Goal: Task Accomplishment & Management: Complete application form

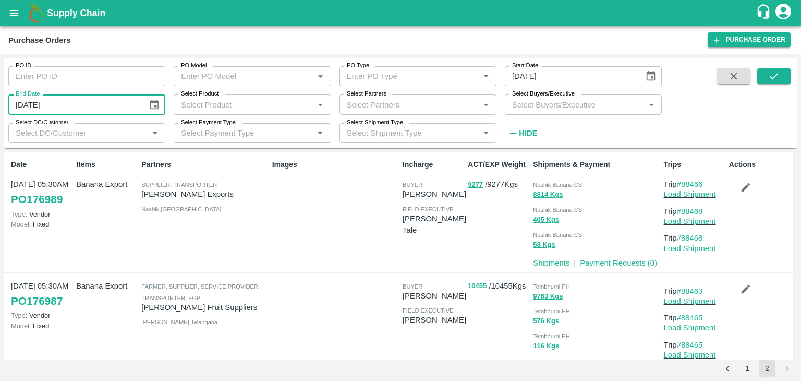
click at [39, 108] on input "18/09/2025" at bounding box center [74, 104] width 132 height 20
type input "DD/MM/YYYY"
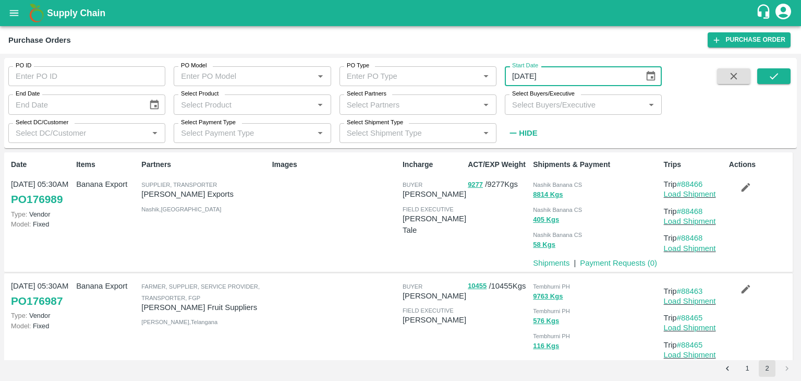
click at [535, 78] on input "17/09/2025" at bounding box center [571, 76] width 132 height 20
type input "DD/MM/YYYY"
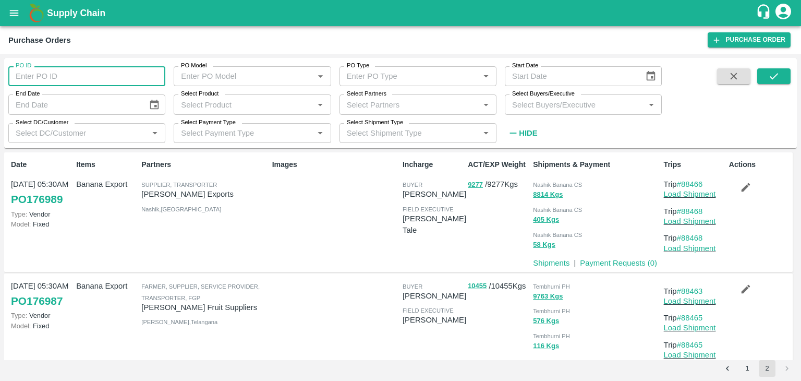
click at [104, 71] on input "PO ID" at bounding box center [86, 76] width 157 height 20
paste input "text"
type input "175089"
click at [780, 76] on button "submit" at bounding box center [773, 76] width 33 height 16
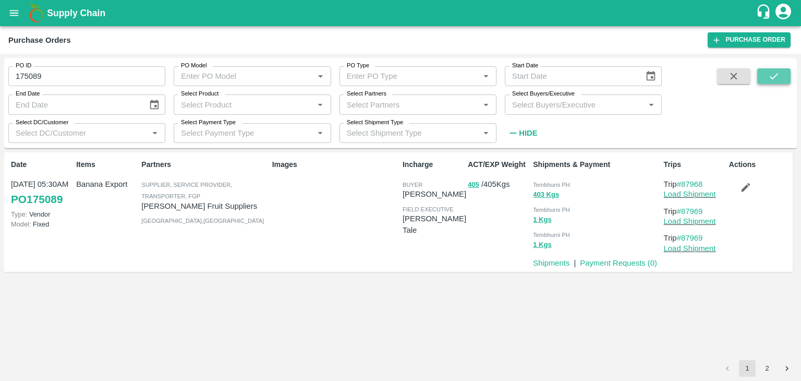
click at [780, 76] on button "submit" at bounding box center [773, 76] width 33 height 16
click at [610, 264] on link "Payment Requests ( 0 )" at bounding box center [618, 263] width 77 height 8
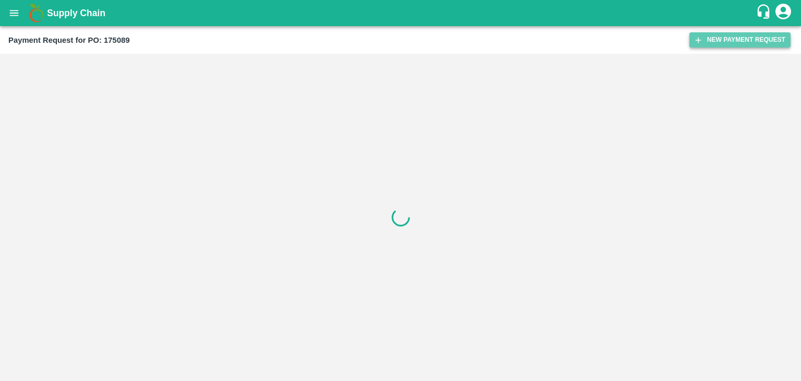
click at [740, 41] on button "New Payment Request" at bounding box center [739, 39] width 101 height 15
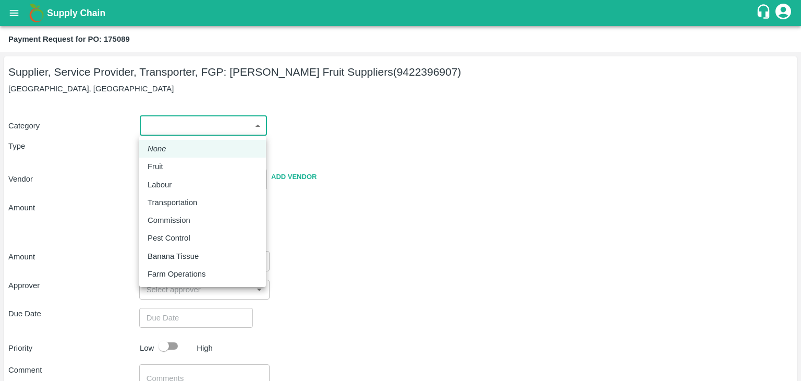
click at [177, 134] on body "Supply Chain Payment Request for PO: 175089 Supplier, Service Provider, Transpo…" at bounding box center [400, 190] width 801 height 381
click at [165, 160] on li "Fruit" at bounding box center [202, 166] width 127 height 18
type input "1"
type input "[PERSON_NAME] Fruit Suppliers - 9422396907(Supplier, Service Provider, Transpor…"
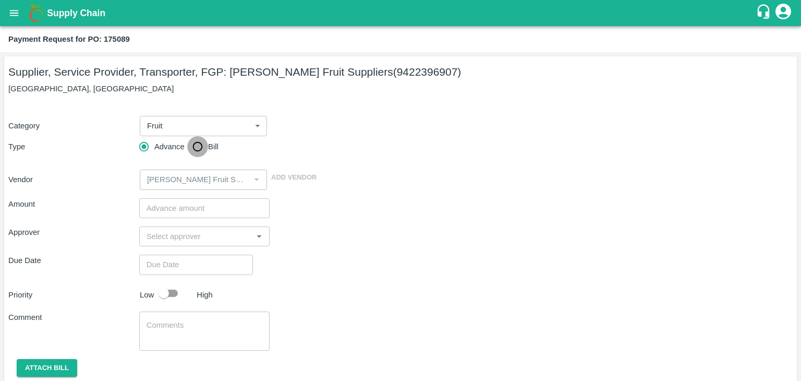
click at [191, 149] on input "Bill" at bounding box center [197, 146] width 21 height 21
radio input "true"
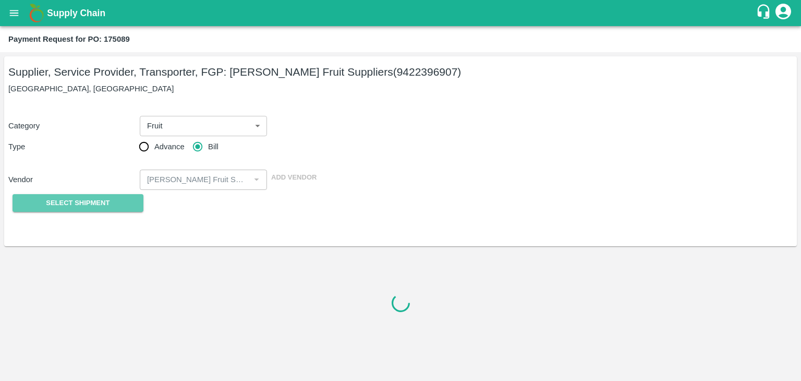
click at [86, 205] on span "Select Shipment" at bounding box center [78, 203] width 64 height 12
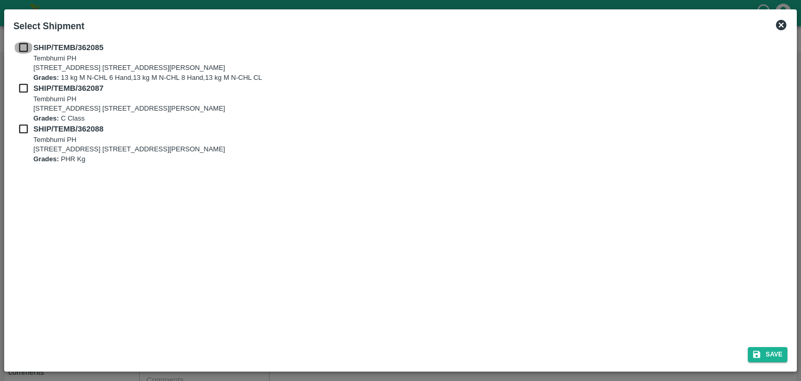
click at [21, 46] on input "checkbox" at bounding box center [24, 47] width 20 height 11
checkbox input "true"
click at [18, 82] on input "checkbox" at bounding box center [24, 87] width 20 height 11
checkbox input "true"
drag, startPoint x: 21, startPoint y: 121, endPoint x: 21, endPoint y: 129, distance: 7.8
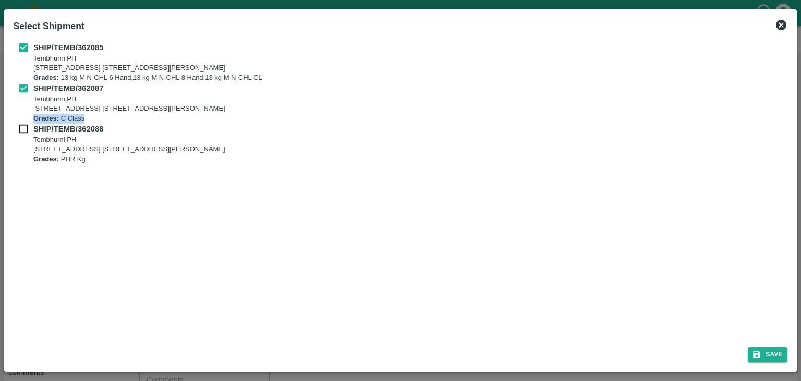
click at [21, 129] on div "SHIP/TEMB/362085 Tembhurni PH Tembhurni PH 205, PLOT NO. E-5, YASHSHREE INDUSTR…" at bounding box center [401, 103] width 774 height 122
click at [21, 129] on input "checkbox" at bounding box center [24, 128] width 20 height 11
checkbox input "true"
click at [772, 347] on button "Save" at bounding box center [768, 354] width 40 height 15
type input "11/09/2025"
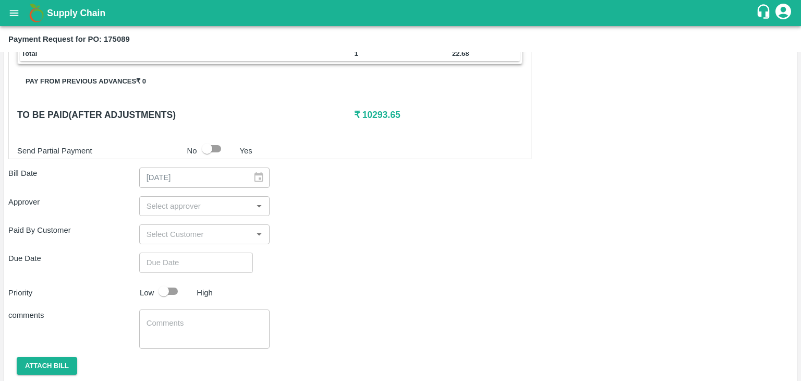
scroll to position [465, 0]
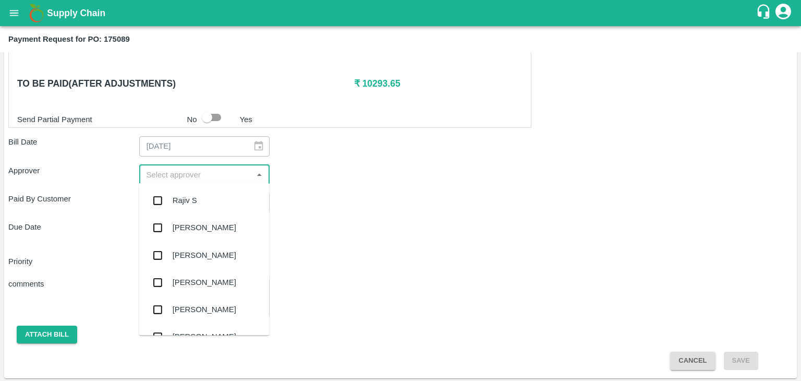
click at [187, 169] on input "input" at bounding box center [195, 175] width 107 height 14
type input "Ajit"
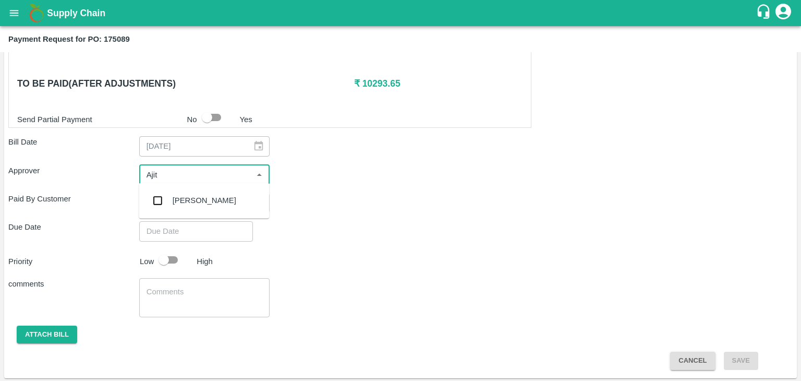
click at [191, 198] on div "[PERSON_NAME]" at bounding box center [205, 199] width 64 height 11
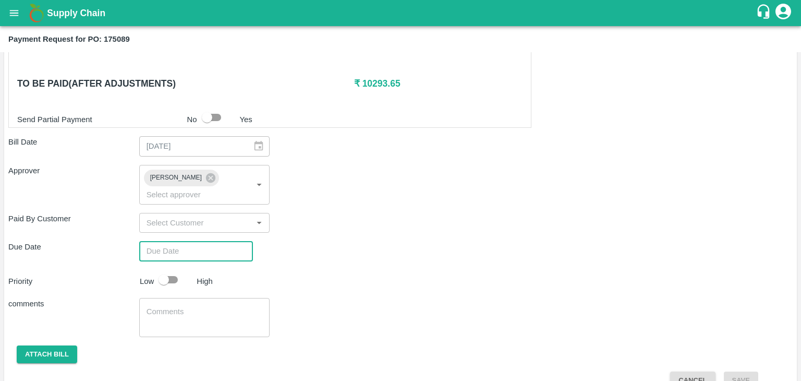
type input "DD/MM/YYYY hh:mm aa"
click at [213, 241] on input "DD/MM/YYYY hh:mm aa" at bounding box center [192, 251] width 106 height 20
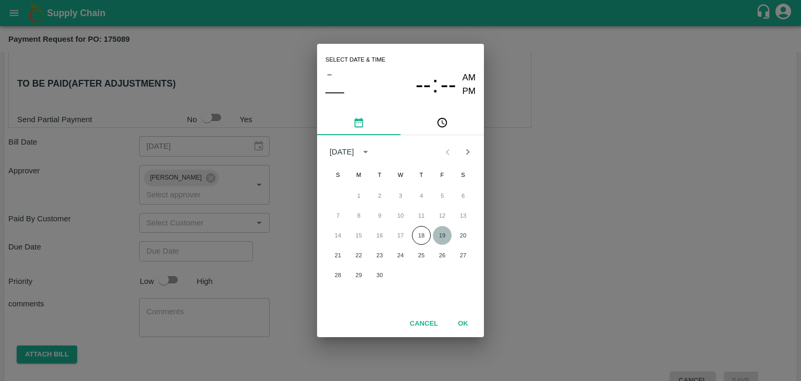
click at [442, 232] on button "19" at bounding box center [442, 235] width 19 height 19
type input "[DATE] 12:00 AM"
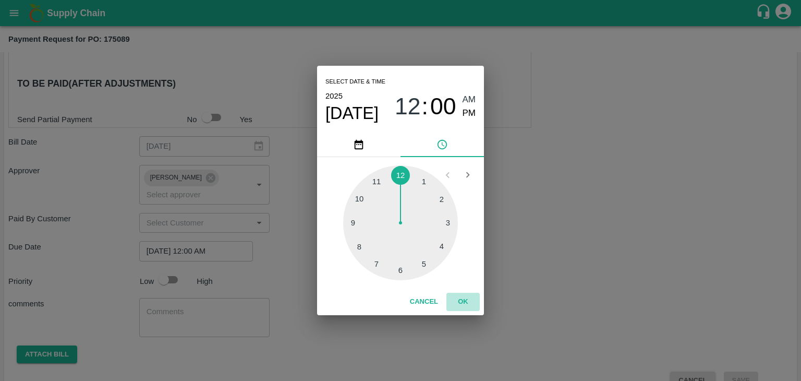
click at [469, 299] on button "OK" at bounding box center [462, 301] width 33 height 18
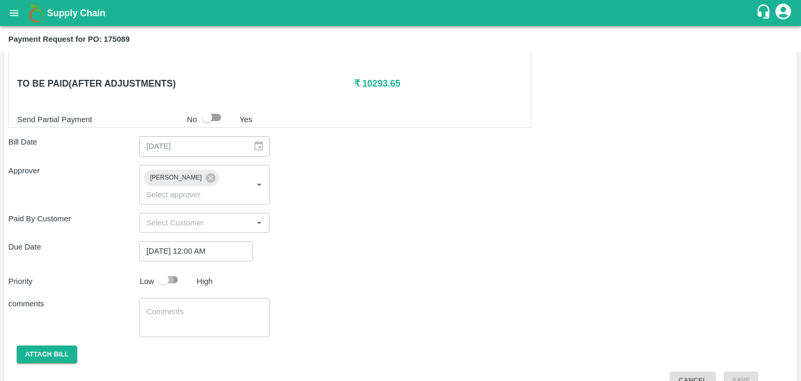
click at [173, 270] on input "checkbox" at bounding box center [163, 280] width 59 height 20
checkbox input "true"
click at [201, 306] on textarea at bounding box center [205, 317] width 116 height 22
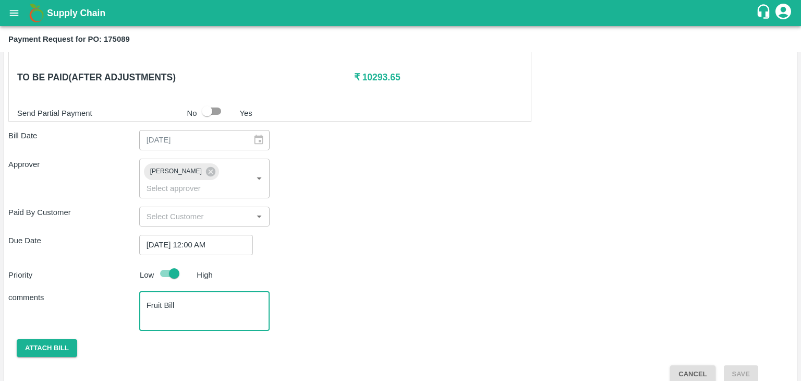
type textarea "Fruit Bill"
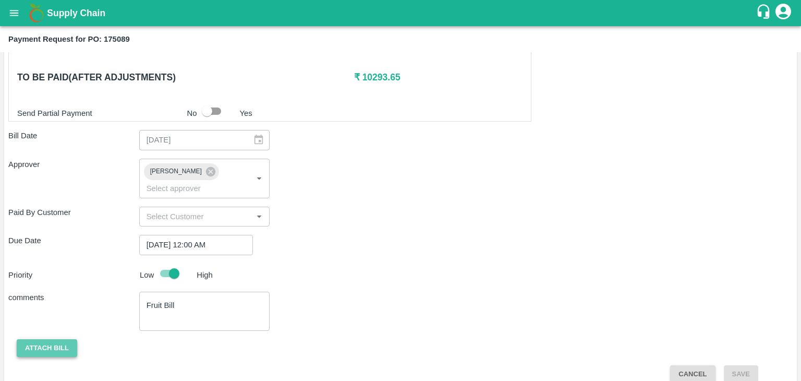
click at [36, 339] on button "Attach bill" at bounding box center [47, 348] width 60 height 18
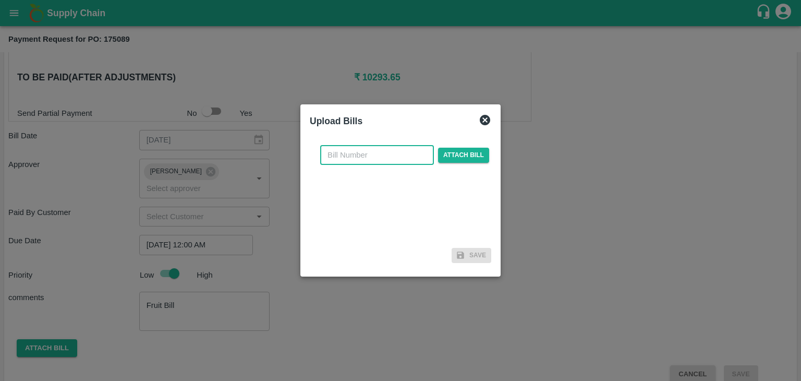
click at [380, 158] on input "text" at bounding box center [377, 155] width 114 height 20
type input "1244"
click at [462, 157] on span "Attach bill" at bounding box center [463, 155] width 51 height 15
click at [0, 0] on input "Attach bill" at bounding box center [0, 0] width 0 height 0
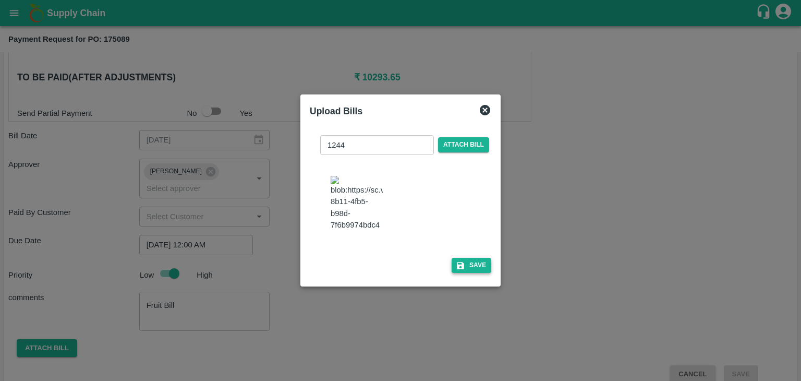
click at [477, 273] on button "Save" at bounding box center [472, 265] width 40 height 15
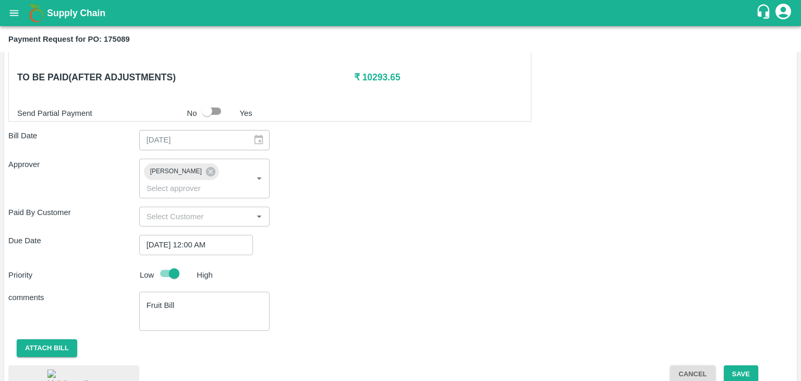
scroll to position [538, 0]
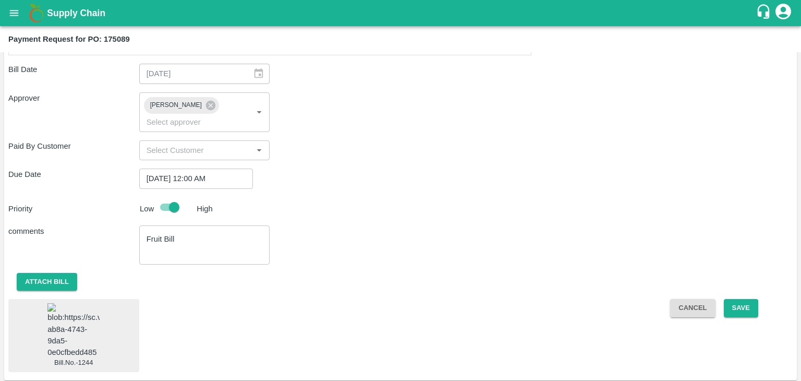
click at [65, 321] on img at bounding box center [73, 330] width 52 height 55
click at [746, 299] on button "Save" at bounding box center [741, 308] width 34 height 18
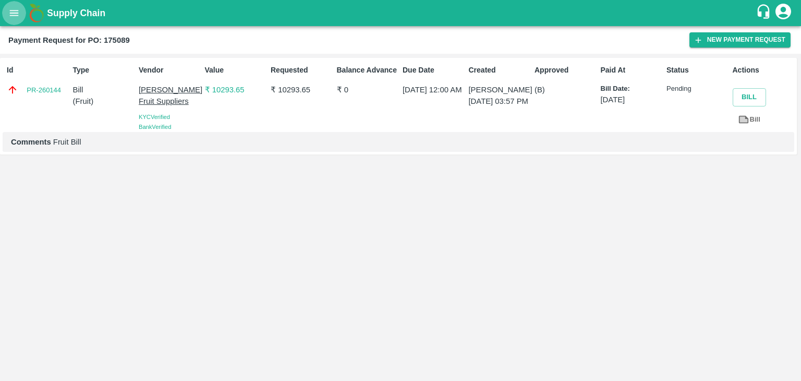
click at [13, 14] on icon "open drawer" at bounding box center [13, 12] width 11 height 11
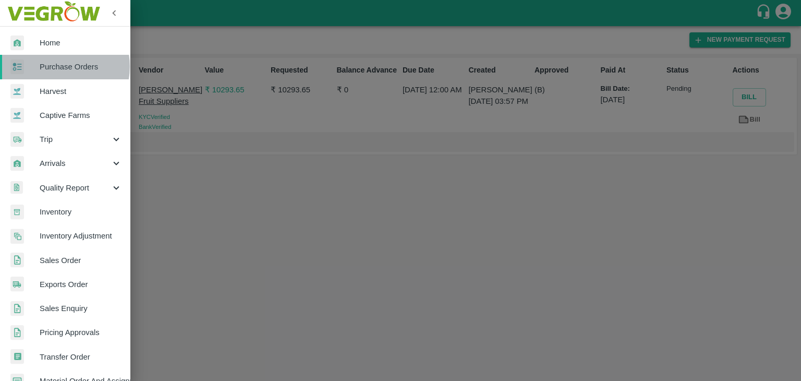
click at [59, 66] on span "Purchase Orders" at bounding box center [81, 66] width 82 height 11
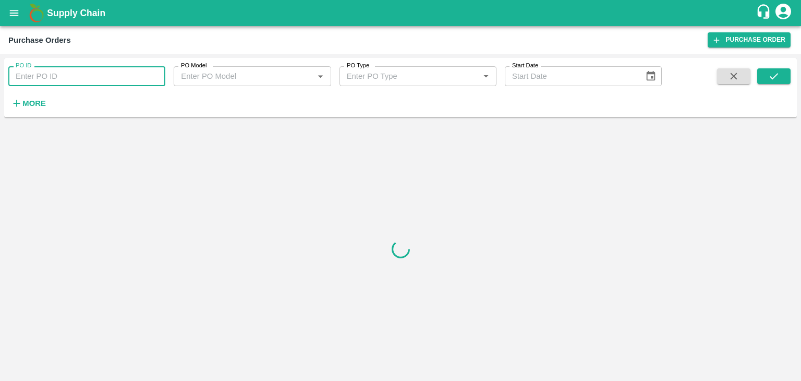
click at [147, 76] on input "PO ID" at bounding box center [86, 76] width 157 height 20
paste input "175083"
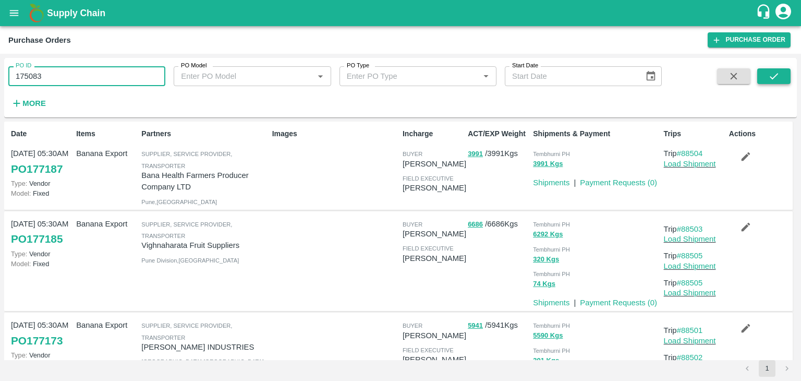
type input "175083"
click at [765, 79] on button "submit" at bounding box center [773, 76] width 33 height 16
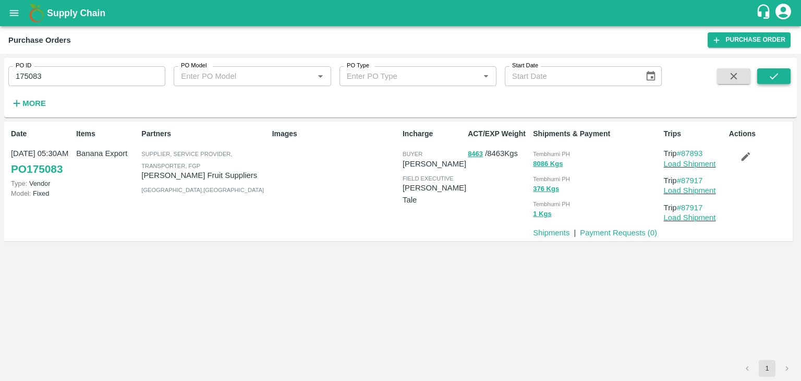
click at [765, 79] on button "submit" at bounding box center [773, 76] width 33 height 16
click at [608, 234] on link "Payment Requests ( 0 )" at bounding box center [618, 232] width 77 height 8
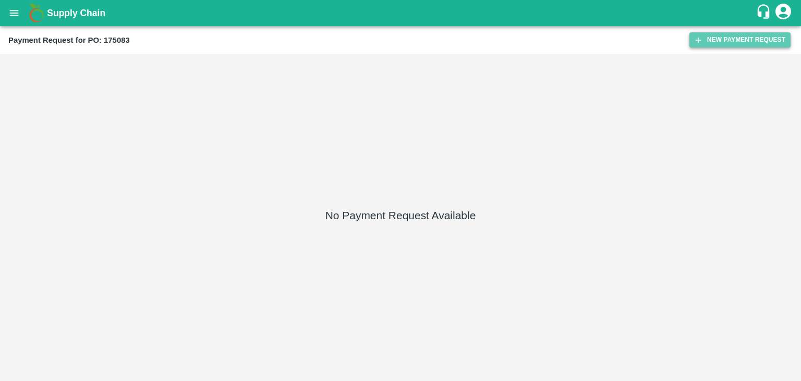
click at [765, 42] on button "New Payment Request" at bounding box center [739, 39] width 101 height 15
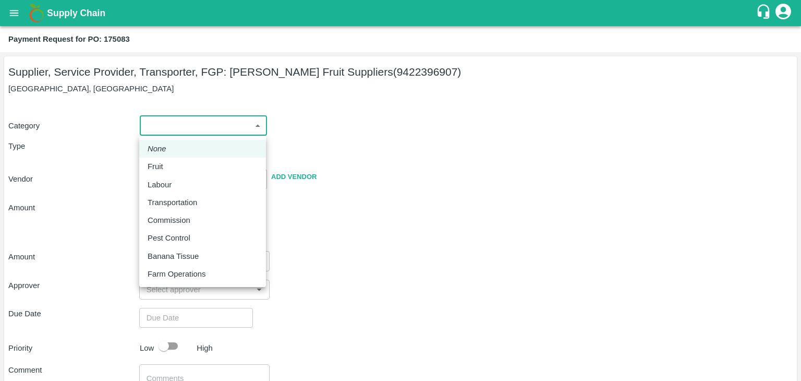
drag, startPoint x: 167, startPoint y: 120, endPoint x: 173, endPoint y: 168, distance: 47.9
click at [173, 168] on body "Supply Chain Payment Request for PO: 175083 Supplier, Service Provider, Transpo…" at bounding box center [400, 190] width 801 height 381
click at [173, 168] on div "Fruit" at bounding box center [203, 166] width 110 height 11
type input "1"
type input "[PERSON_NAME] Fruit Suppliers - 9422396907(Supplier, Service Provider, Transpor…"
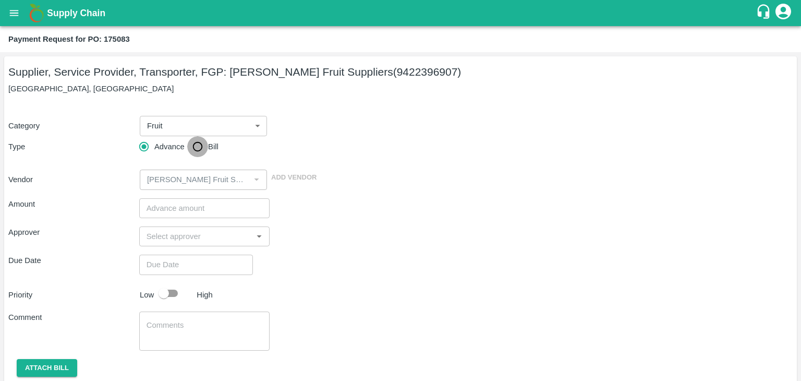
click at [198, 143] on input "Bill" at bounding box center [197, 146] width 21 height 21
radio input "true"
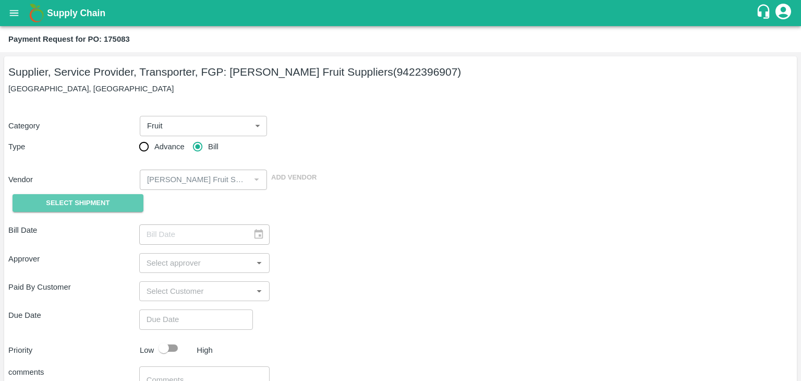
click at [111, 201] on button "Select Shipment" at bounding box center [78, 203] width 131 height 18
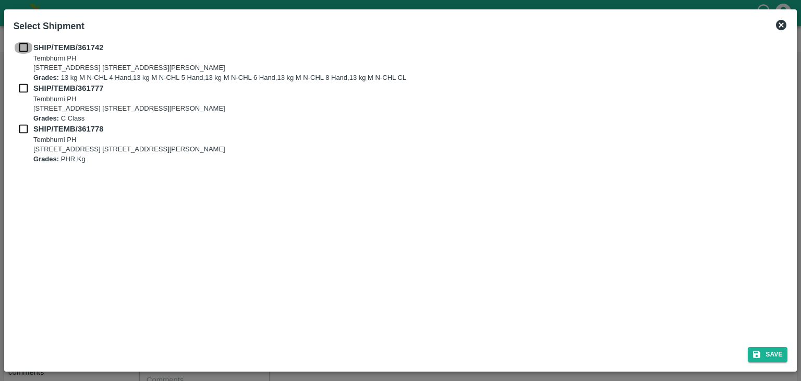
click at [25, 47] on input "checkbox" at bounding box center [24, 47] width 20 height 11
checkbox input "true"
click at [25, 84] on input "checkbox" at bounding box center [24, 87] width 20 height 11
checkbox input "true"
click at [20, 130] on input "checkbox" at bounding box center [24, 128] width 20 height 11
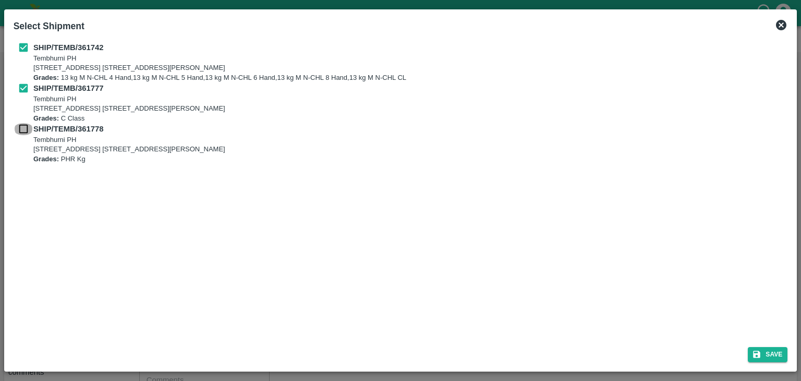
checkbox input "true"
click at [773, 349] on button "Save" at bounding box center [768, 354] width 40 height 15
type input "11/09/2025"
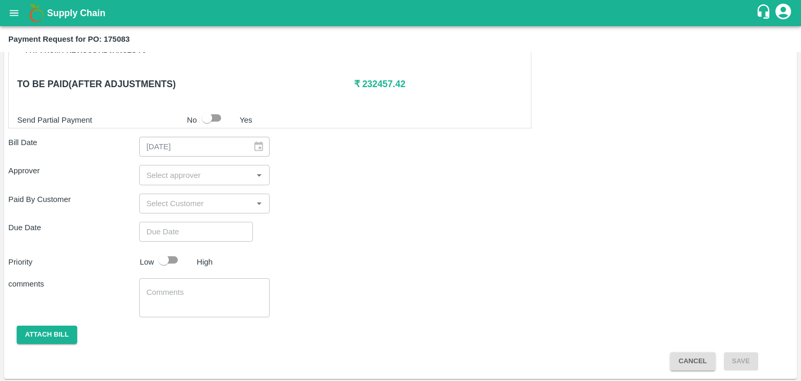
scroll to position [511, 0]
click at [222, 168] on input "input" at bounding box center [195, 175] width 107 height 14
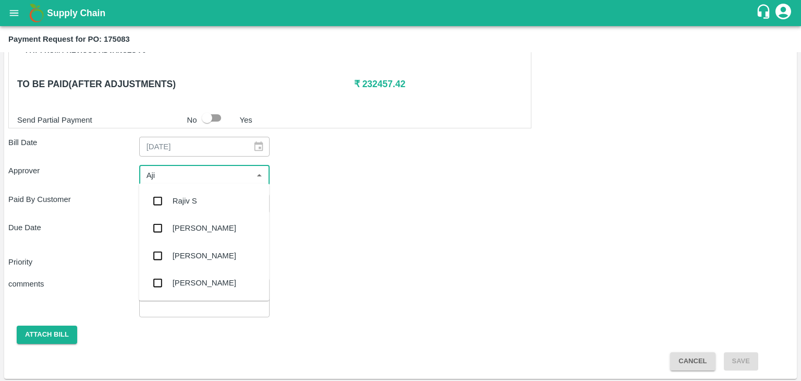
type input "Ajit"
click at [206, 199] on div "[PERSON_NAME]" at bounding box center [204, 200] width 130 height 27
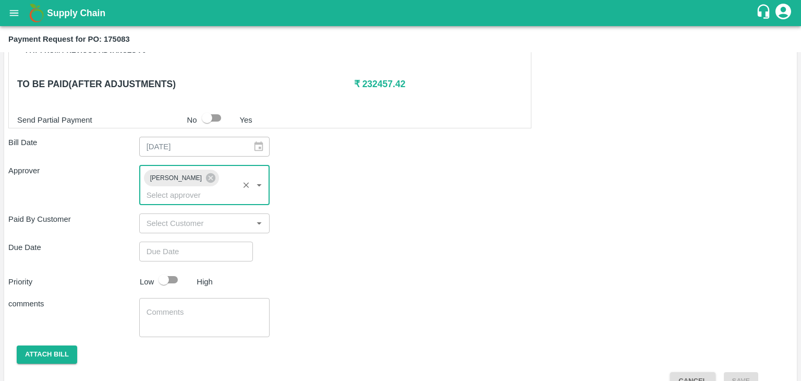
type input "DD/MM/YYYY hh:mm aa"
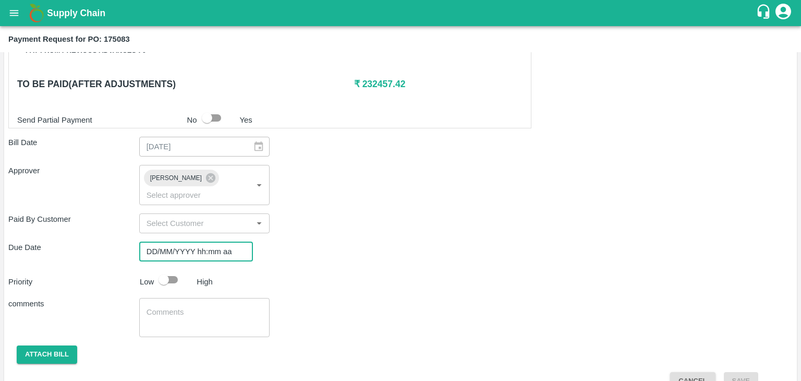
click at [229, 241] on input "DD/MM/YYYY hh:mm aa" at bounding box center [192, 251] width 106 height 20
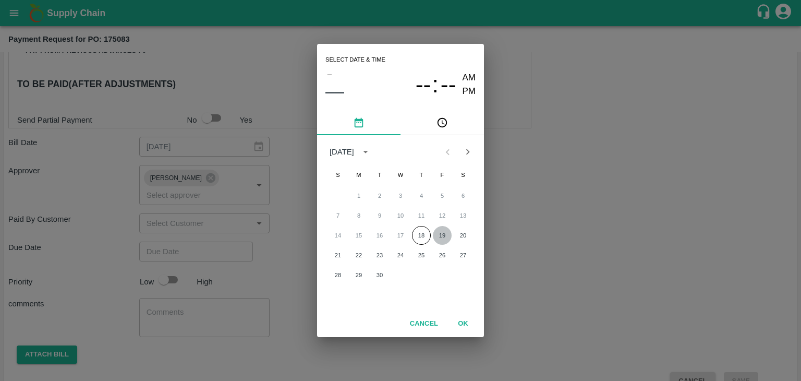
click at [438, 230] on button "19" at bounding box center [442, 235] width 19 height 19
type input "[DATE] 12:00 AM"
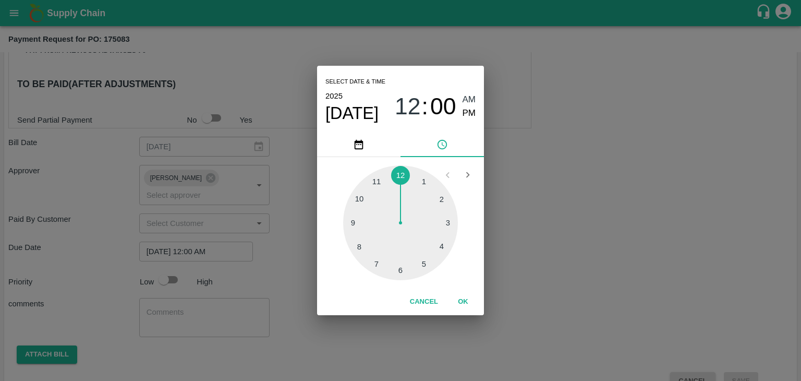
drag, startPoint x: 461, startPoint y: 290, endPoint x: 462, endPoint y: 300, distance: 10.5
click at [462, 300] on div "Cancel OK" at bounding box center [400, 301] width 167 height 27
click at [462, 300] on button "OK" at bounding box center [462, 301] width 33 height 18
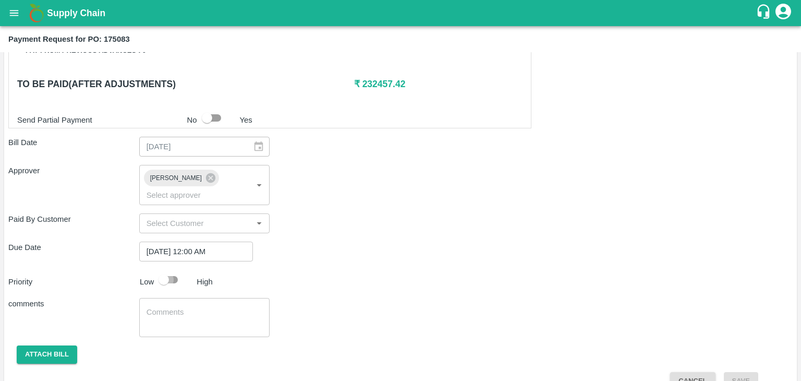
click at [170, 270] on input "checkbox" at bounding box center [163, 280] width 59 height 20
checkbox input "true"
click at [196, 298] on div "x ​" at bounding box center [204, 317] width 131 height 39
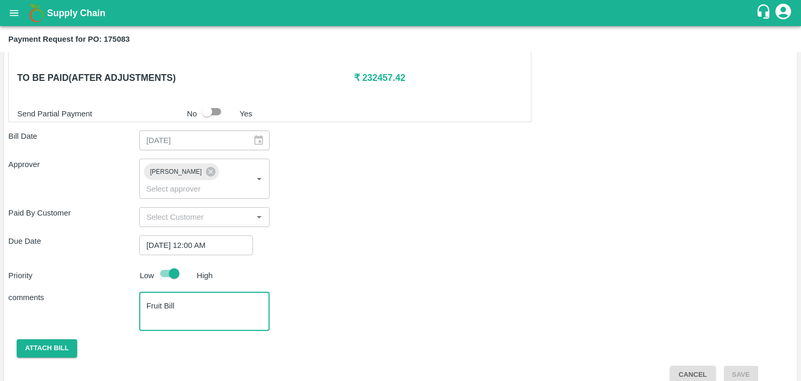
type textarea "Fruit Bill"
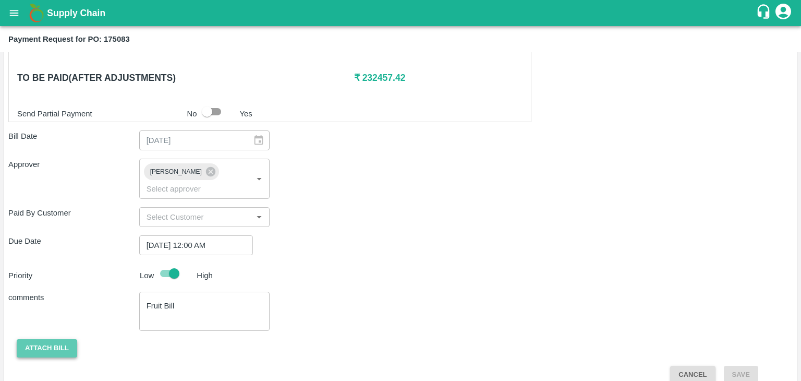
click at [33, 339] on button "Attach bill" at bounding box center [47, 348] width 60 height 18
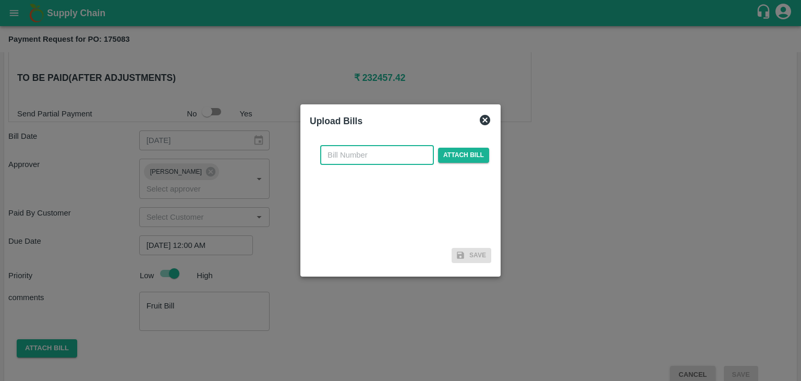
click at [367, 160] on input "text" at bounding box center [377, 155] width 114 height 20
type input "1246"
click at [467, 162] on span "Attach bill" at bounding box center [463, 155] width 51 height 15
click at [0, 0] on input "Attach bill" at bounding box center [0, 0] width 0 height 0
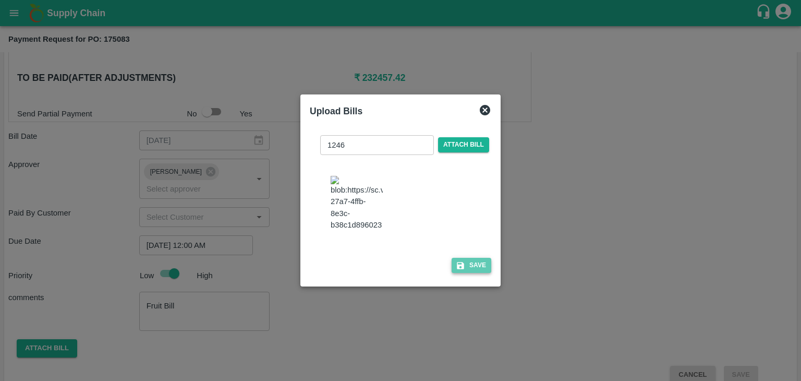
click at [459, 269] on icon "button" at bounding box center [460, 265] width 9 height 9
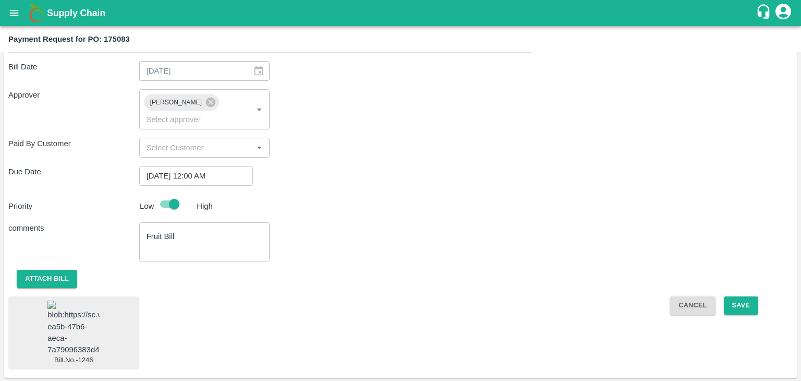
scroll to position [586, 0]
click at [745, 297] on button "Save" at bounding box center [741, 306] width 34 height 18
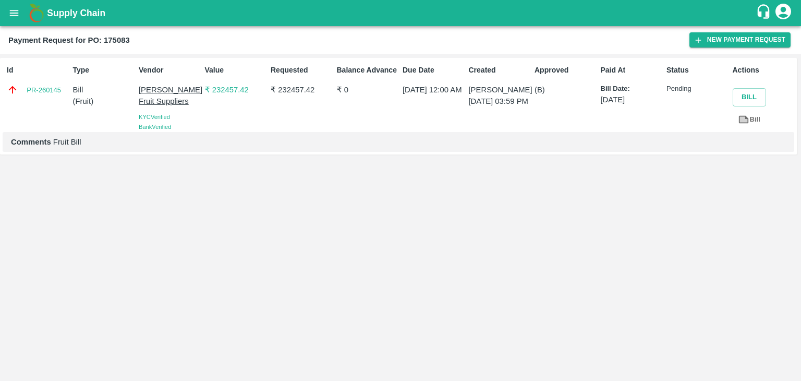
click at [1, 15] on div "Supply Chain" at bounding box center [400, 13] width 801 height 26
click at [8, 15] on icon "open drawer" at bounding box center [13, 12] width 11 height 11
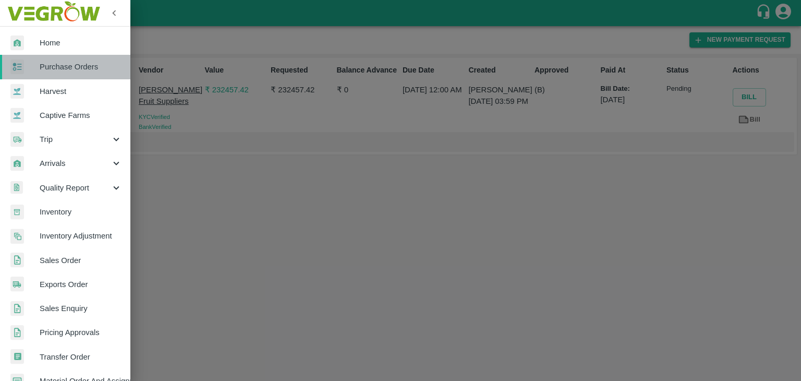
click at [80, 67] on span "Purchase Orders" at bounding box center [81, 66] width 82 height 11
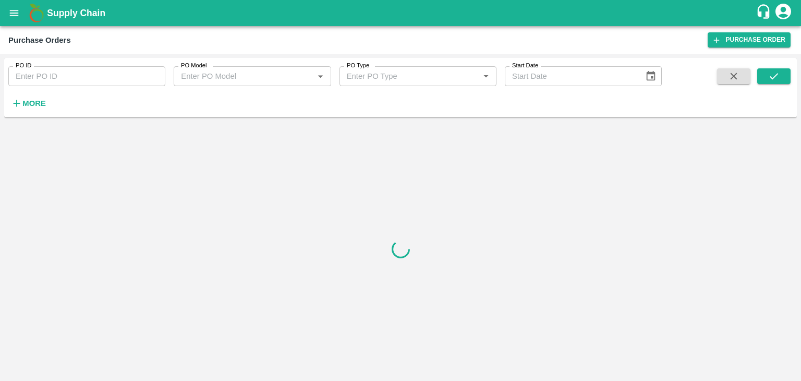
drag, startPoint x: 144, startPoint y: 78, endPoint x: 152, endPoint y: 76, distance: 8.5
click at [152, 76] on input "PO ID" at bounding box center [86, 76] width 157 height 20
paste input "175309"
type input "175309"
click at [773, 77] on icon "submit" at bounding box center [773, 75] width 11 height 11
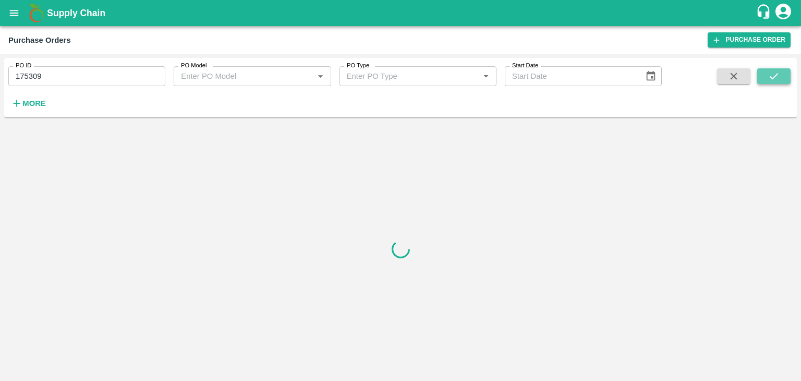
click at [773, 77] on icon "submit" at bounding box center [773, 75] width 11 height 11
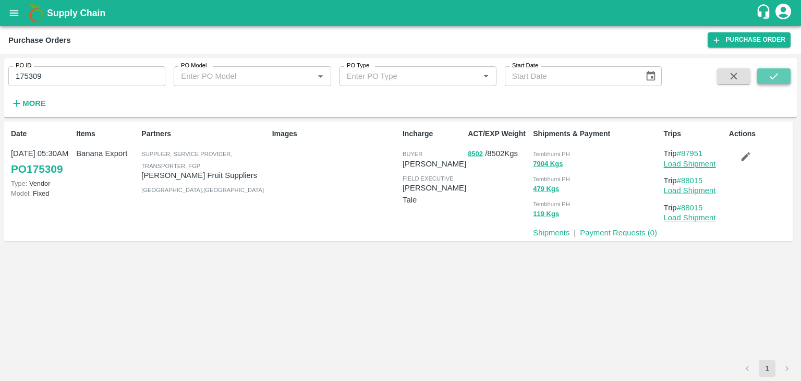
click at [773, 77] on icon "submit" at bounding box center [773, 75] width 11 height 11
click at [619, 234] on link "Payment Requests ( 0 )" at bounding box center [618, 232] width 77 height 8
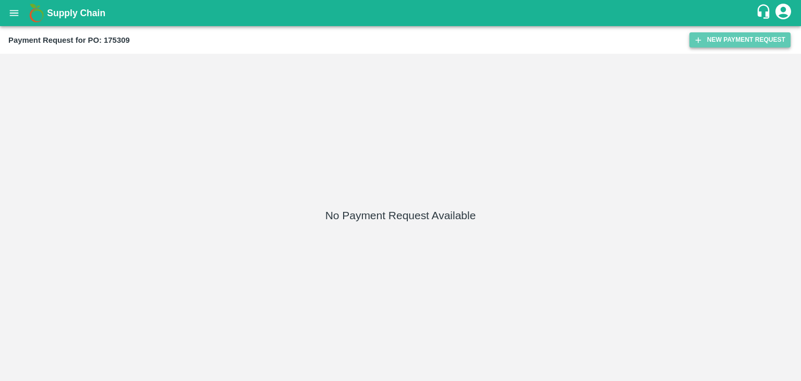
click at [724, 39] on button "New Payment Request" at bounding box center [739, 39] width 101 height 15
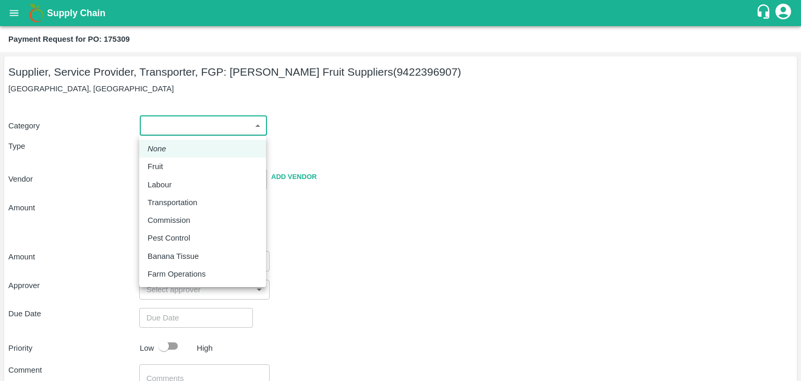
click at [157, 128] on body "Supply Chain Payment Request for PO: 175309 Supplier, Service Provider, Transpo…" at bounding box center [400, 190] width 801 height 381
click at [177, 157] on li "Fruit" at bounding box center [202, 166] width 127 height 18
type input "1"
type input "[PERSON_NAME] Fruit Suppliers - 9422396907(Supplier, Service Provider, Transpor…"
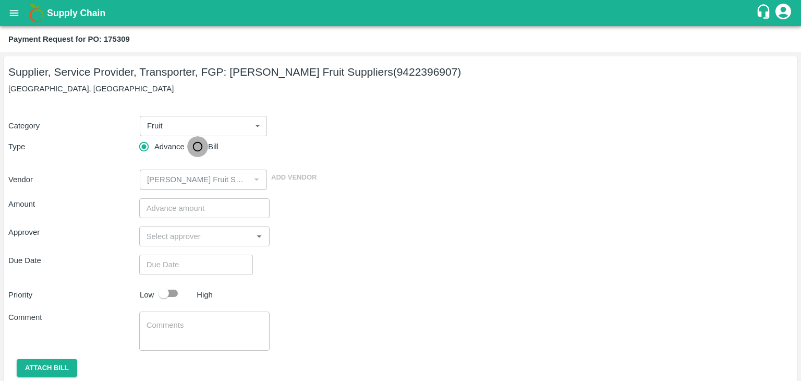
click at [198, 148] on input "Bill" at bounding box center [197, 146] width 21 height 21
radio input "true"
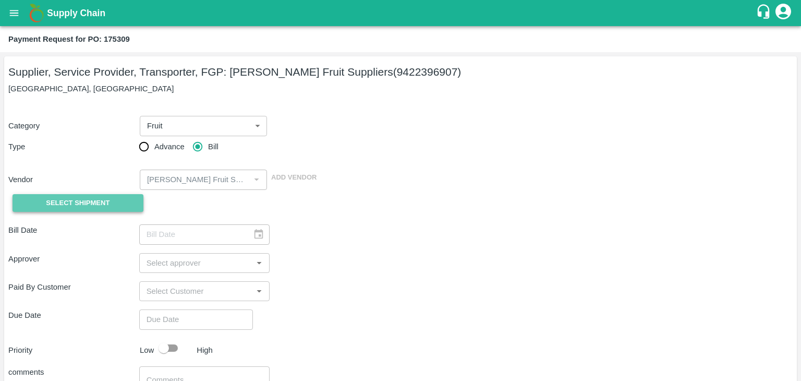
click at [96, 198] on span "Select Shipment" at bounding box center [78, 203] width 64 height 12
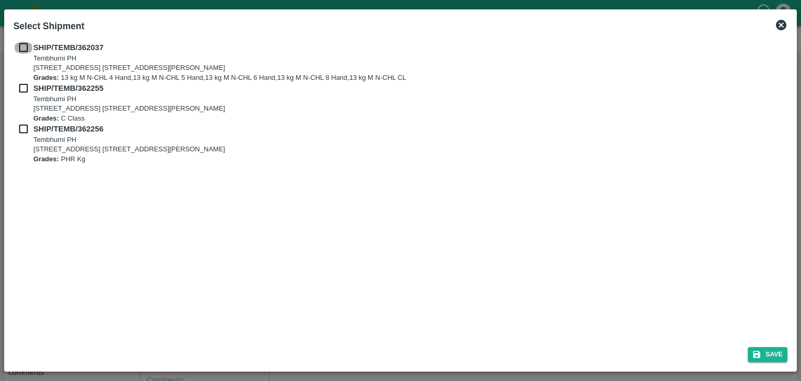
click at [27, 46] on input "checkbox" at bounding box center [24, 47] width 20 height 11
checkbox input "true"
drag, startPoint x: 25, startPoint y: 86, endPoint x: 22, endPoint y: 132, distance: 45.9
click at [22, 132] on div "SHIP/TEMB/362037 Tembhurni PH Tembhurni PH 205, PLOT NO. E-5, YASHSHREE INDUSTR…" at bounding box center [401, 103] width 774 height 122
click at [22, 132] on input "checkbox" at bounding box center [24, 128] width 20 height 11
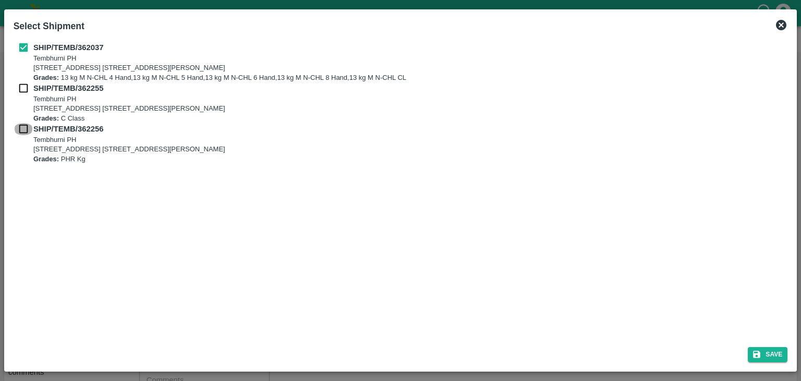
checkbox input "true"
click at [28, 88] on input "checkbox" at bounding box center [24, 87] width 20 height 11
checkbox input "true"
click at [774, 352] on button "Save" at bounding box center [768, 354] width 40 height 15
type input "12/09/2025"
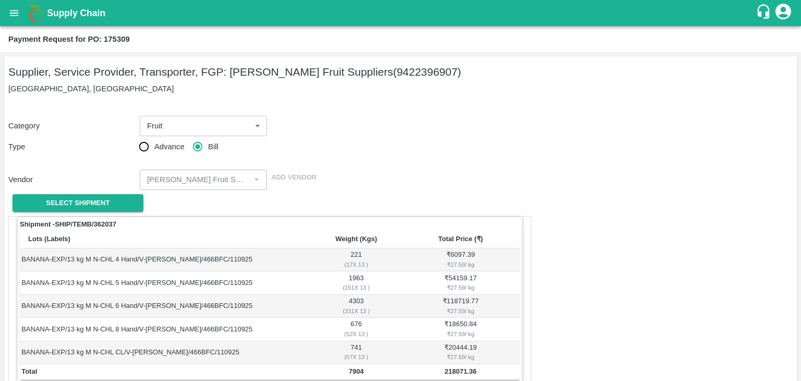
scroll to position [511, 0]
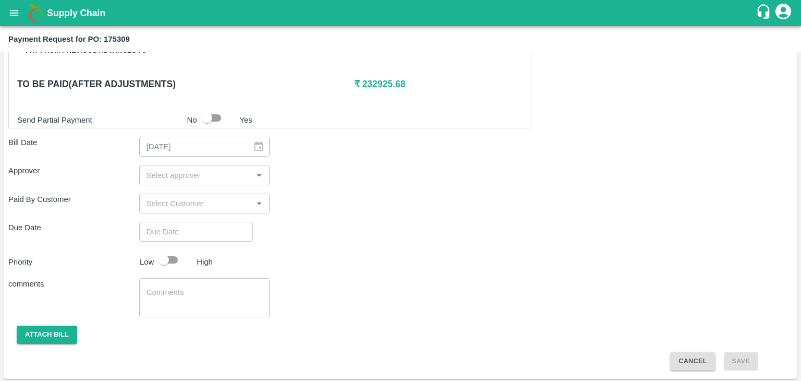
click at [204, 176] on input "input" at bounding box center [195, 175] width 107 height 14
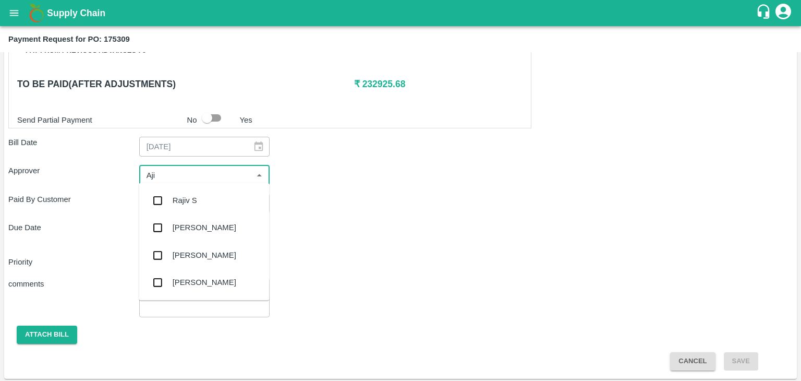
type input "Ajit"
click at [200, 201] on div "[PERSON_NAME]" at bounding box center [205, 199] width 64 height 11
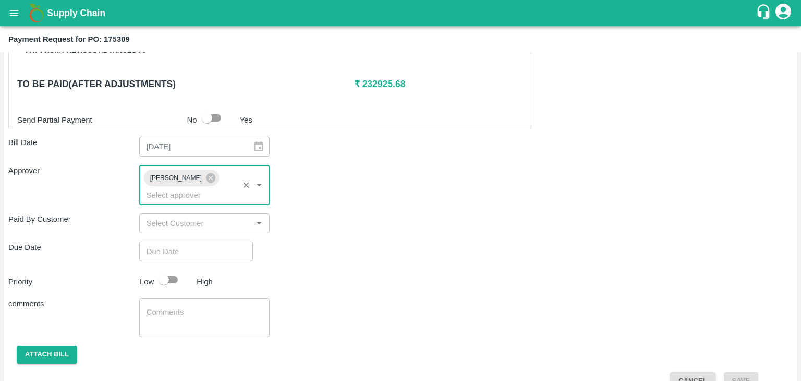
type input "DD/MM/YYYY hh:mm aa"
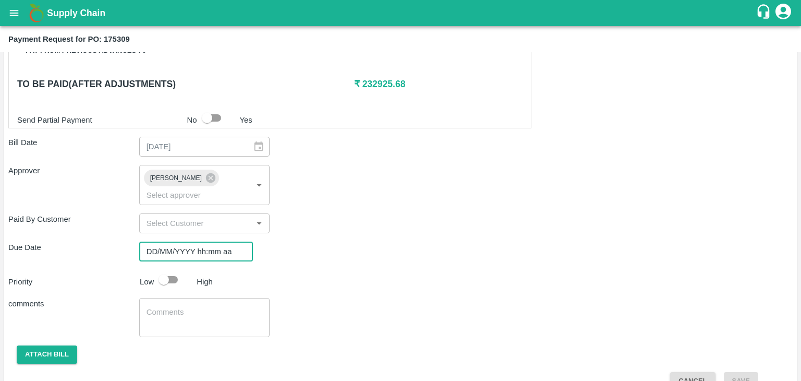
click at [213, 241] on input "DD/MM/YYYY hh:mm aa" at bounding box center [192, 251] width 106 height 20
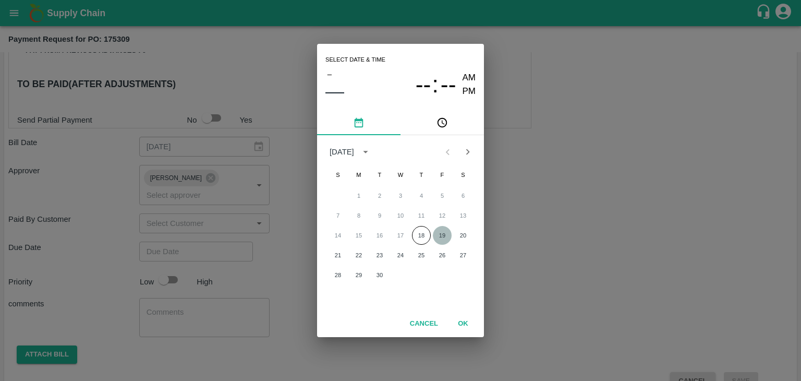
click at [433, 235] on button "19" at bounding box center [442, 235] width 19 height 19
type input "[DATE] 12:00 AM"
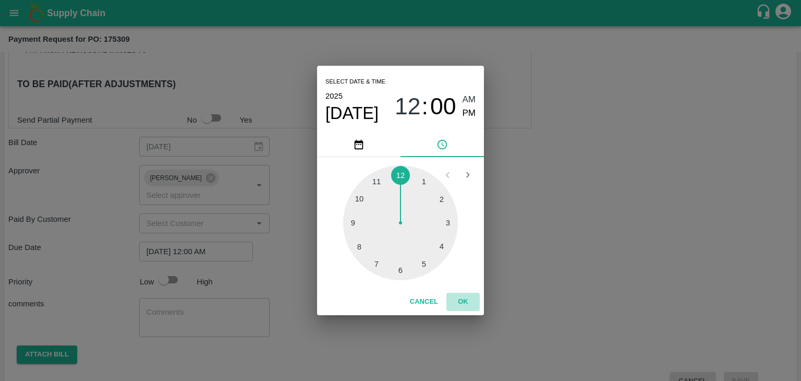
click at [458, 296] on button "OK" at bounding box center [462, 301] width 33 height 18
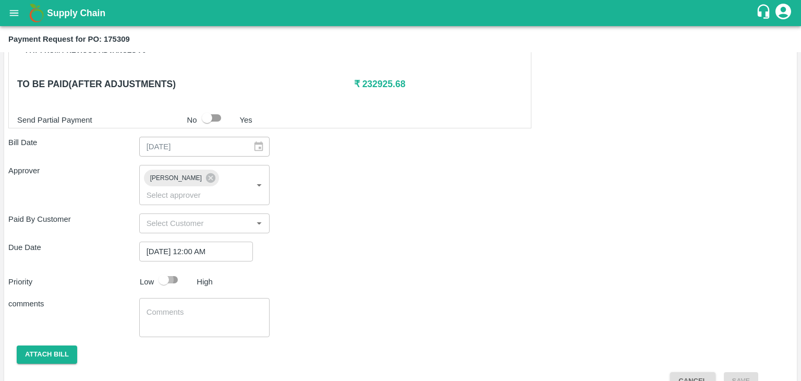
click at [174, 270] on input "checkbox" at bounding box center [163, 280] width 59 height 20
checkbox input "true"
click at [200, 307] on textarea at bounding box center [205, 318] width 116 height 22
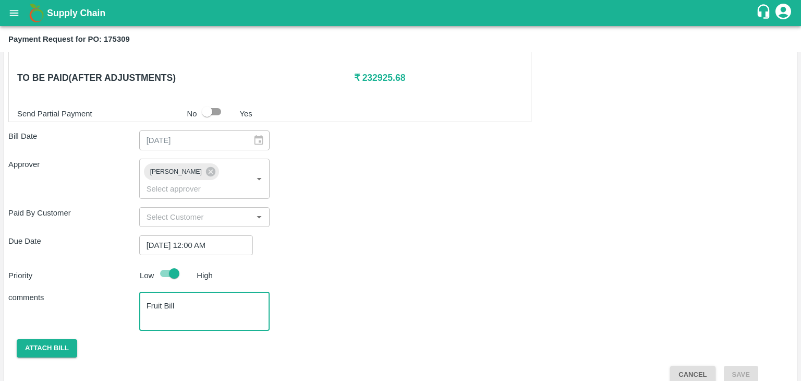
type textarea "Fruit Bill"
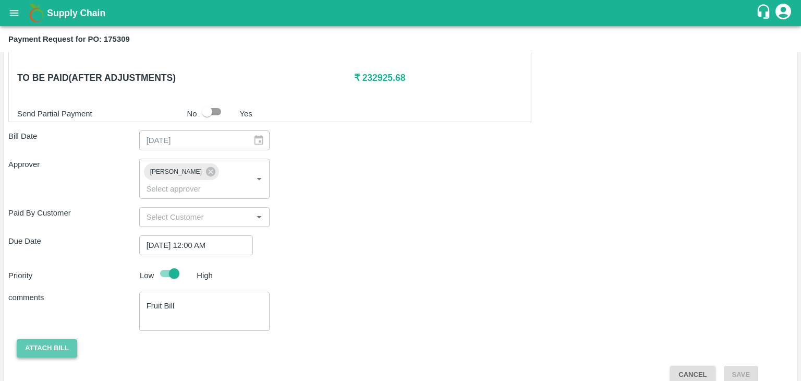
click at [52, 339] on button "Attach bill" at bounding box center [47, 348] width 60 height 18
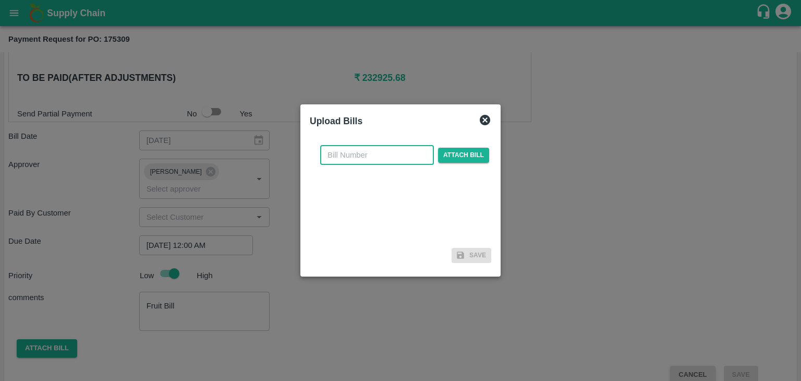
click at [371, 159] on input "text" at bounding box center [377, 155] width 114 height 20
type input "1248"
click at [452, 160] on span "Attach bill" at bounding box center [463, 155] width 51 height 15
click at [0, 0] on input "Attach bill" at bounding box center [0, 0] width 0 height 0
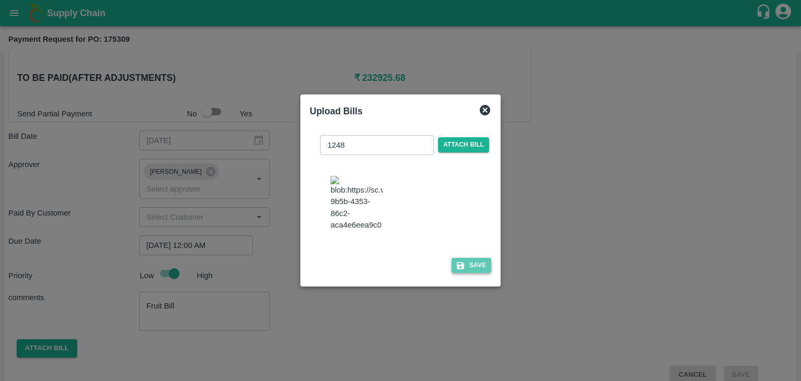
click at [470, 273] on button "Save" at bounding box center [472, 265] width 40 height 15
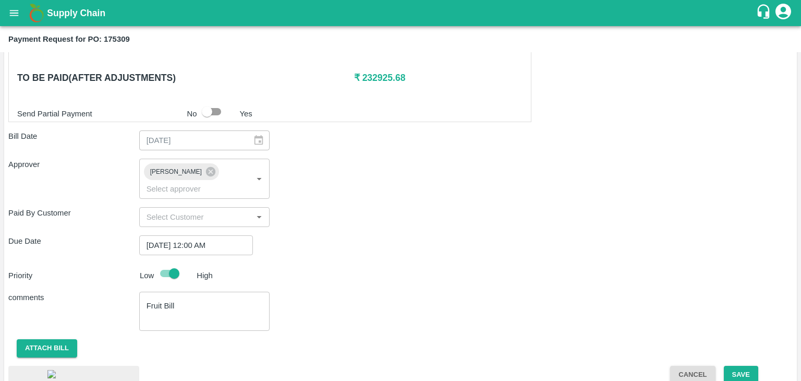
scroll to position [585, 0]
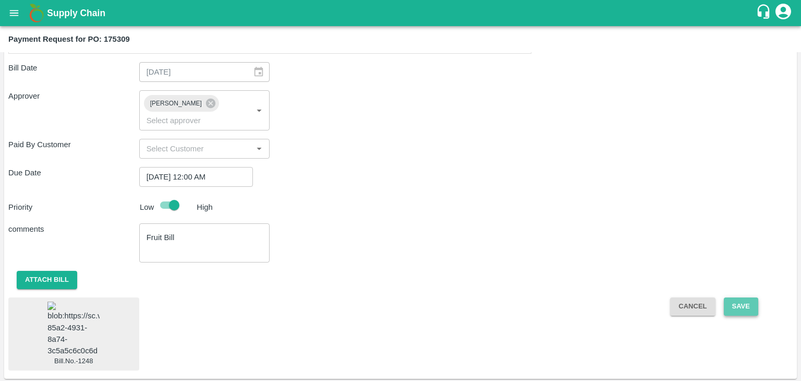
click at [742, 297] on button "Save" at bounding box center [741, 306] width 34 height 18
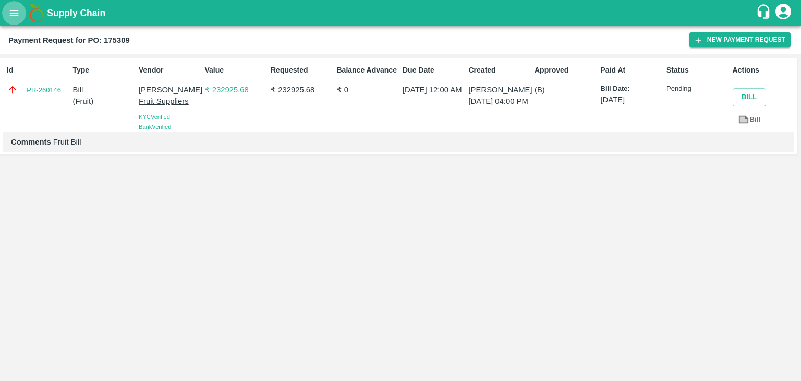
click at [4, 15] on button "open drawer" at bounding box center [14, 13] width 24 height 24
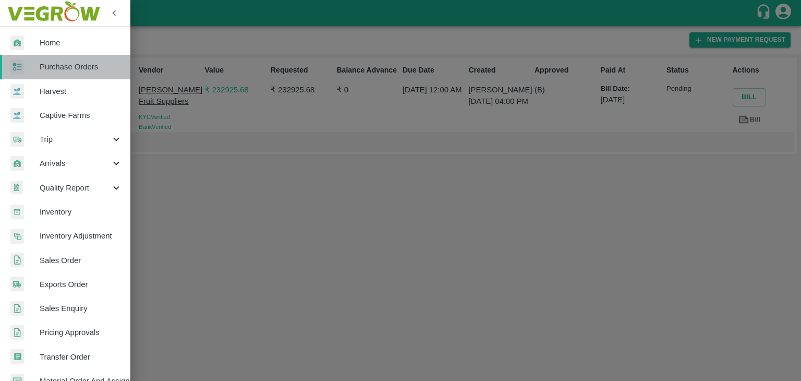
click at [81, 60] on link "Purchase Orders" at bounding box center [65, 67] width 130 height 24
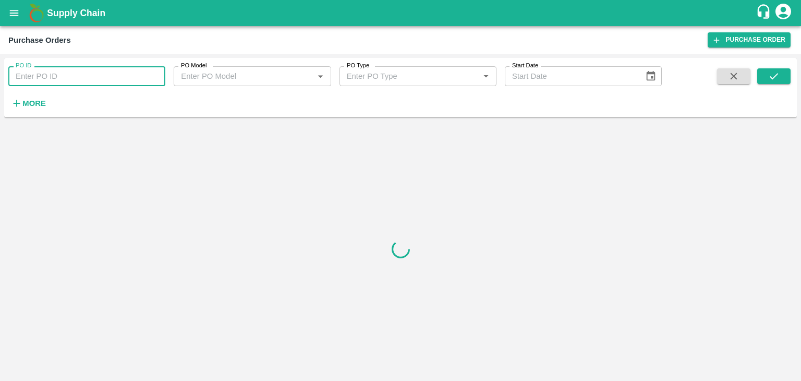
click at [148, 76] on input "PO ID" at bounding box center [86, 76] width 157 height 20
paste input "175717"
type input "175717"
click at [774, 69] on button "submit" at bounding box center [773, 76] width 33 height 16
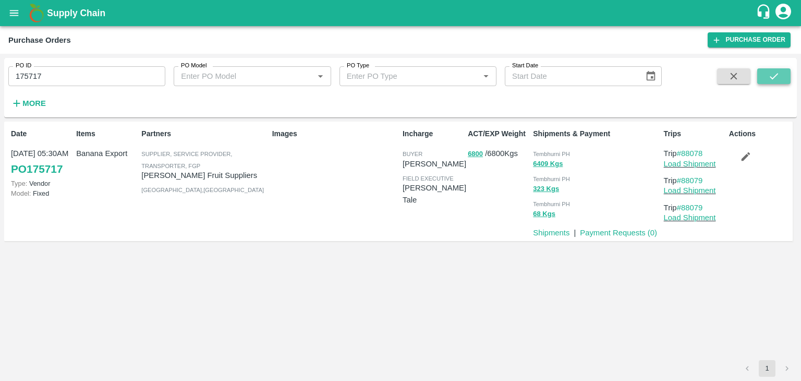
click at [774, 69] on button "submit" at bounding box center [773, 76] width 33 height 16
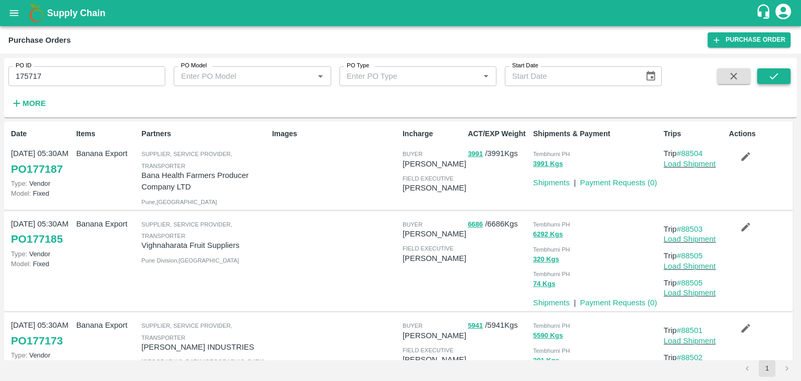
drag, startPoint x: 778, startPoint y: 65, endPoint x: 781, endPoint y: 80, distance: 15.4
click at [781, 80] on div "PO ID 175717 PO ID PO Model PO Model   * PO Type PO Type   * Start Date Start D…" at bounding box center [400, 87] width 792 height 51
click at [781, 80] on button "submit" at bounding box center [773, 76] width 33 height 16
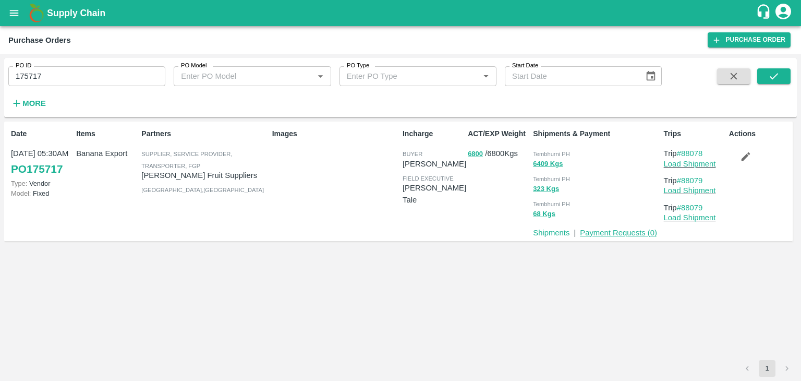
click at [606, 233] on link "Payment Requests ( 0 )" at bounding box center [618, 232] width 77 height 8
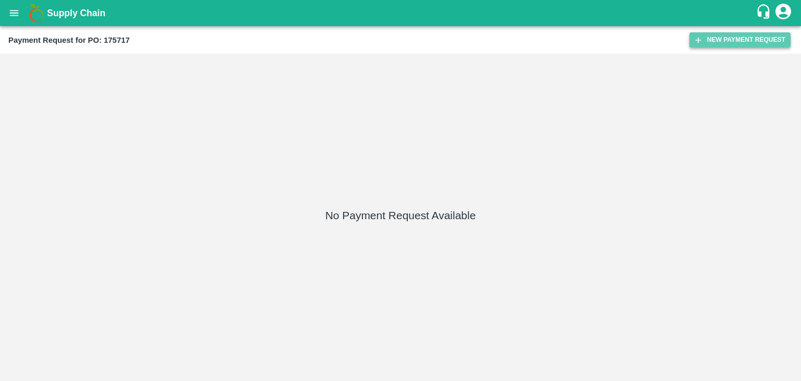
click at [730, 39] on button "New Payment Request" at bounding box center [739, 39] width 101 height 15
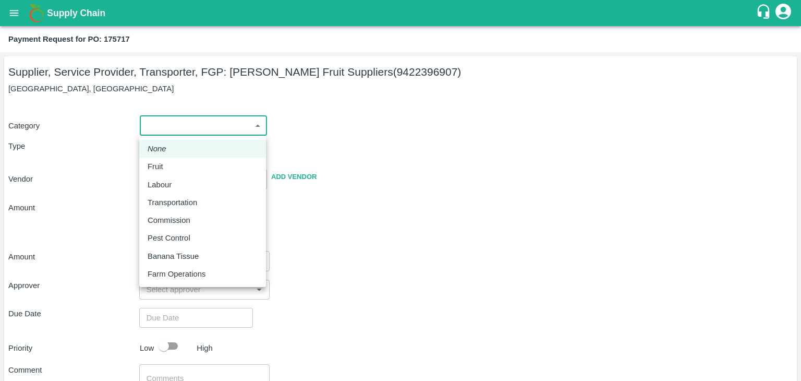
drag, startPoint x: 156, startPoint y: 121, endPoint x: 176, endPoint y: 165, distance: 48.1
click at [176, 165] on body "Supply Chain Payment Request for PO: 175717 Supplier, Service Provider, Transpo…" at bounding box center [400, 190] width 801 height 381
click at [176, 165] on div "Fruit" at bounding box center [203, 166] width 110 height 11
type input "1"
type input "[PERSON_NAME] Fruit Suppliers - 9422396907(Supplier, Service Provider, Transpor…"
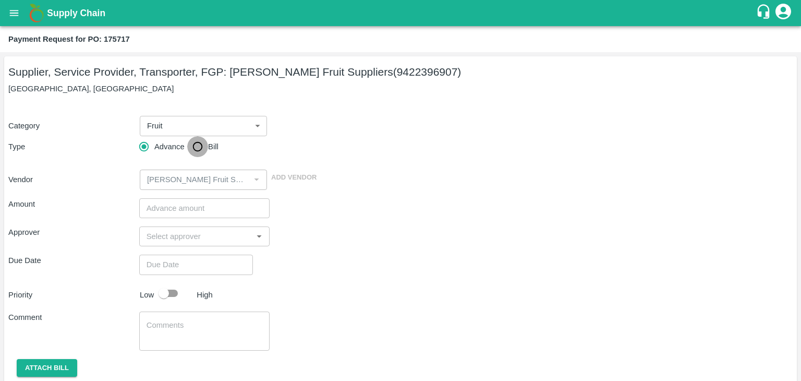
click at [200, 148] on input "Bill" at bounding box center [197, 146] width 21 height 21
radio input "true"
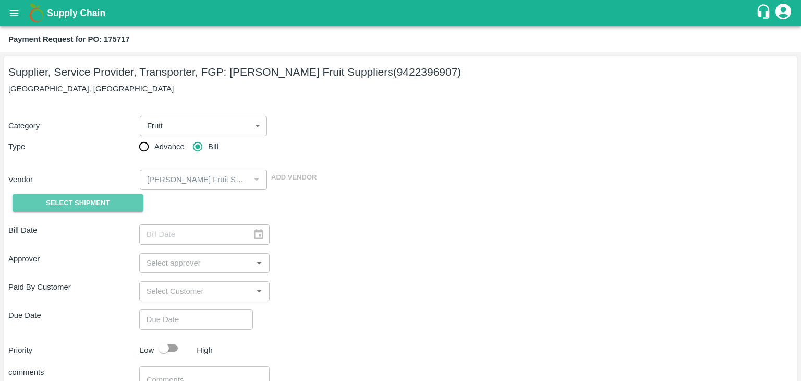
click at [96, 196] on button "Select Shipment" at bounding box center [78, 203] width 131 height 18
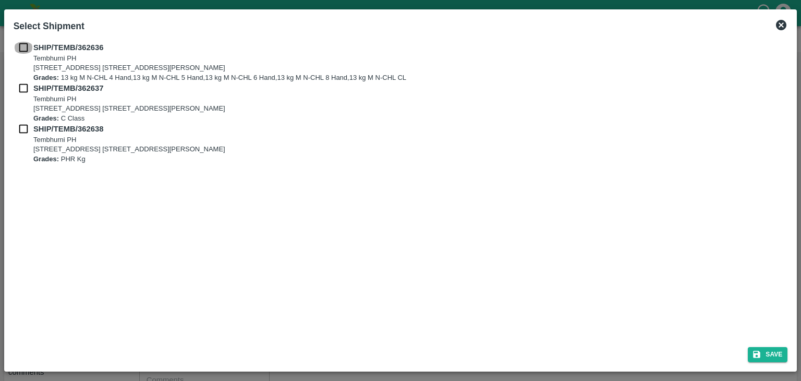
click at [21, 47] on input "checkbox" at bounding box center [24, 47] width 20 height 11
checkbox input "true"
click at [25, 87] on input "checkbox" at bounding box center [24, 87] width 20 height 11
checkbox input "true"
click at [19, 130] on input "checkbox" at bounding box center [24, 128] width 20 height 11
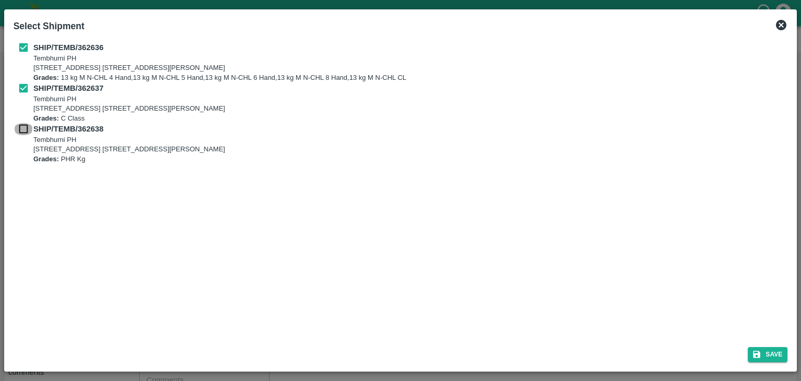
checkbox input "true"
click at [770, 352] on button "Save" at bounding box center [768, 354] width 40 height 15
type input "[DATE]"
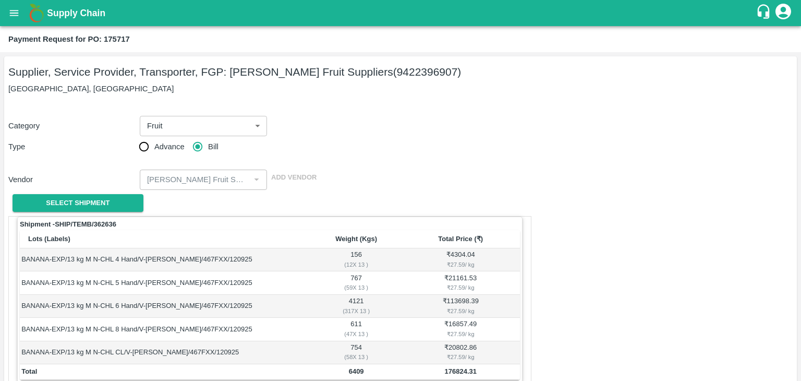
scroll to position [511, 0]
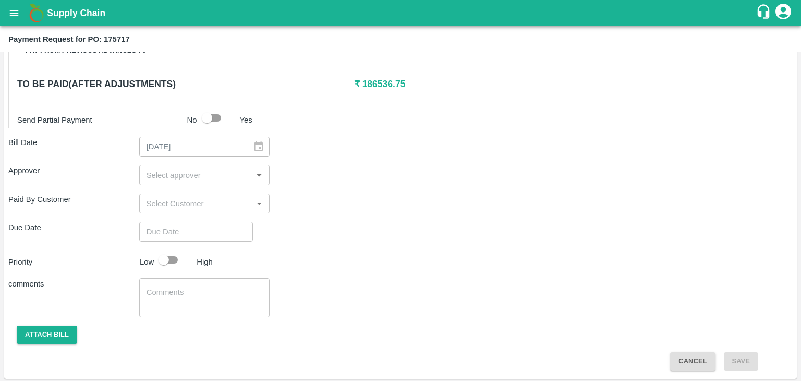
click at [216, 172] on input "input" at bounding box center [195, 175] width 107 height 14
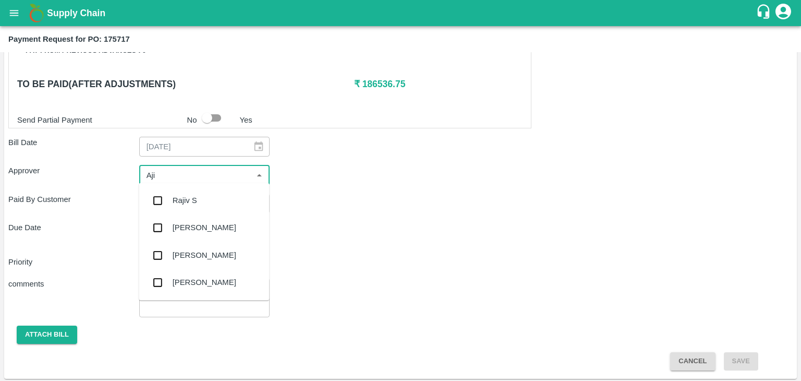
type input "Ajit"
click at [211, 196] on div "[PERSON_NAME]" at bounding box center [204, 200] width 130 height 27
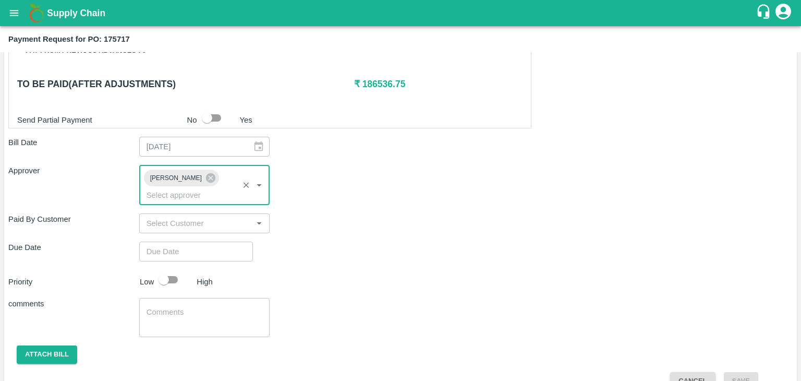
type input "DD/MM/YYYY hh:mm aa"
click at [222, 241] on input "DD/MM/YYYY hh:mm aa" at bounding box center [192, 251] width 106 height 20
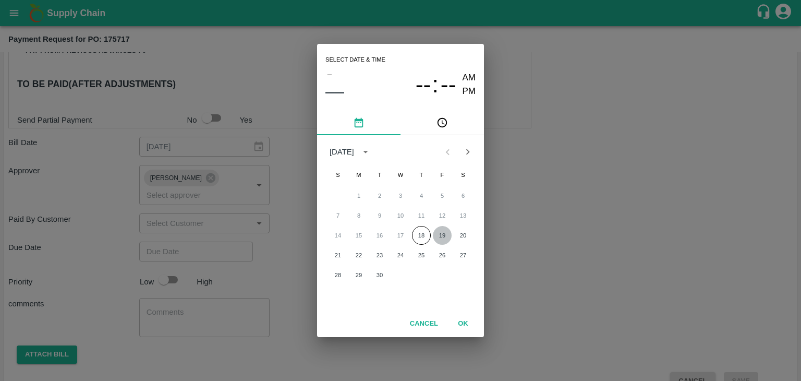
click at [442, 233] on button "19" at bounding box center [442, 235] width 19 height 19
type input "[DATE] 12:00 AM"
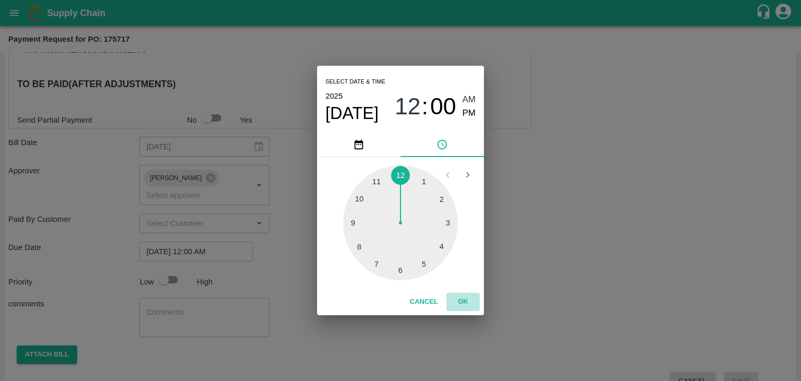
click at [471, 301] on button "OK" at bounding box center [462, 301] width 33 height 18
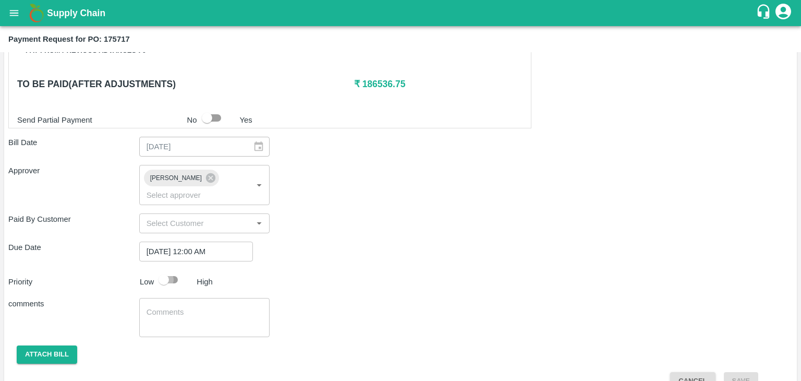
click at [160, 270] on input "checkbox" at bounding box center [163, 280] width 59 height 20
checkbox input "true"
click at [210, 307] on textarea at bounding box center [205, 318] width 116 height 22
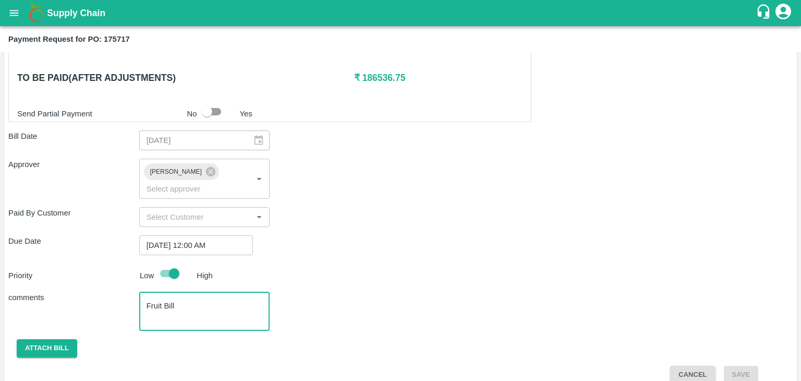
type textarea "Fruit Bill"
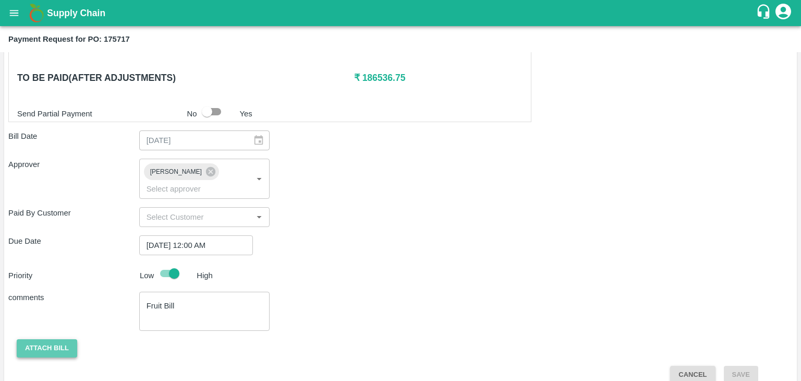
click at [57, 339] on button "Attach bill" at bounding box center [47, 348] width 60 height 18
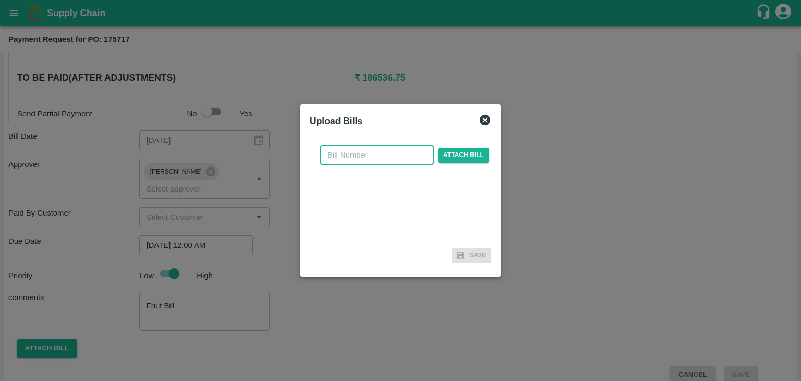
click at [382, 157] on input "text" at bounding box center [377, 155] width 114 height 20
type input "1250"
click at [462, 157] on span "Attach bill" at bounding box center [463, 155] width 51 height 15
click at [0, 0] on input "Attach bill" at bounding box center [0, 0] width 0 height 0
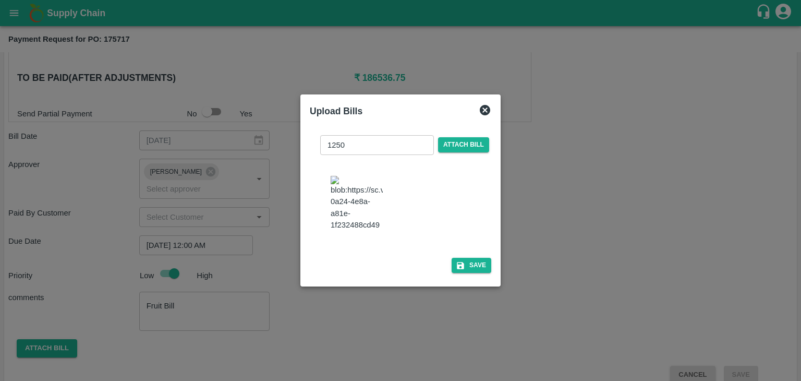
click at [476, 277] on div "1250 ​ Attach bill Save" at bounding box center [400, 202] width 181 height 151
click at [476, 273] on button "Save" at bounding box center [472, 265] width 40 height 15
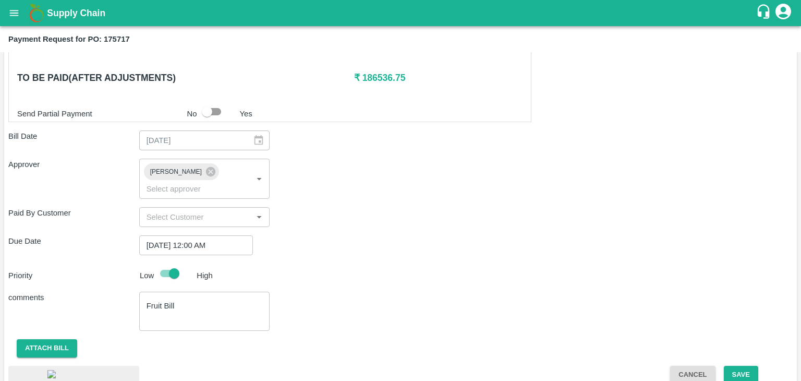
scroll to position [583, 0]
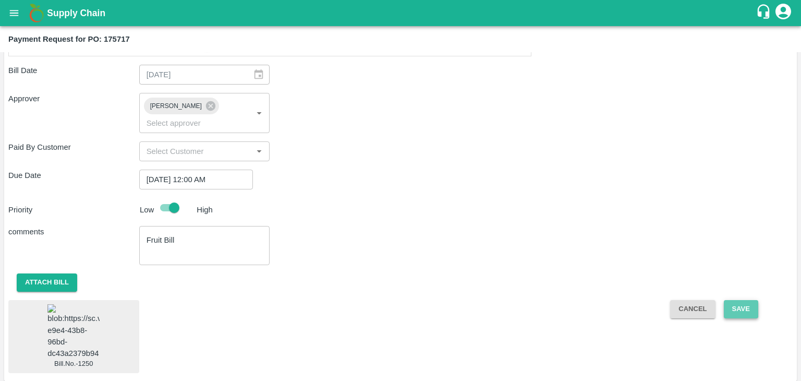
click at [749, 300] on button "Save" at bounding box center [741, 309] width 34 height 18
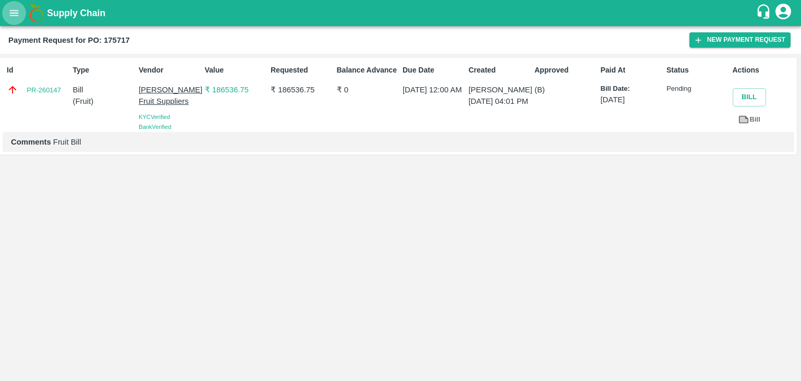
click at [11, 15] on icon "open drawer" at bounding box center [14, 13] width 9 height 6
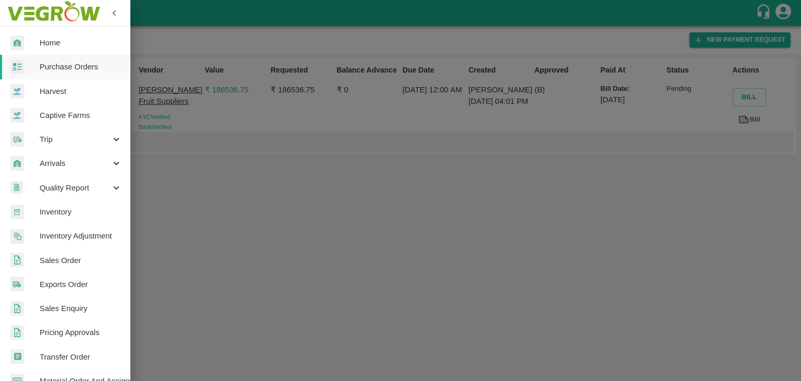
click at [68, 59] on link "Purchase Orders" at bounding box center [65, 67] width 130 height 24
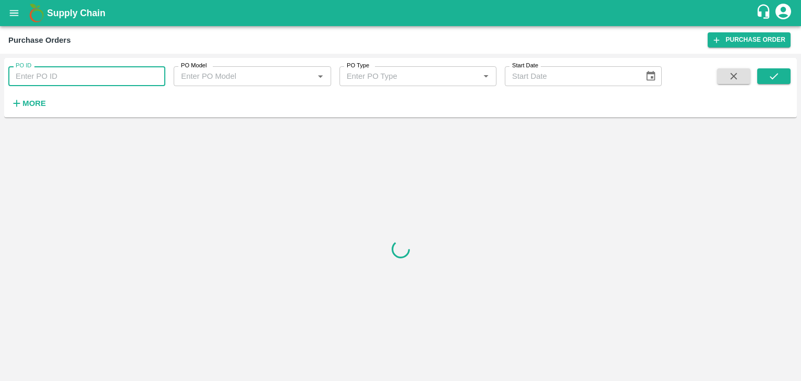
click at [153, 74] on input "PO ID" at bounding box center [86, 76] width 157 height 20
paste input "175914"
type input "175914"
click at [778, 74] on icon "submit" at bounding box center [773, 75] width 11 height 11
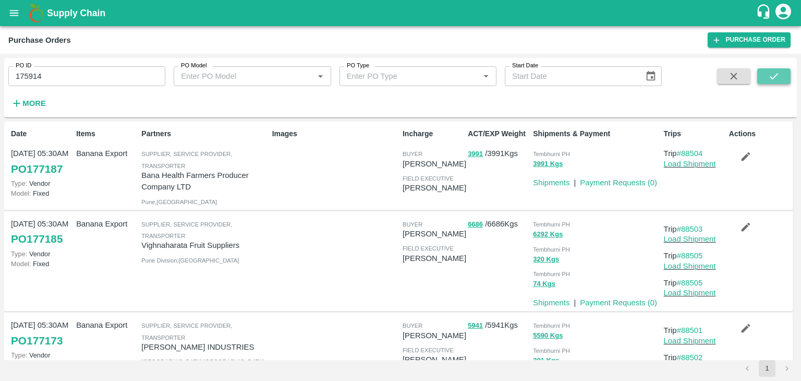
click at [778, 74] on icon "submit" at bounding box center [773, 75] width 11 height 11
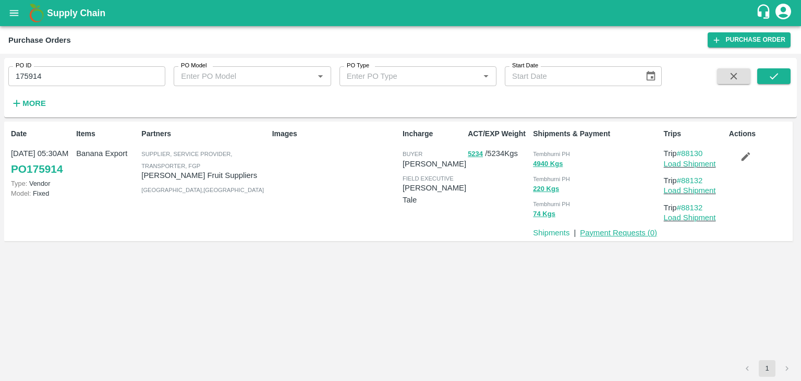
click at [615, 234] on link "Payment Requests ( 0 )" at bounding box center [618, 232] width 77 height 8
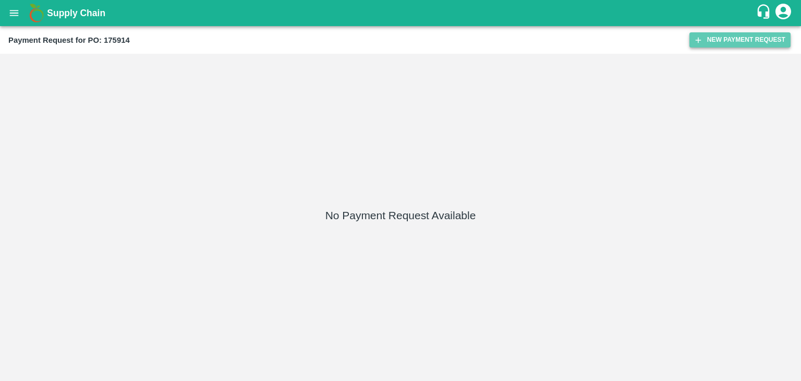
click at [719, 37] on button "New Payment Request" at bounding box center [739, 39] width 101 height 15
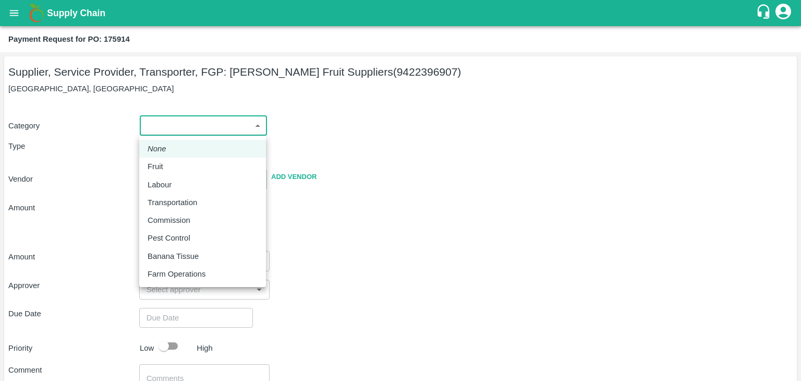
click at [178, 129] on body "Supply Chain Payment Request for PO: 175914 Supplier, Service Provider, Transpo…" at bounding box center [400, 190] width 801 height 381
click at [165, 159] on li "Fruit" at bounding box center [202, 166] width 127 height 18
type input "1"
type input "[PERSON_NAME] Fruit Suppliers - 9422396907(Supplier, Service Provider, Transpor…"
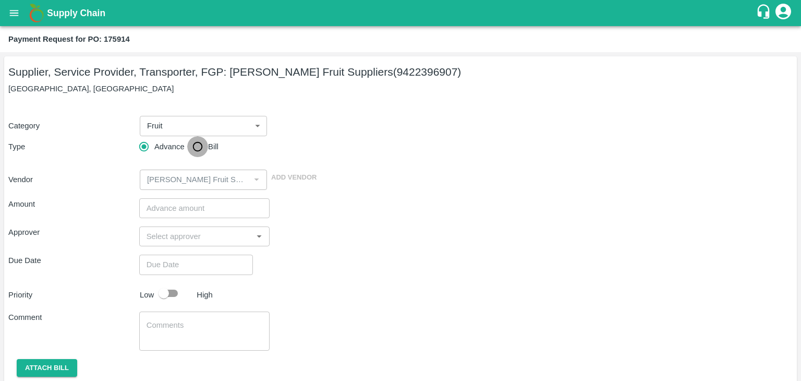
click at [192, 147] on input "Bill" at bounding box center [197, 146] width 21 height 21
radio input "true"
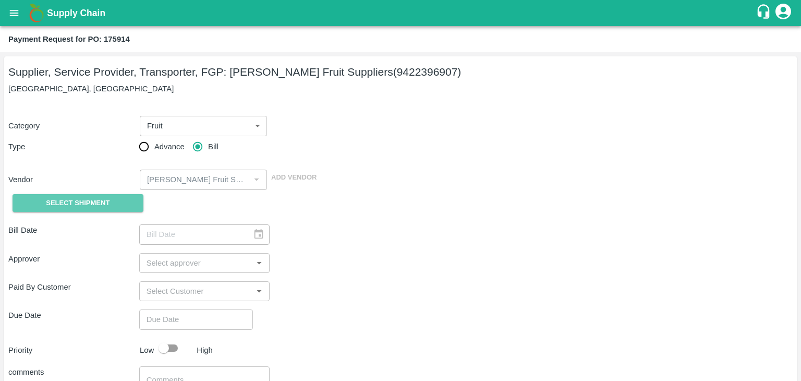
click at [69, 197] on span "Select Shipment" at bounding box center [78, 203] width 64 height 12
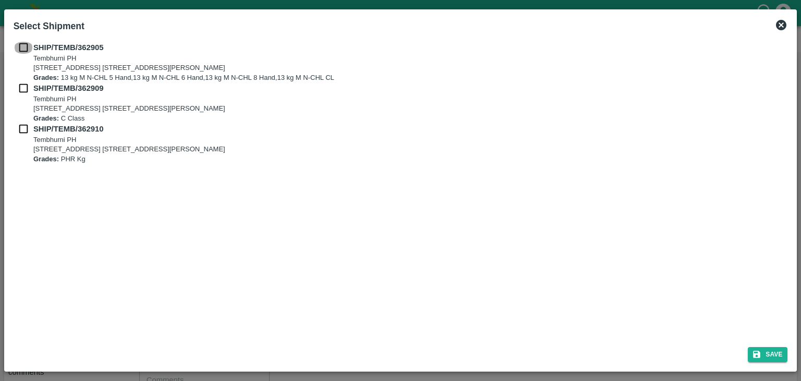
click at [22, 46] on input "checkbox" at bounding box center [24, 47] width 20 height 11
checkbox input "true"
click at [22, 85] on input "checkbox" at bounding box center [24, 87] width 20 height 11
checkbox input "true"
click at [20, 124] on input "checkbox" at bounding box center [24, 128] width 20 height 11
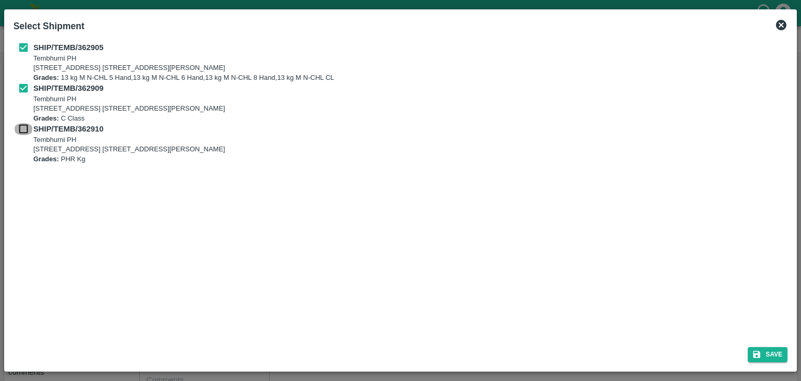
checkbox input "true"
click at [786, 362] on div "Save" at bounding box center [400, 352] width 783 height 28
click at [767, 352] on button "Save" at bounding box center [768, 354] width 40 height 15
type input "[DATE]"
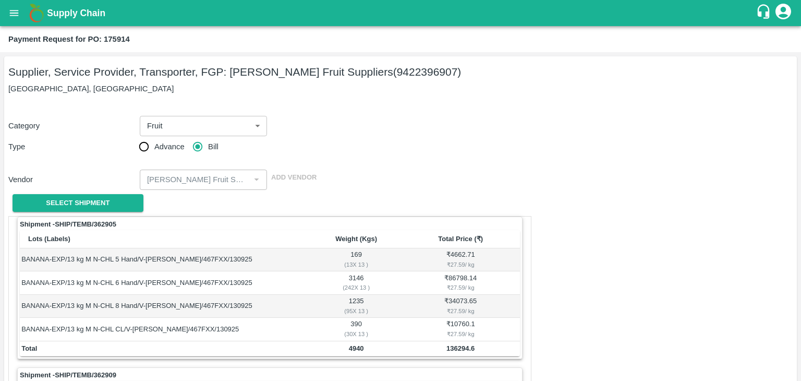
scroll to position [488, 0]
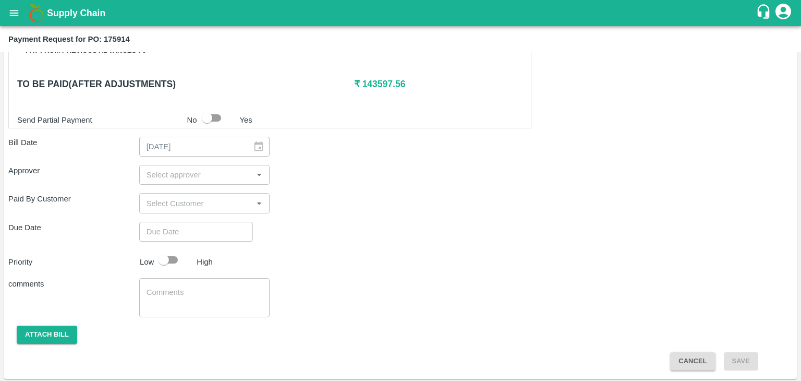
click at [224, 172] on input "input" at bounding box center [195, 175] width 107 height 14
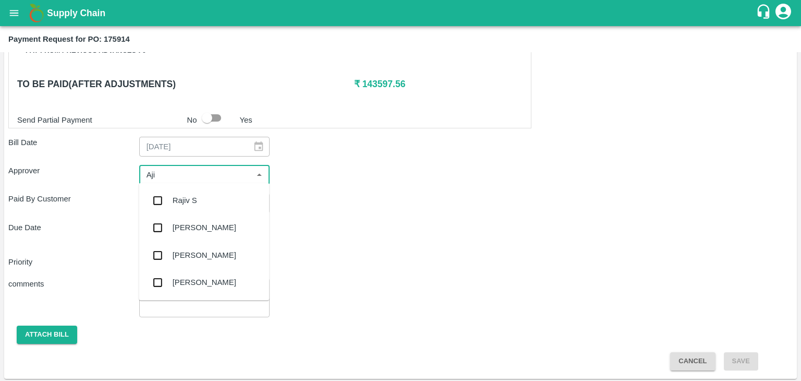
type input "Ajit"
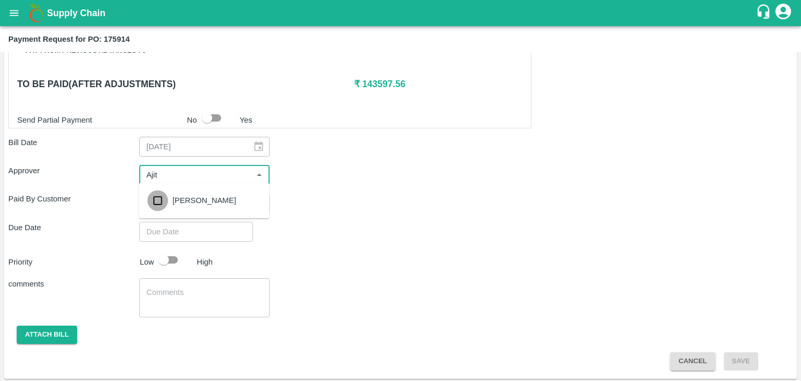
click at [150, 199] on input "checkbox" at bounding box center [157, 200] width 21 height 21
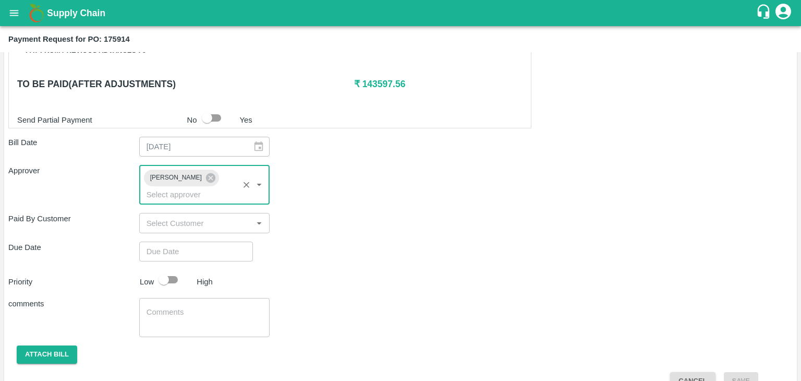
type input "DD/MM/YYYY hh:mm aa"
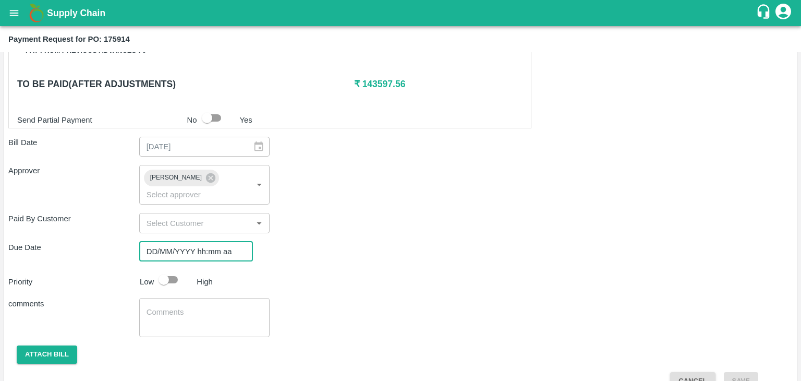
click at [205, 241] on input "DD/MM/YYYY hh:mm aa" at bounding box center [192, 251] width 106 height 20
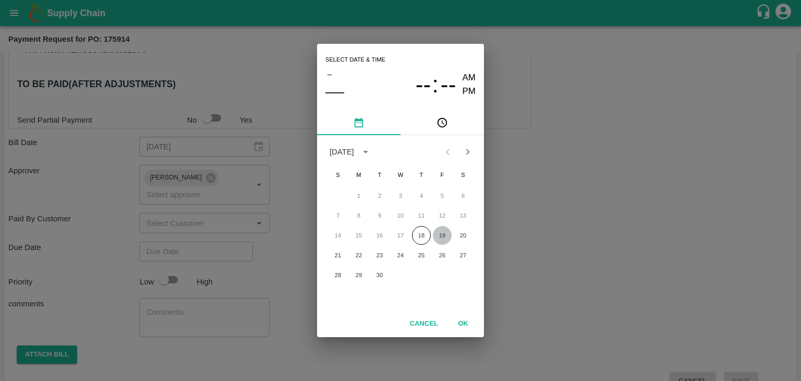
click at [436, 233] on button "19" at bounding box center [442, 235] width 19 height 19
type input "[DATE] 12:00 AM"
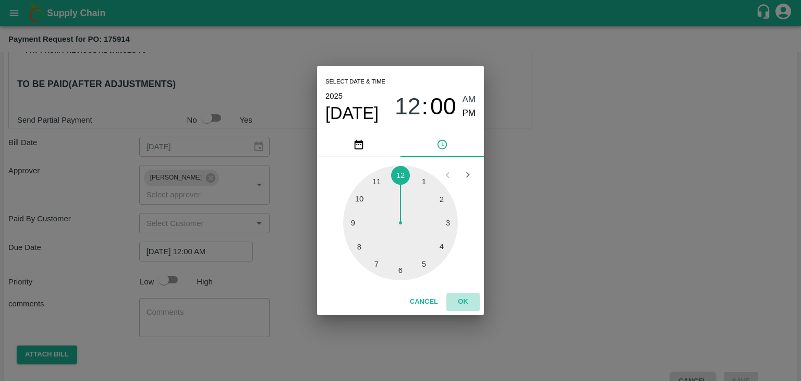
click at [458, 293] on button "OK" at bounding box center [462, 301] width 33 height 18
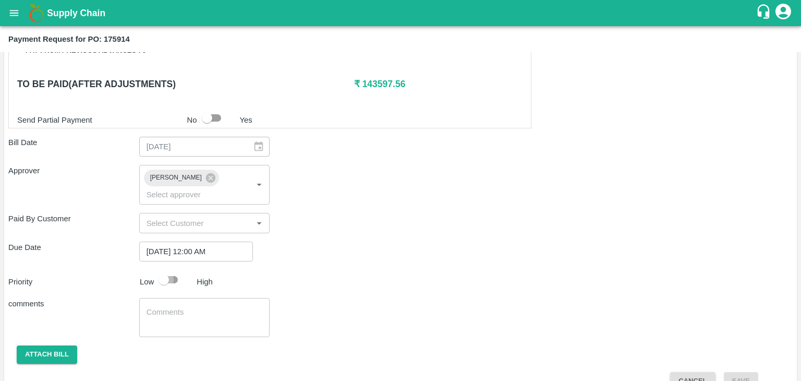
click at [175, 270] on input "checkbox" at bounding box center [163, 280] width 59 height 20
checkbox input "true"
click at [209, 307] on textarea at bounding box center [205, 318] width 116 height 22
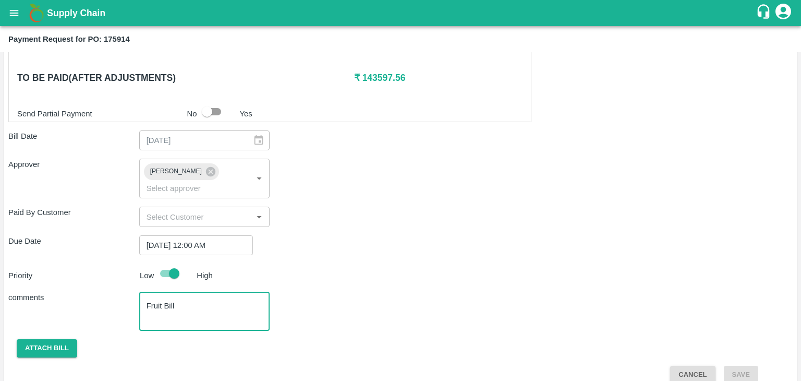
type textarea "Fruit Bill"
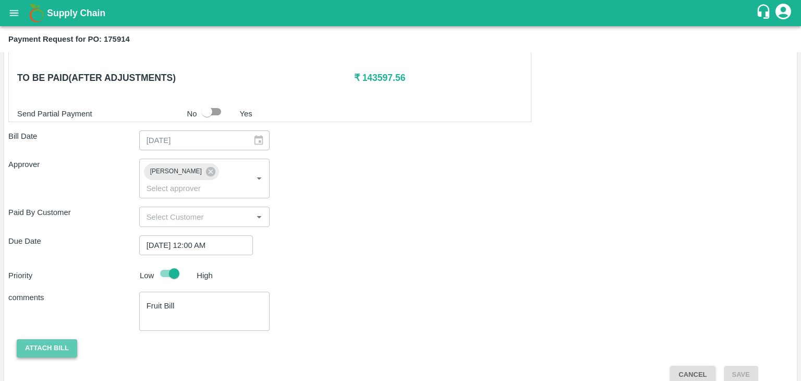
click at [60, 339] on button "Attach bill" at bounding box center [47, 348] width 60 height 18
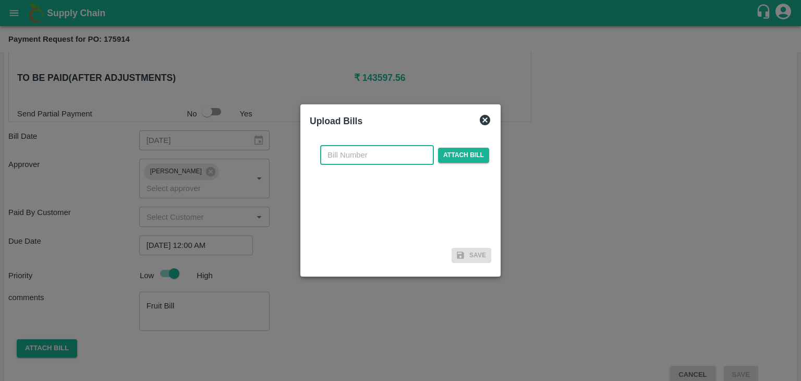
click at [388, 145] on input "text" at bounding box center [377, 155] width 114 height 20
type input "1252"
click at [462, 156] on span "Attach bill" at bounding box center [463, 155] width 51 height 15
click at [0, 0] on input "Attach bill" at bounding box center [0, 0] width 0 height 0
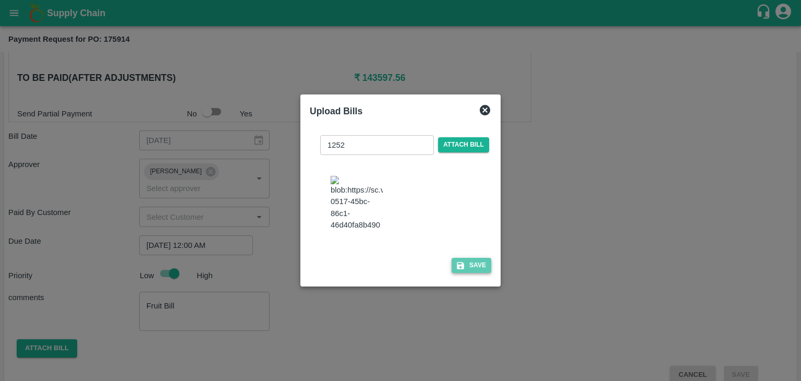
click at [472, 273] on button "Save" at bounding box center [472, 265] width 40 height 15
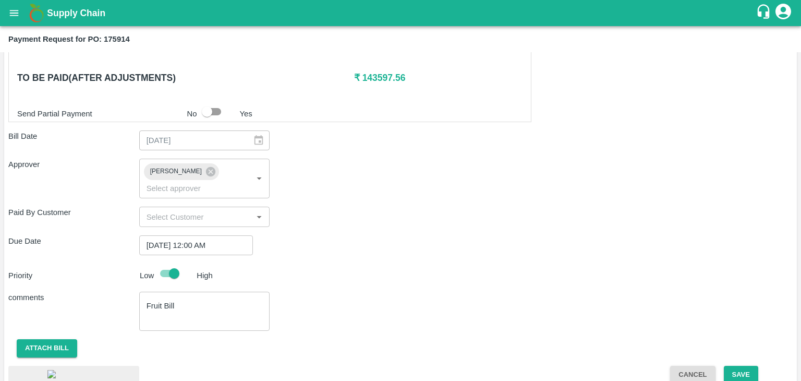
scroll to position [559, 0]
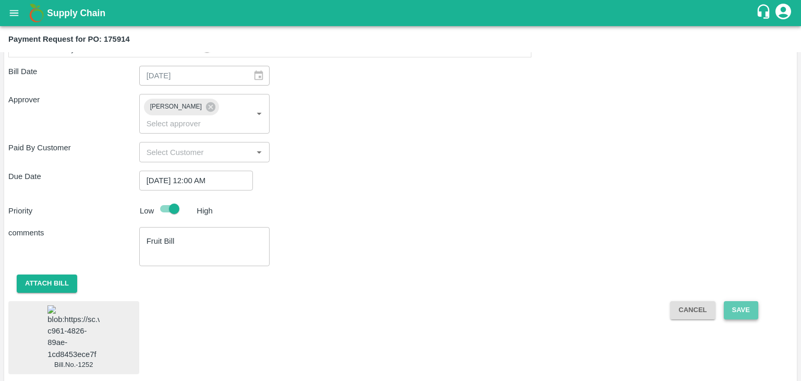
click at [742, 301] on button "Save" at bounding box center [741, 310] width 34 height 18
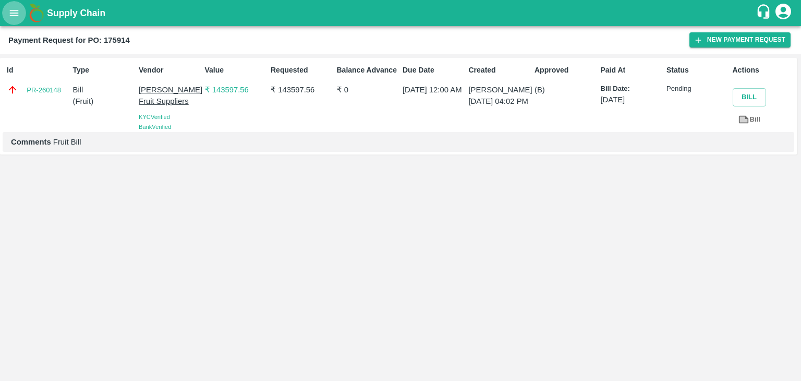
click at [4, 16] on button "open drawer" at bounding box center [14, 13] width 24 height 24
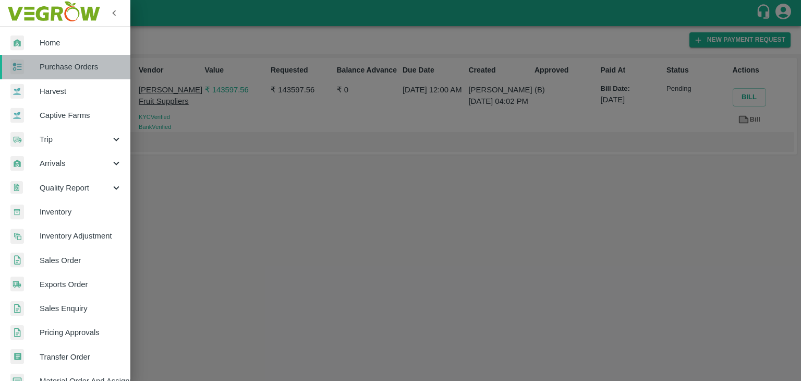
click at [92, 60] on link "Purchase Orders" at bounding box center [65, 67] width 130 height 24
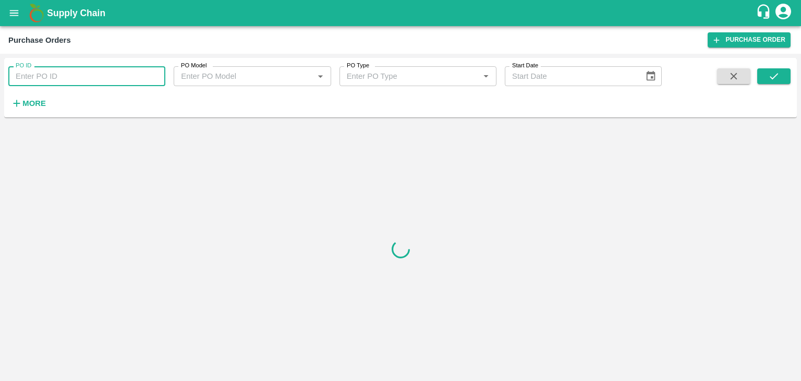
click at [152, 74] on input "PO ID" at bounding box center [86, 76] width 157 height 20
paste input "176023"
type input "176023"
click at [776, 78] on icon "submit" at bounding box center [773, 75] width 11 height 11
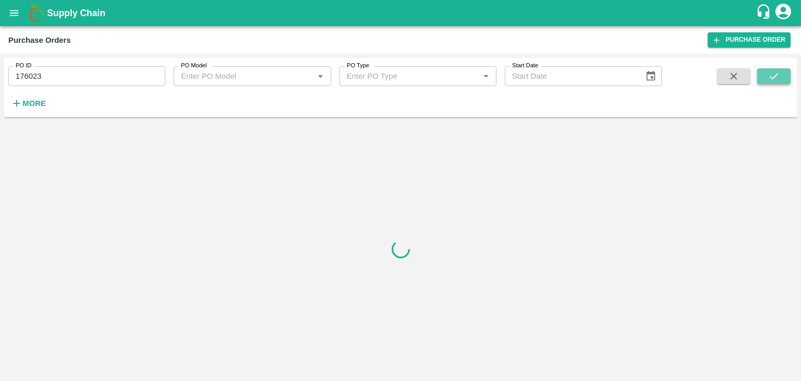
click at [776, 78] on icon "submit" at bounding box center [773, 75] width 11 height 11
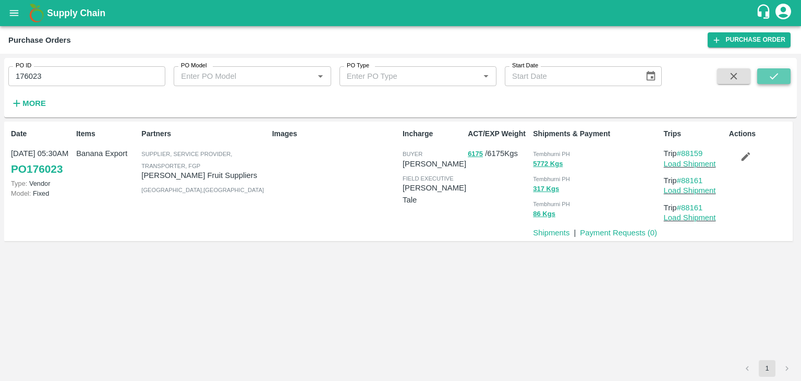
click at [776, 78] on icon "submit" at bounding box center [773, 75] width 11 height 11
click at [619, 233] on link "Payment Requests ( 0 )" at bounding box center [618, 232] width 77 height 8
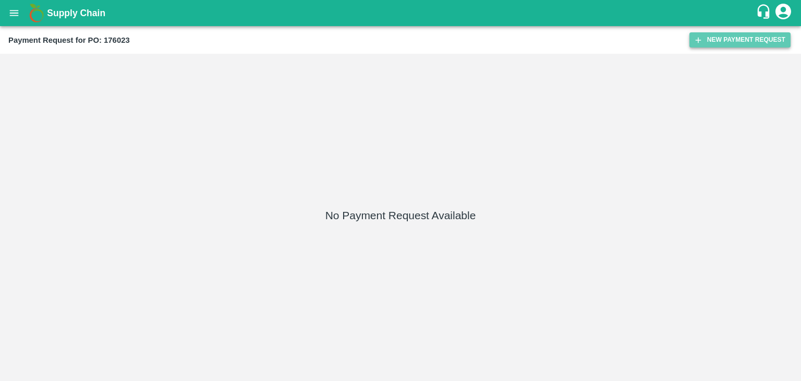
click at [713, 41] on button "New Payment Request" at bounding box center [739, 39] width 101 height 15
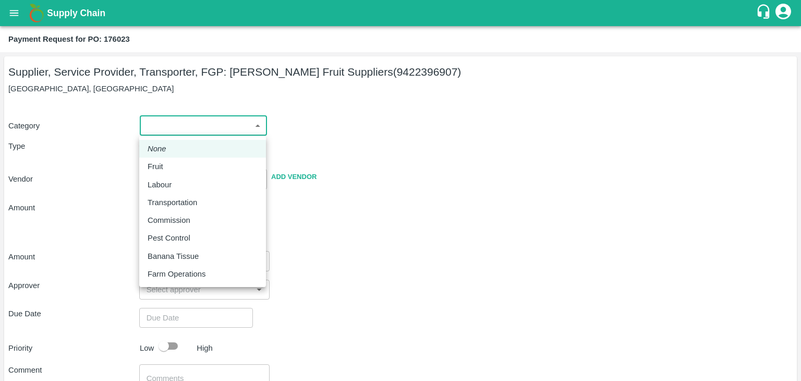
drag, startPoint x: 163, startPoint y: 127, endPoint x: 168, endPoint y: 170, distance: 43.1
click at [168, 170] on body "Supply Chain Payment Request for PO: 176023 Supplier, Service Provider, Transpo…" at bounding box center [400, 190] width 801 height 381
click at [168, 170] on div "Fruit" at bounding box center [203, 166] width 110 height 11
type input "1"
type input "[PERSON_NAME] Fruit Suppliers - 9422396907(Supplier, Service Provider, Transpor…"
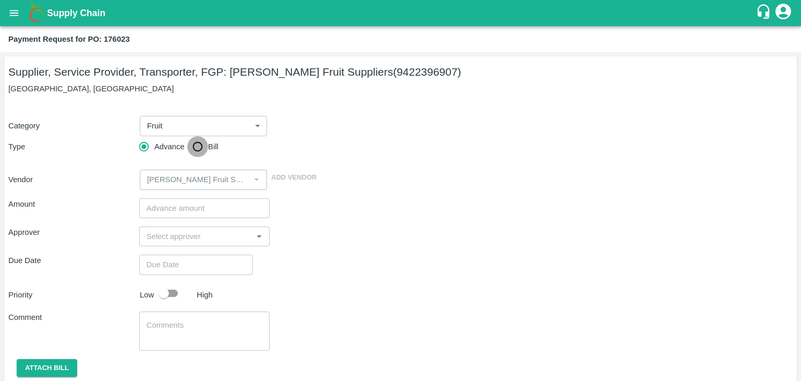
click at [194, 143] on input "Bill" at bounding box center [197, 146] width 21 height 21
radio input "true"
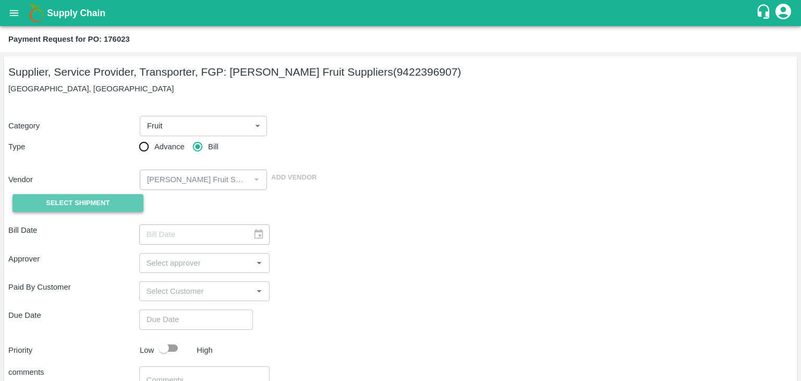
click at [94, 202] on span "Select Shipment" at bounding box center [78, 203] width 64 height 12
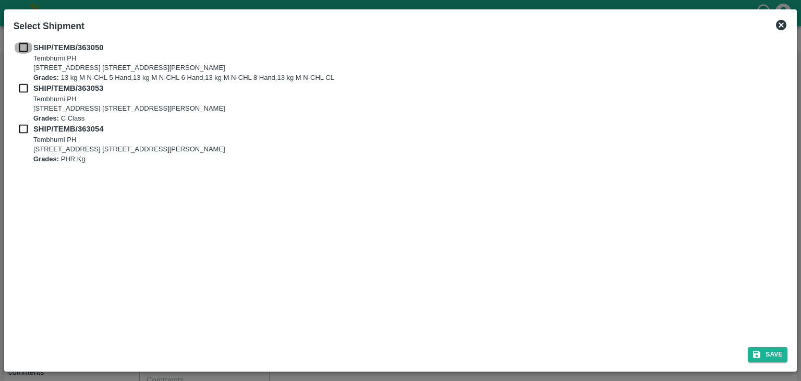
click at [19, 43] on input "checkbox" at bounding box center [24, 47] width 20 height 11
checkbox input "true"
click at [21, 85] on div "SHIP/TEMB/[STREET_ADDRESS] E-5, YASHSHREE INDUSTRIES, M.I.D.C., A/P TEMBHURANI …" at bounding box center [401, 103] width 774 height 122
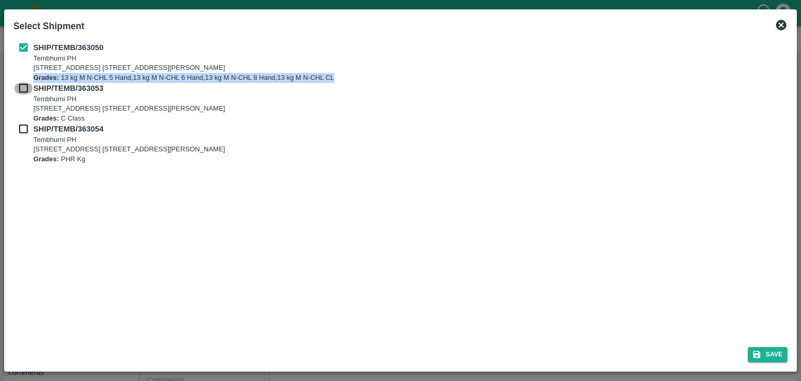
click at [21, 85] on input "checkbox" at bounding box center [24, 87] width 20 height 11
checkbox input "true"
click at [21, 134] on input "checkbox" at bounding box center [24, 128] width 20 height 11
checkbox input "true"
click at [766, 358] on button "Save" at bounding box center [768, 354] width 40 height 15
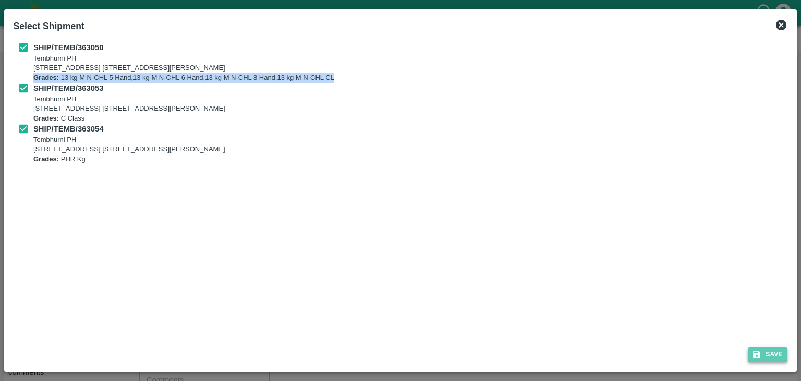
type input "[DATE]"
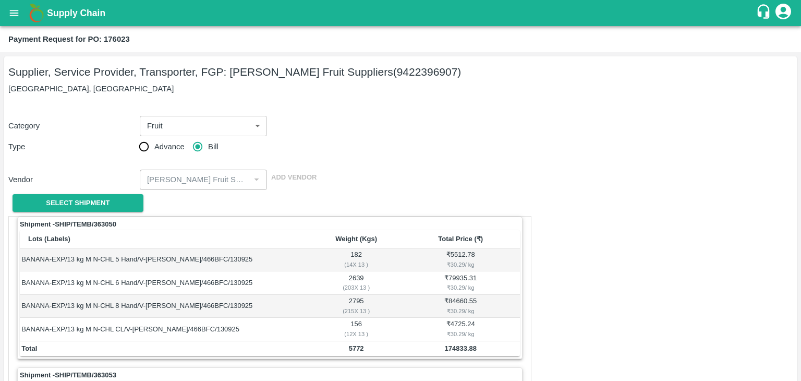
scroll to position [488, 0]
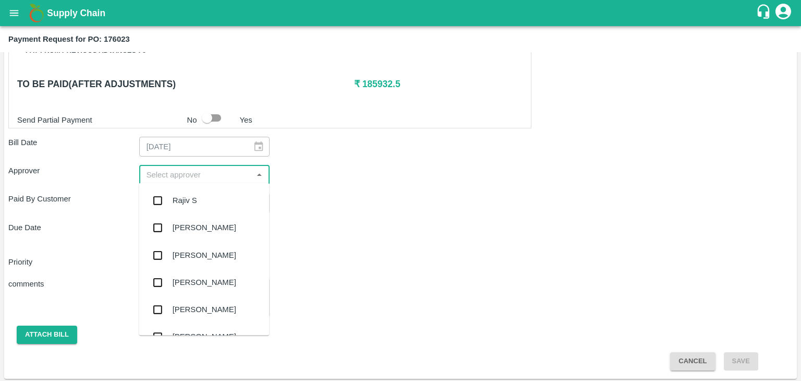
click at [212, 170] on input "input" at bounding box center [195, 175] width 107 height 14
type input "Ajit"
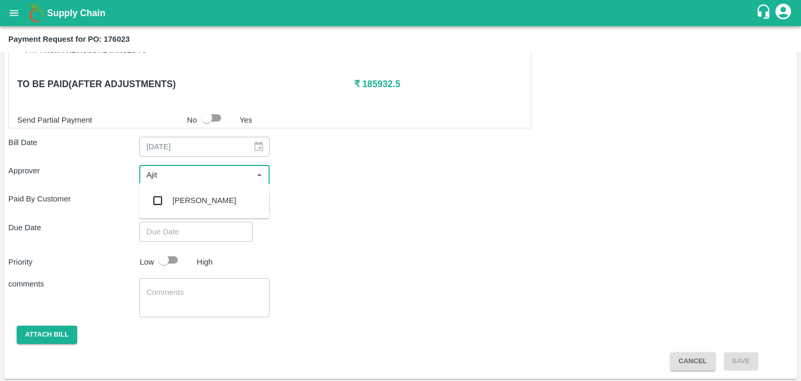
click at [198, 191] on div "[PERSON_NAME]" at bounding box center [204, 200] width 130 height 27
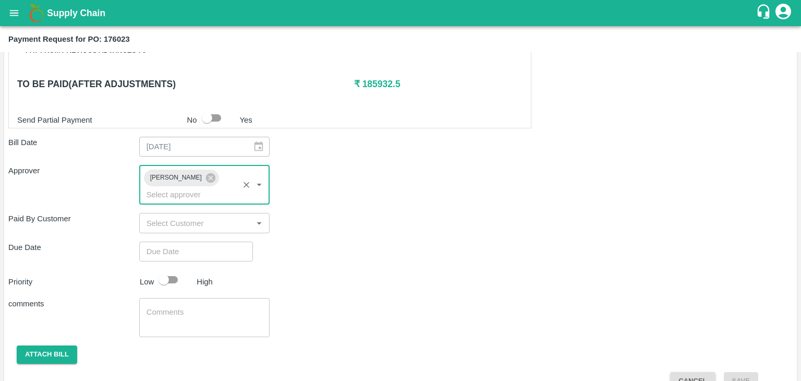
type input "DD/MM/YYYY hh:mm aa"
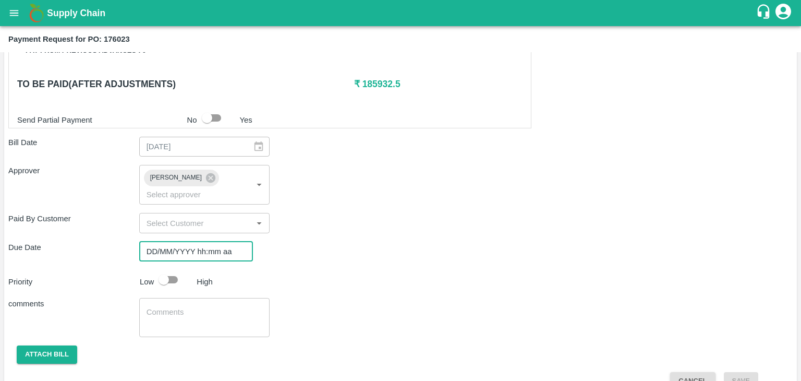
click at [211, 241] on input "DD/MM/YYYY hh:mm aa" at bounding box center [192, 251] width 106 height 20
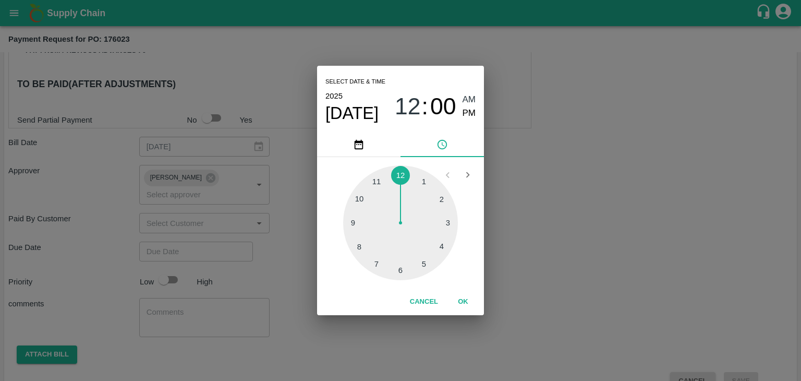
type input "[DATE] 12:00 AM"
click at [465, 309] on button "OK" at bounding box center [462, 301] width 33 height 18
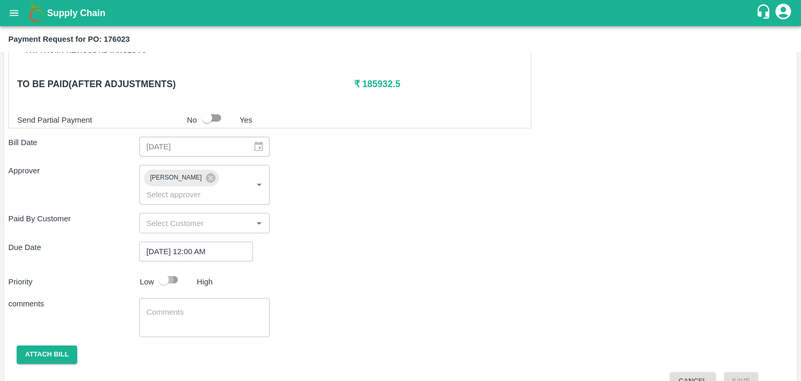
click at [165, 270] on input "checkbox" at bounding box center [163, 280] width 59 height 20
checkbox input "true"
click at [206, 307] on textarea at bounding box center [205, 318] width 116 height 22
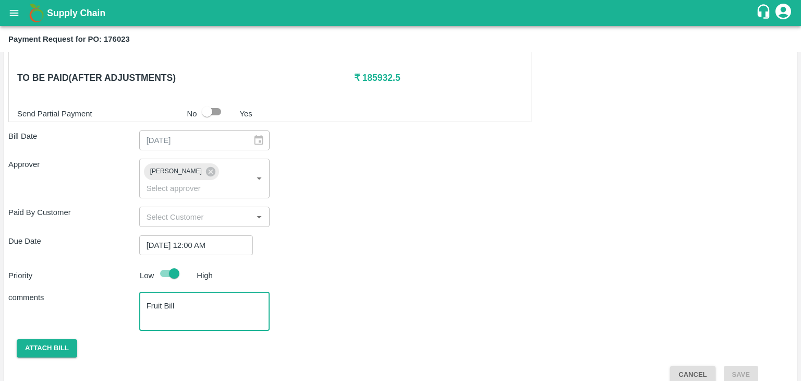
type textarea "Fruit Bill"
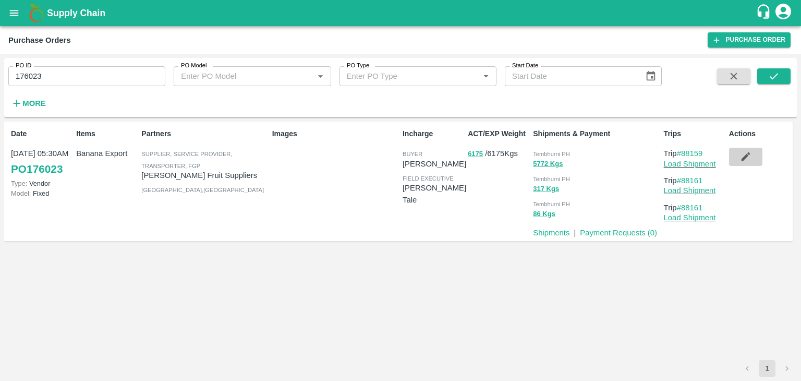
click at [753, 149] on button "button" at bounding box center [745, 157] width 33 height 18
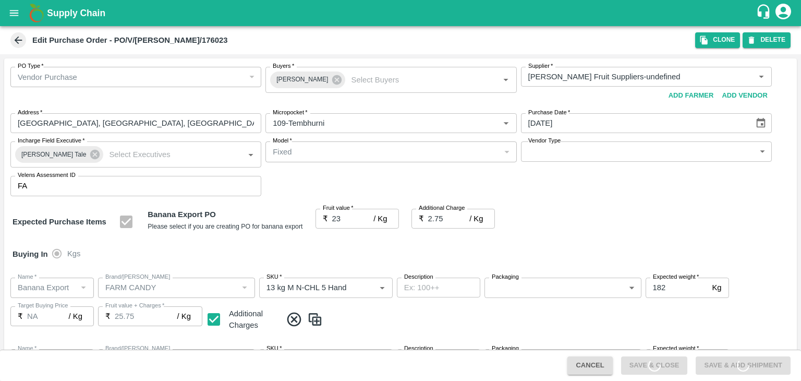
type input "Krushna Fruit Suppliers-undefined"
type input "109-Tembhurni"
type input "Banana Export"
type input "FARM CANDY"
type input "13 kg M N-CHL 5 Hand"
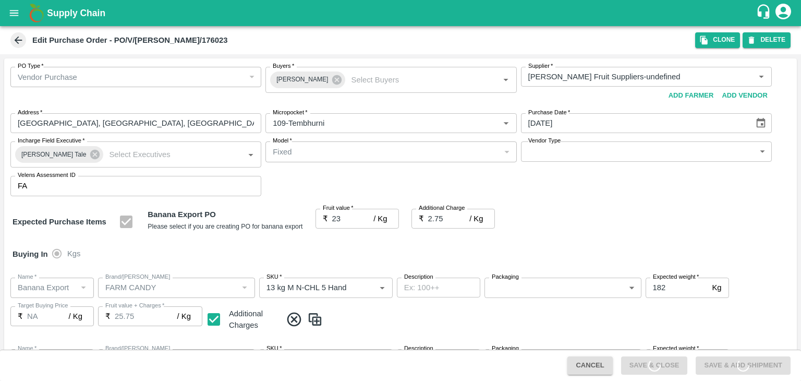
type input "NA"
type input "Banana Export"
type input "FARM CANDY"
type input "13 kg M N-CHL 6 Hand"
type input "NA"
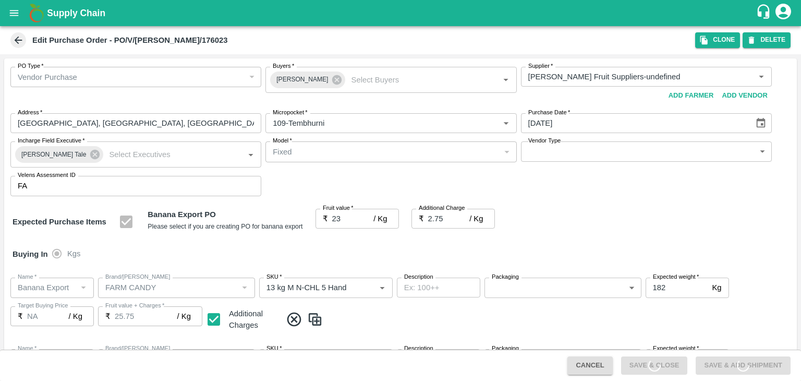
type input "Banana Export"
type input "FARM CANDY"
type input "13 kg M N-CHL 8 Hand"
type input "NA"
type input "Banana Export"
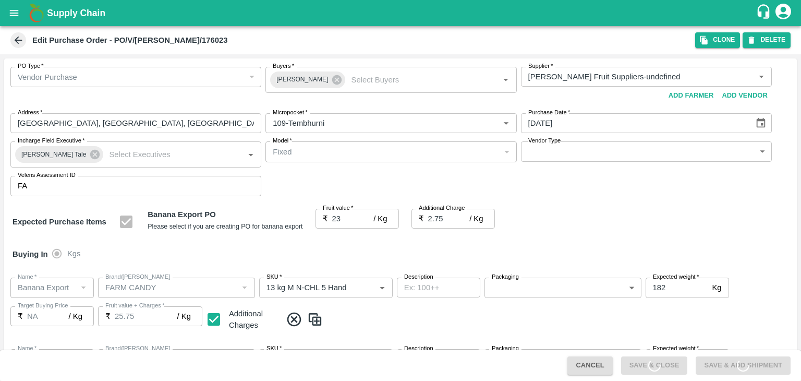
type input "FARM CANDY"
type input "13 kg M N-CHL CL"
type input "NA"
type input "Banana Export"
type input "FARM CANDY"
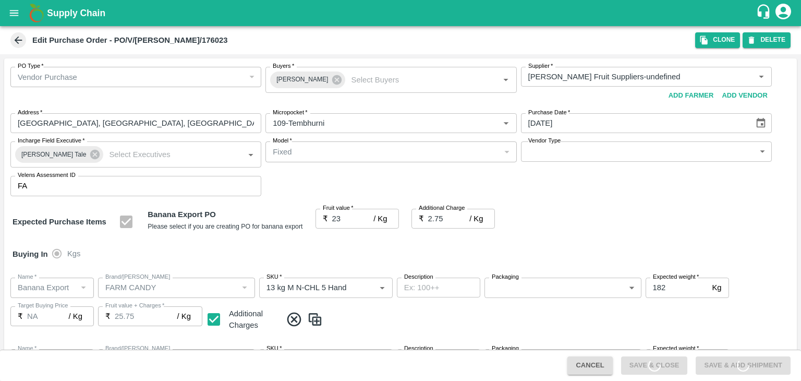
type input "C Class"
type input "NA"
type input "Banana Export"
type input "FARM CANDY"
type input "PHR Kg"
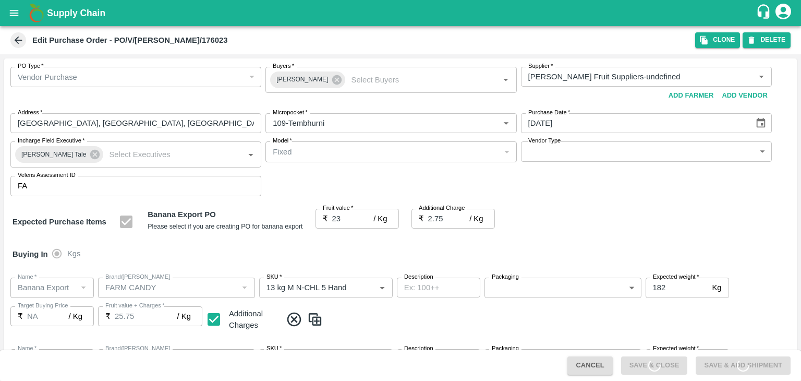
type input "NA"
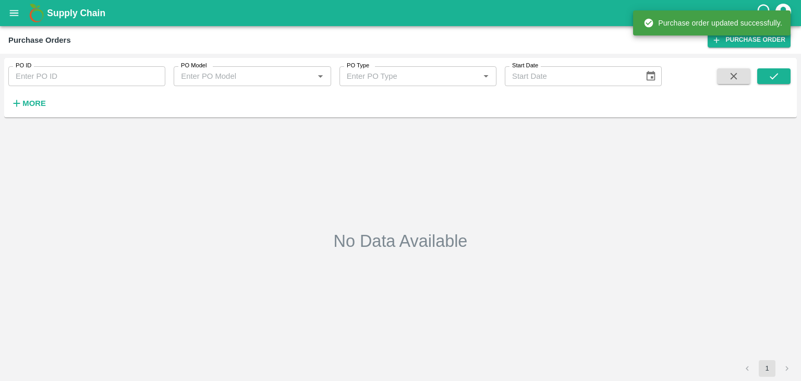
type input "176023"
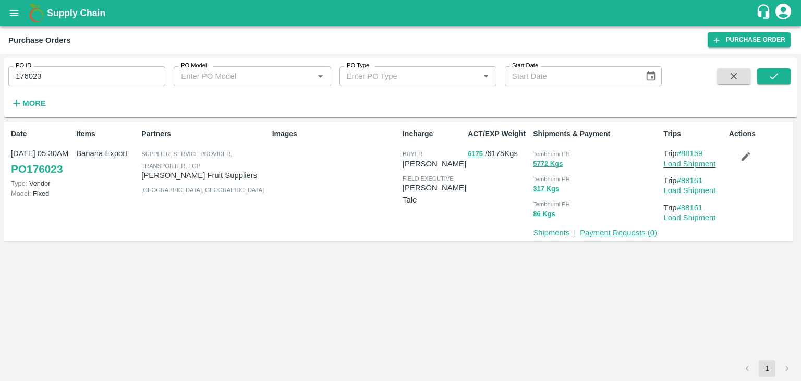
click at [620, 235] on link "Payment Requests ( 0 )" at bounding box center [618, 232] width 77 height 8
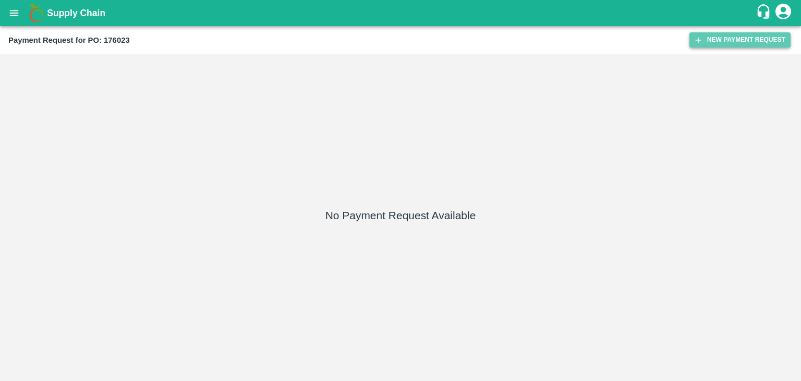
click at [750, 34] on button "New Payment Request" at bounding box center [739, 39] width 101 height 15
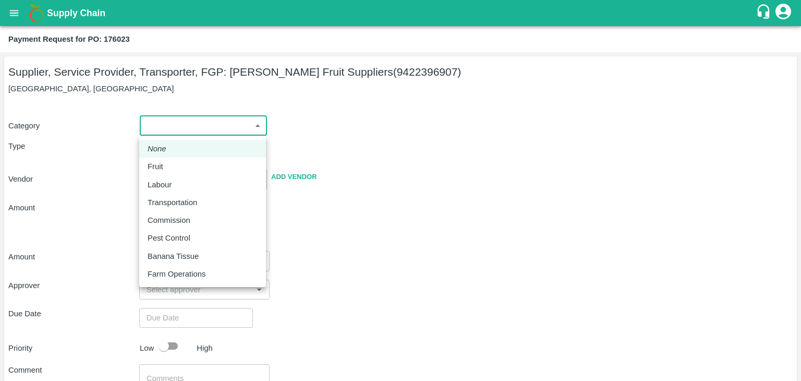
drag, startPoint x: 158, startPoint y: 126, endPoint x: 178, endPoint y: 168, distance: 46.0
click at [178, 168] on body "Supply Chain Payment Request for PO: 176023 Supplier, Service Provider, Transpo…" at bounding box center [400, 190] width 801 height 381
click at [178, 168] on div "Fruit" at bounding box center [203, 166] width 110 height 11
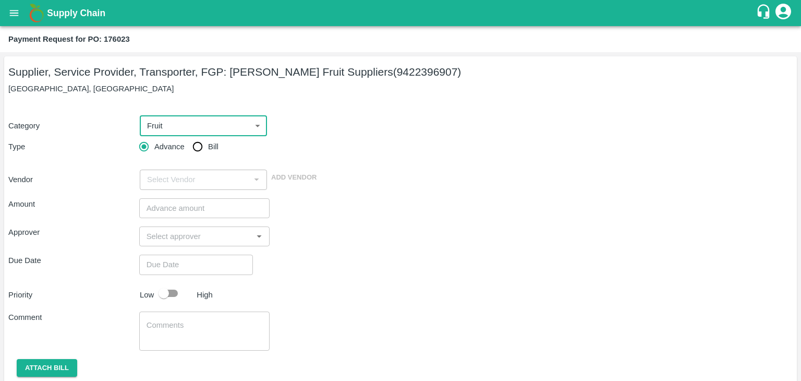
type input "1"
type input "[PERSON_NAME] Fruit Suppliers - 9422396907(Supplier, Service Provider, Transpor…"
click at [198, 147] on input "Bill" at bounding box center [197, 146] width 21 height 21
radio input "true"
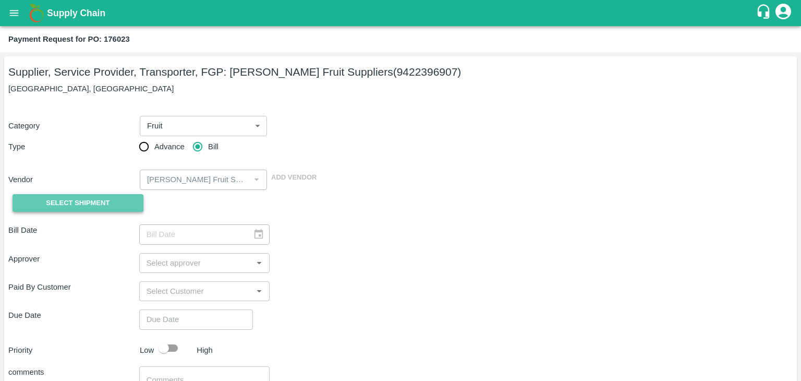
click at [100, 205] on span "Select Shipment" at bounding box center [78, 203] width 64 height 12
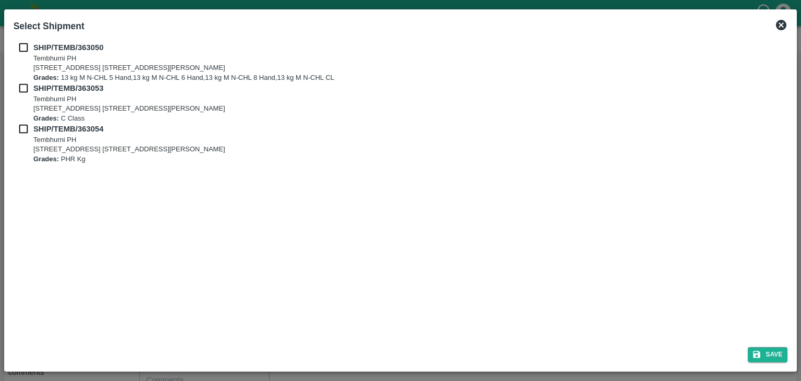
click at [22, 52] on input "checkbox" at bounding box center [24, 47] width 20 height 11
checkbox input "true"
click at [21, 85] on input "checkbox" at bounding box center [24, 87] width 20 height 11
checkbox input "true"
click at [19, 135] on input "checkbox" at bounding box center [24, 128] width 20 height 11
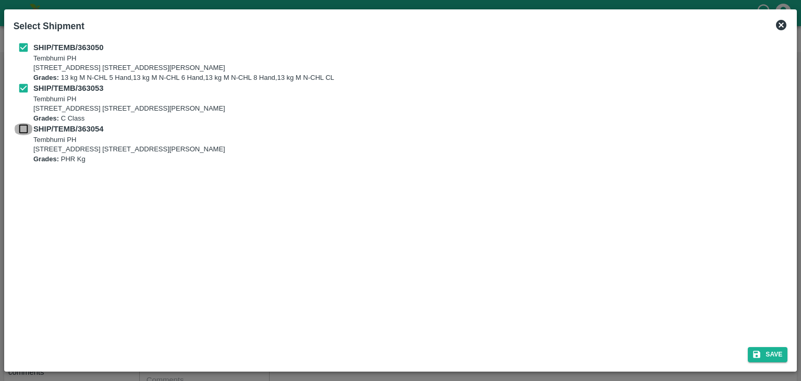
checkbox input "true"
click at [769, 353] on button "Save" at bounding box center [768, 354] width 40 height 15
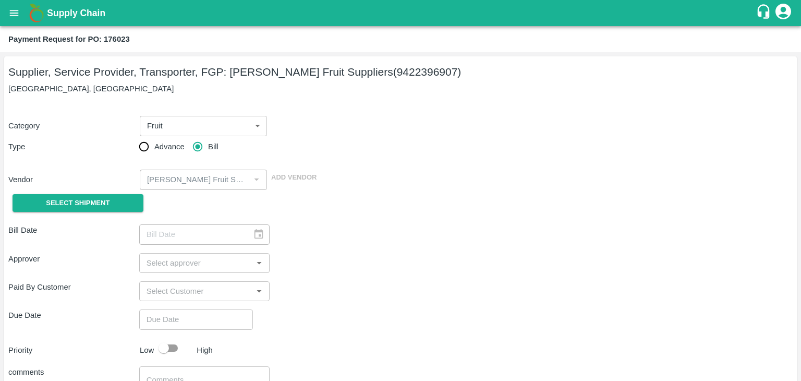
type input "[DATE]"
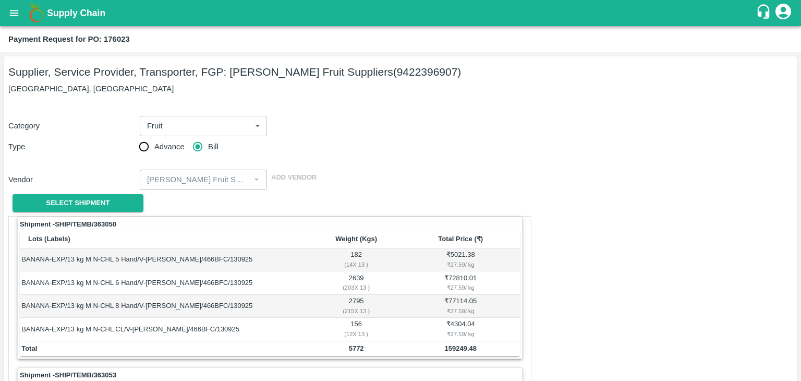
scroll to position [488, 0]
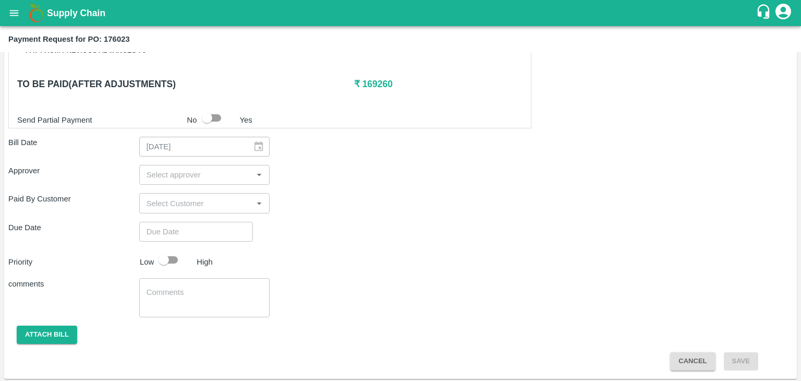
click at [194, 165] on div "​" at bounding box center [204, 175] width 131 height 20
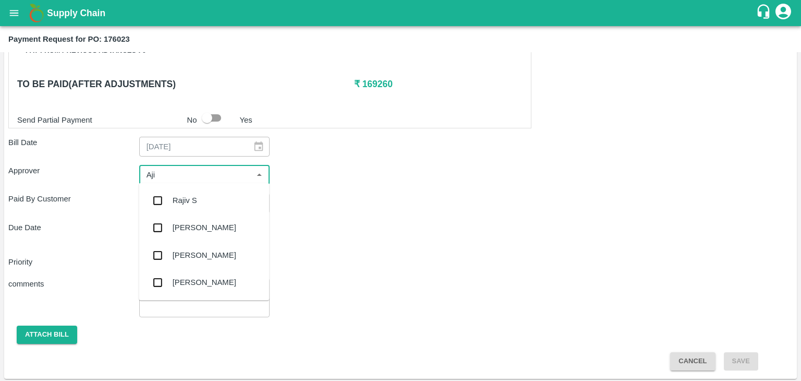
type input "Ajit"
click at [193, 197] on div "[PERSON_NAME]" at bounding box center [205, 199] width 64 height 11
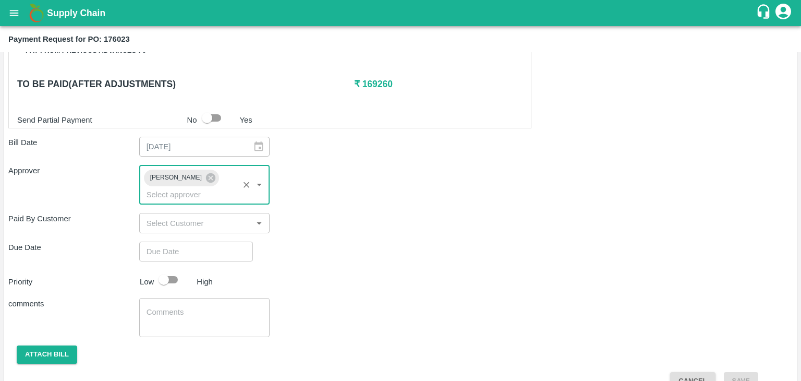
type input "DD/MM/YYYY hh:mm aa"
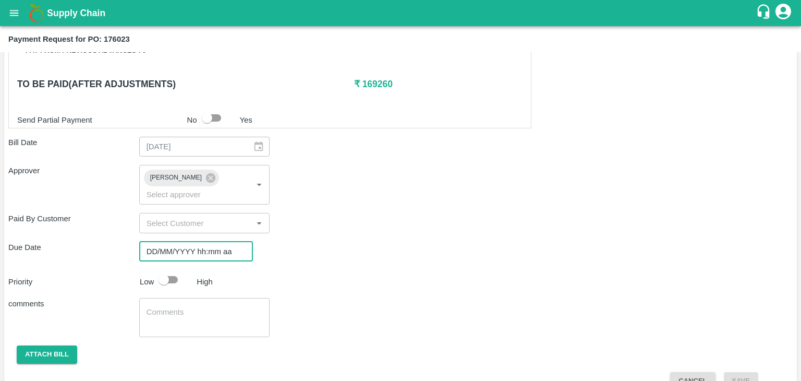
click at [208, 241] on input "DD/MM/YYYY hh:mm aa" at bounding box center [192, 251] width 106 height 20
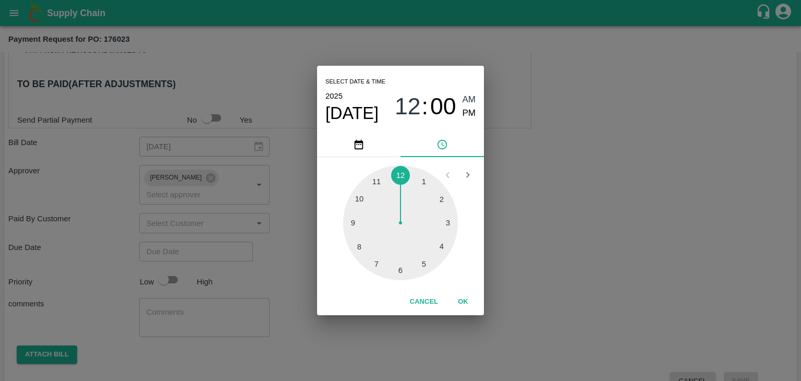
type input "[DATE] 12:00 AM"
click at [465, 306] on button "OK" at bounding box center [462, 301] width 33 height 18
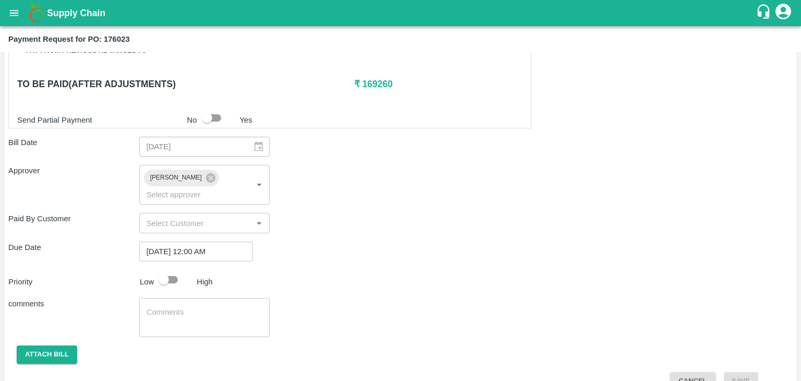
drag, startPoint x: 169, startPoint y: 263, endPoint x: 221, endPoint y: 314, distance: 72.3
click at [221, 314] on div "Shipment - SHIP/TEMB/363050 Lots (Labels) Weight (Kgs) Total Price (₹) BANANA-E…" at bounding box center [400, 59] width 784 height 662
click at [221, 314] on div "x ​" at bounding box center [204, 317] width 131 height 39
click at [158, 271] on input "checkbox" at bounding box center [163, 280] width 59 height 20
checkbox input "true"
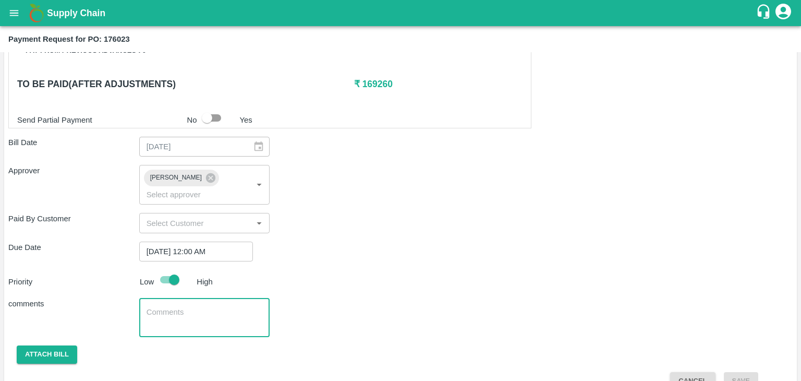
click at [199, 307] on textarea at bounding box center [205, 318] width 116 height 22
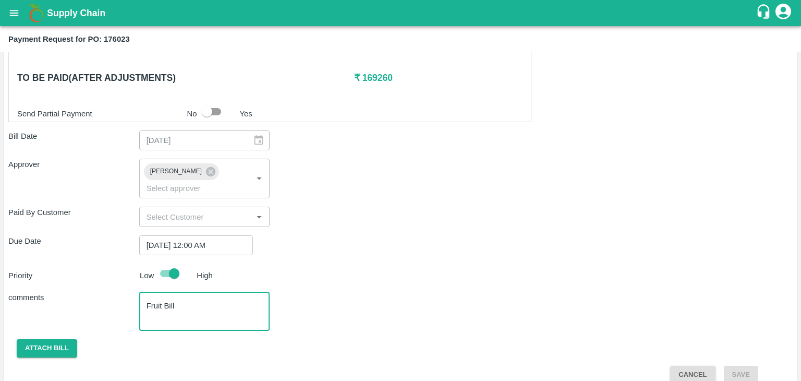
scroll to position [494, 0]
type textarea "Fruit Bill"
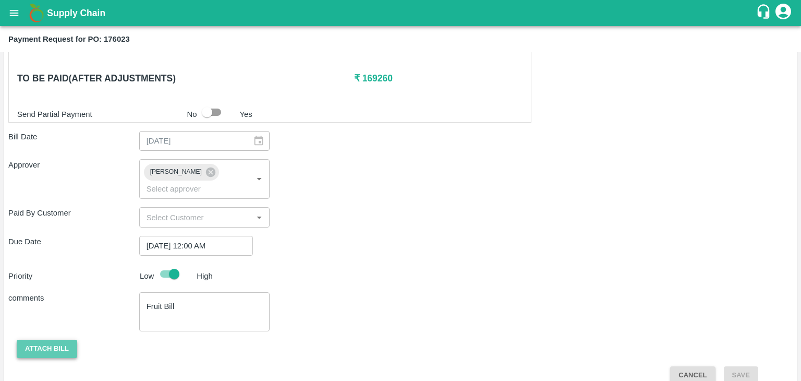
click at [28, 339] on button "Attach bill" at bounding box center [47, 348] width 60 height 18
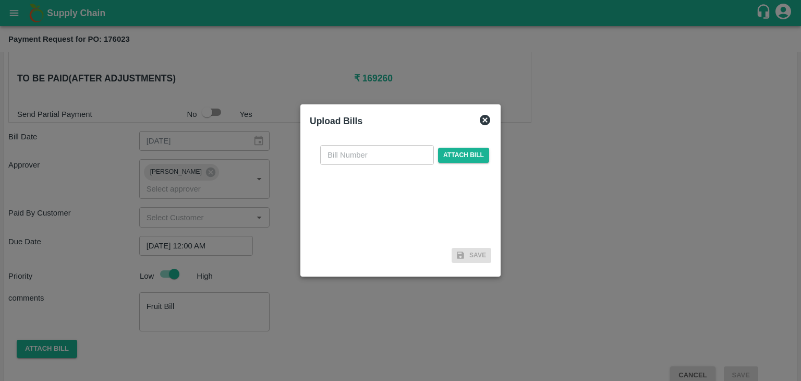
click at [399, 147] on input "text" at bounding box center [377, 155] width 114 height 20
type input "1254"
click at [455, 157] on span "Attach bill" at bounding box center [463, 155] width 51 height 15
click at [0, 0] on input "Attach bill" at bounding box center [0, 0] width 0 height 0
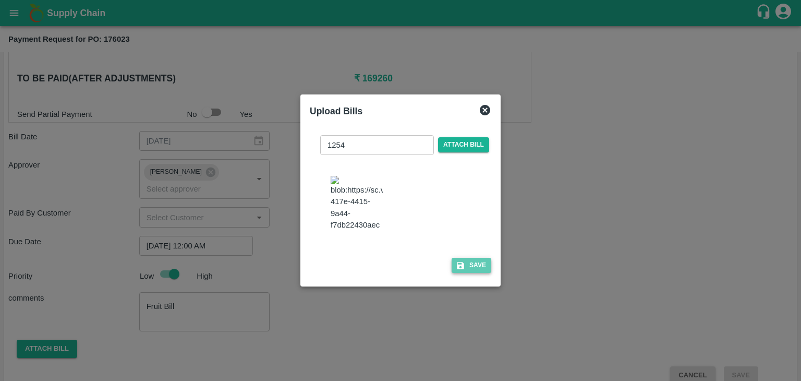
click at [465, 268] on button "Save" at bounding box center [472, 265] width 40 height 15
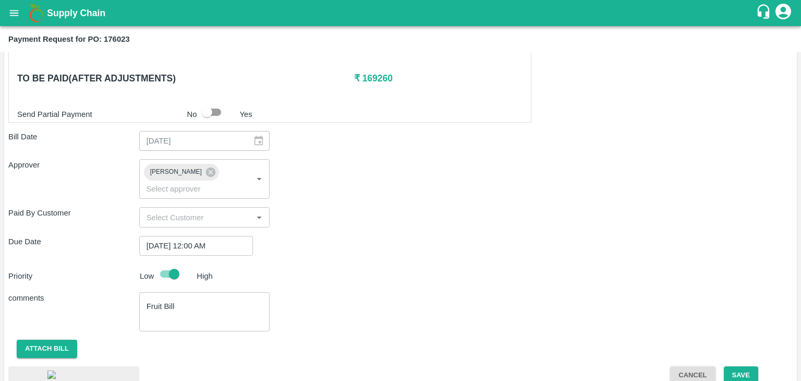
scroll to position [562, 0]
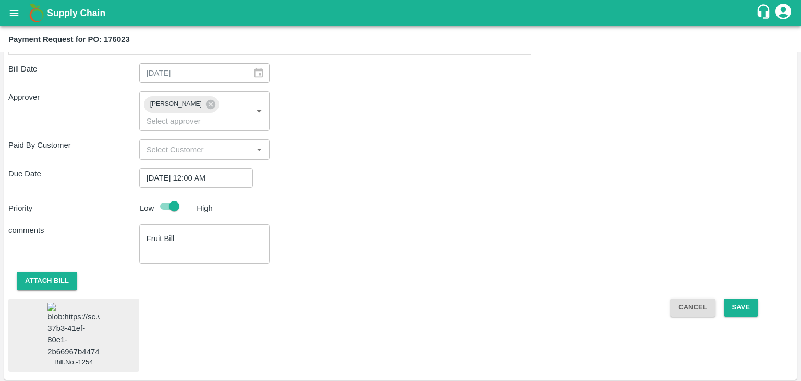
click at [74, 328] on img at bounding box center [73, 329] width 52 height 55
click at [748, 298] on button "Save" at bounding box center [741, 307] width 34 height 18
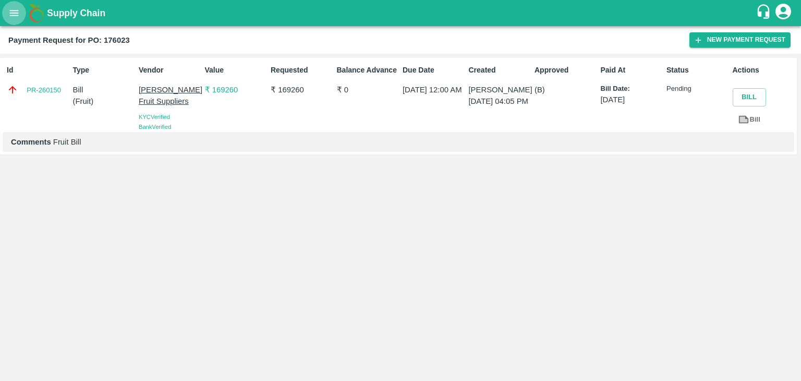
click at [16, 10] on icon "open drawer" at bounding box center [14, 13] width 9 height 6
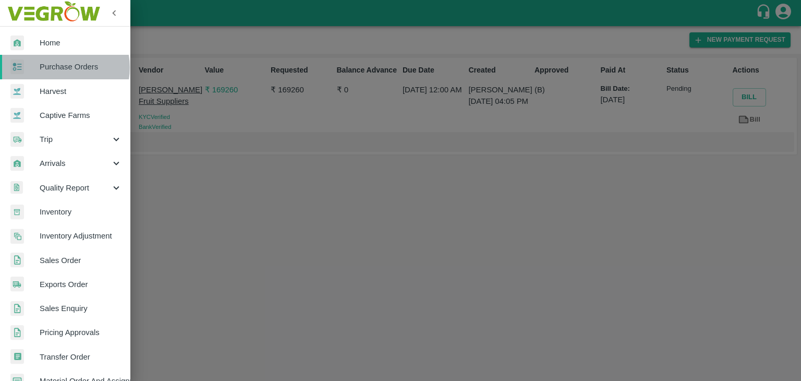
click at [62, 67] on span "Purchase Orders" at bounding box center [81, 66] width 82 height 11
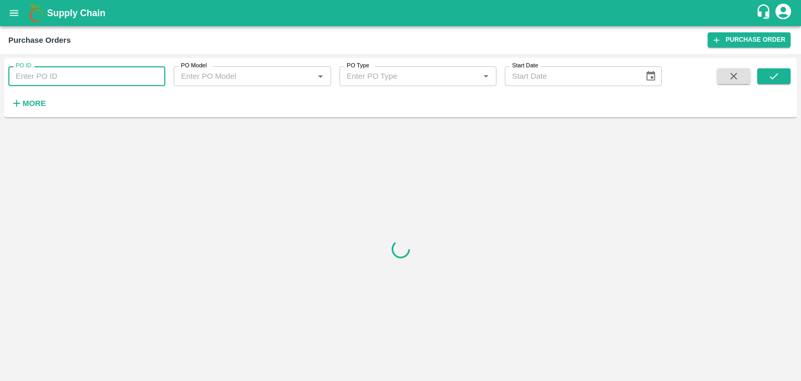
click at [146, 74] on input "PO ID" at bounding box center [86, 76] width 157 height 20
paste input "176099"
type input "176099"
click at [776, 74] on icon "submit" at bounding box center [774, 76] width 8 height 6
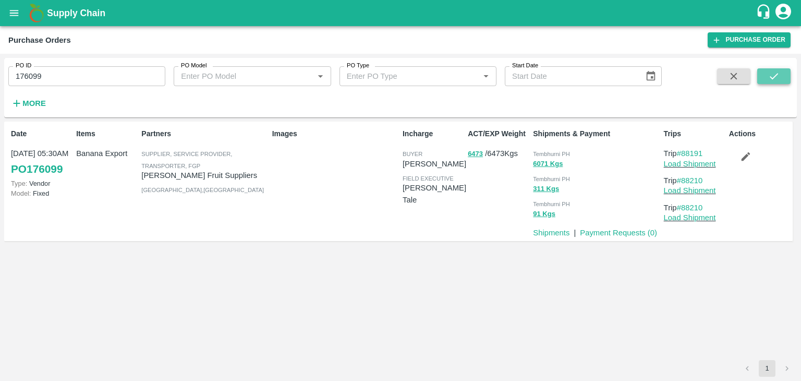
click at [776, 74] on icon "submit" at bounding box center [774, 76] width 8 height 6
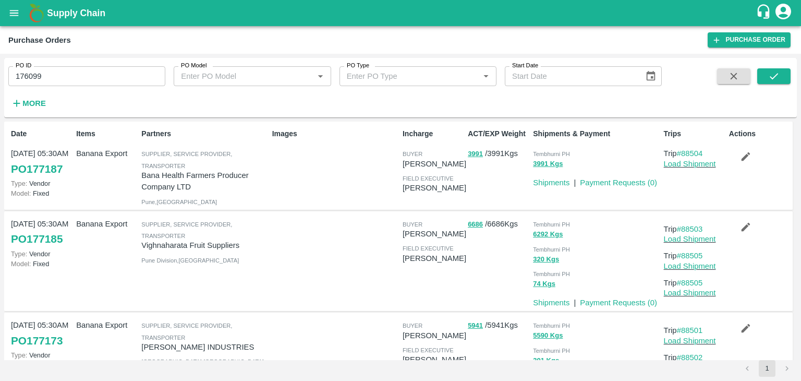
click at [626, 234] on div "6292 Kgs" at bounding box center [596, 234] width 126 height 12
click at [773, 82] on icon "submit" at bounding box center [773, 75] width 11 height 11
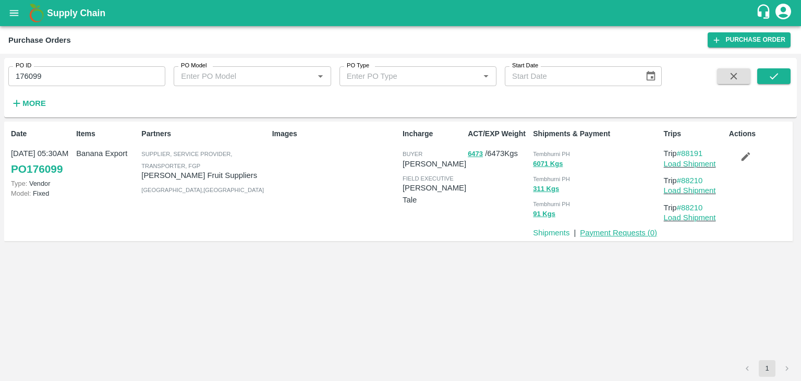
click at [602, 228] on link "Payment Requests ( 0 )" at bounding box center [618, 232] width 77 height 8
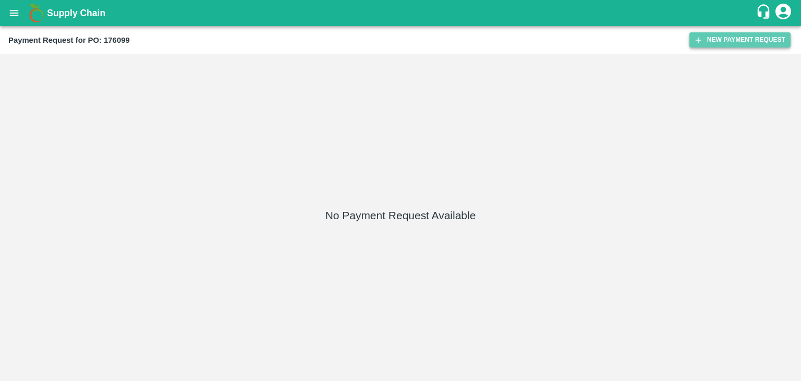
click at [752, 40] on button "New Payment Request" at bounding box center [739, 39] width 101 height 15
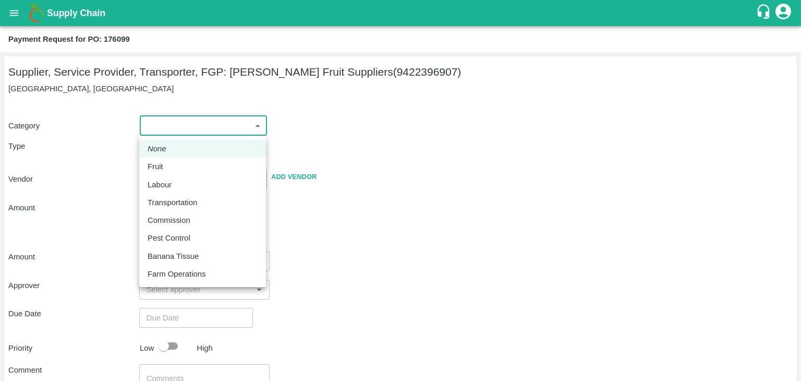
click at [149, 121] on body "Supply Chain Payment Request for PO: 176099 Supplier, Service Provider, Transpo…" at bounding box center [400, 190] width 801 height 381
click at [175, 172] on div "Fruit" at bounding box center [203, 166] width 110 height 11
type input "1"
type input "Krushna Fruit Suppliers - 9422396907(Supplier, Service Provider, Transporter, F…"
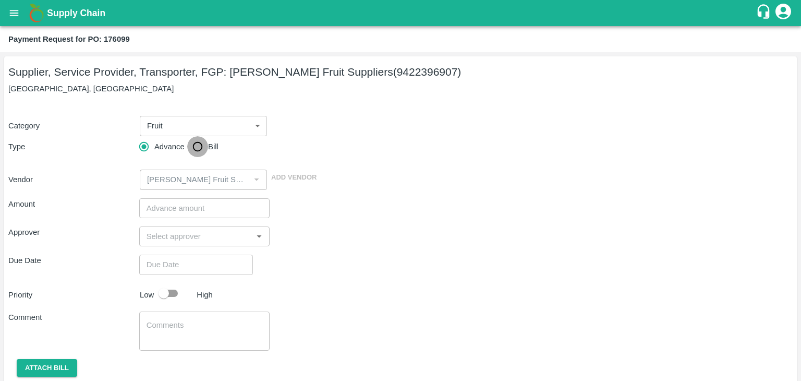
click at [193, 142] on input "Bill" at bounding box center [197, 146] width 21 height 21
radio input "true"
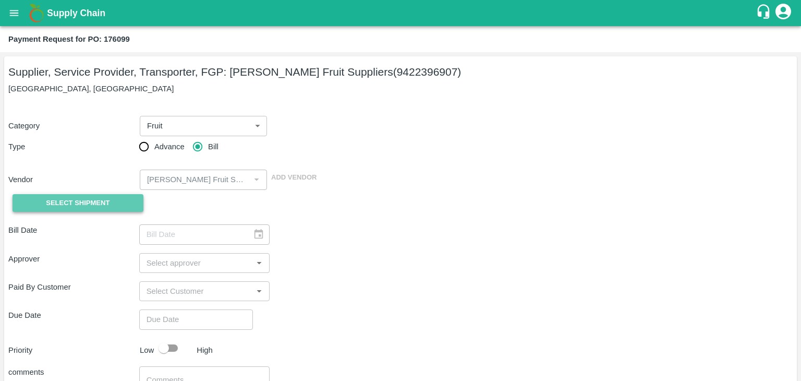
click at [76, 205] on span "Select Shipment" at bounding box center [78, 203] width 64 height 12
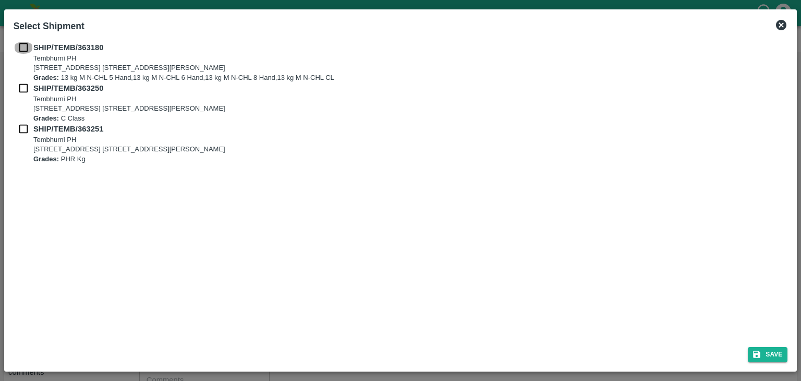
click at [20, 48] on input "checkbox" at bounding box center [24, 47] width 20 height 11
checkbox input "true"
click at [20, 84] on input "checkbox" at bounding box center [24, 87] width 20 height 11
checkbox input "true"
click at [19, 133] on input "checkbox" at bounding box center [24, 128] width 20 height 11
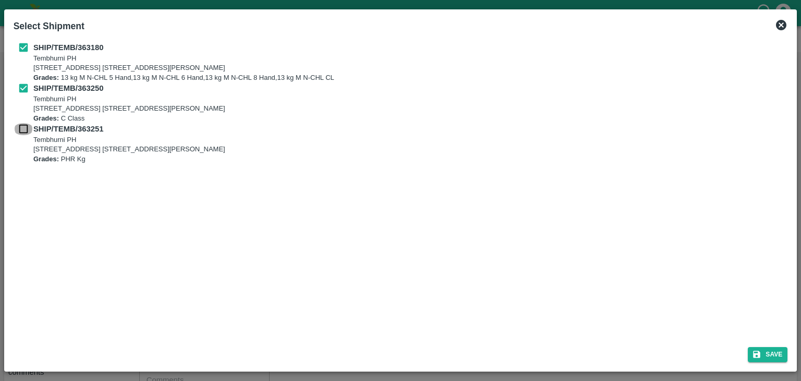
checkbox input "true"
click at [767, 350] on button "Save" at bounding box center [768, 354] width 40 height 15
type input "14/09/2025"
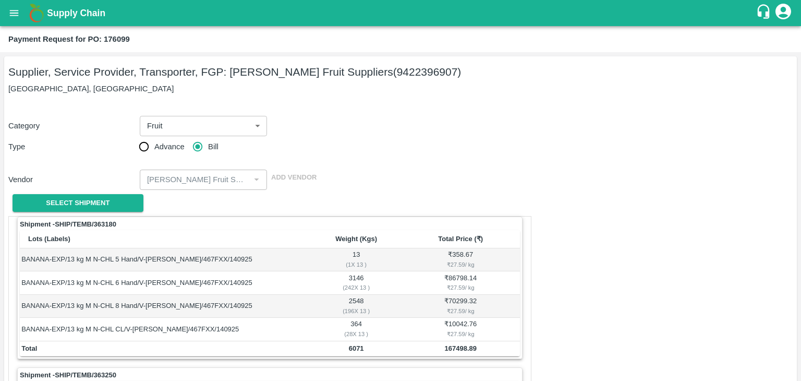
scroll to position [488, 0]
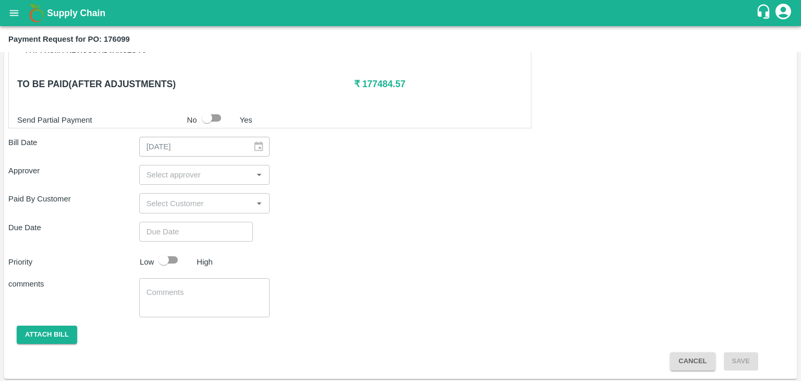
click at [168, 172] on input "input" at bounding box center [195, 175] width 107 height 14
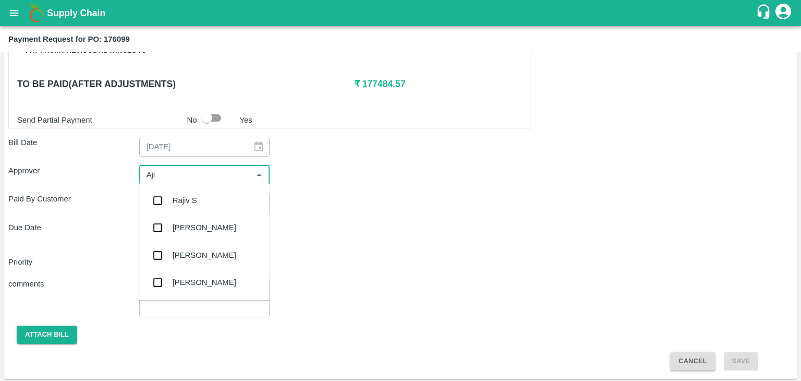
type input "Ajit"
click at [193, 203] on div "[PERSON_NAME]" at bounding box center [205, 199] width 64 height 11
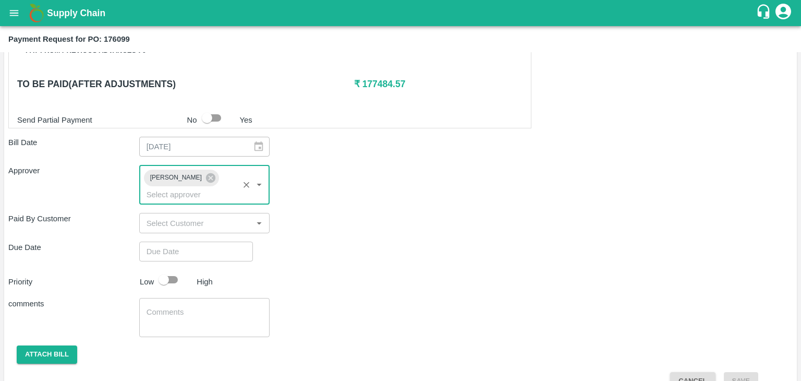
type input "DD/MM/YYYY hh:mm aa"
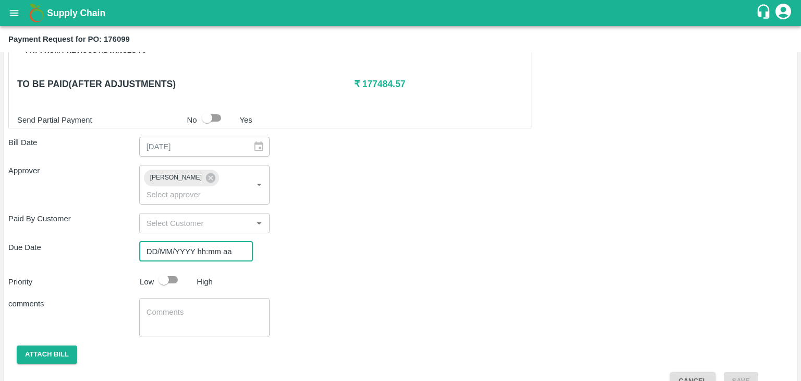
click at [222, 241] on input "DD/MM/YYYY hh:mm aa" at bounding box center [192, 251] width 106 height 20
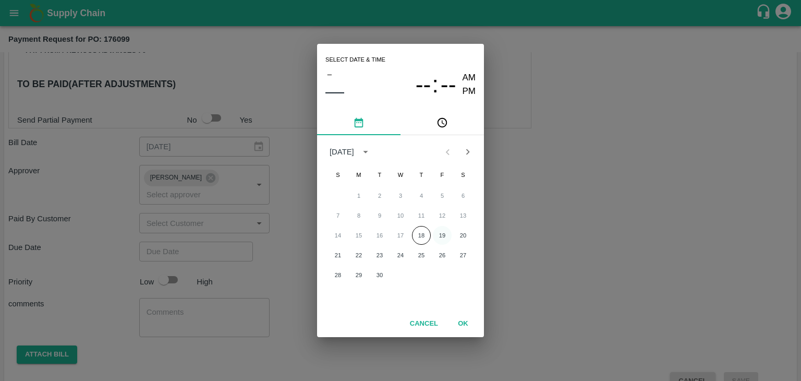
click at [444, 231] on button "19" at bounding box center [442, 235] width 19 height 19
type input "[DATE] 12:00 AM"
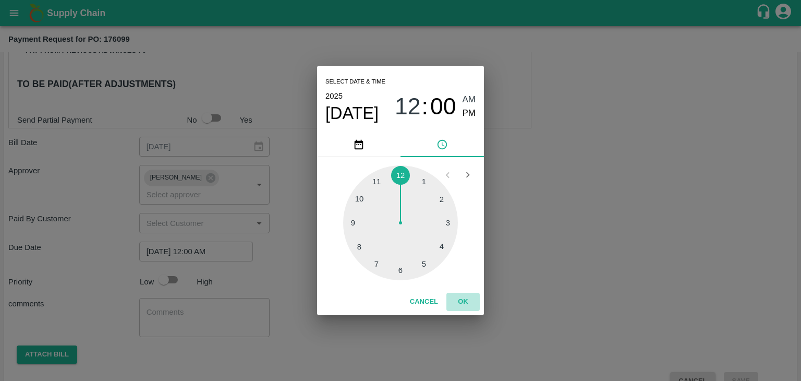
click at [465, 303] on button "OK" at bounding box center [462, 301] width 33 height 18
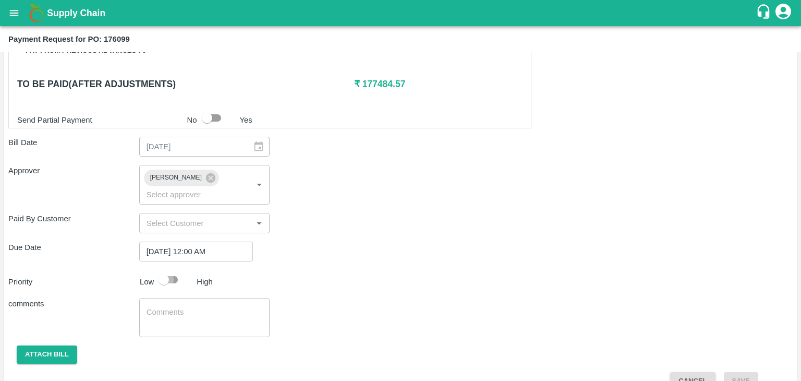
click at [160, 270] on input "checkbox" at bounding box center [163, 280] width 59 height 20
checkbox input "true"
click at [217, 307] on textarea at bounding box center [205, 318] width 116 height 22
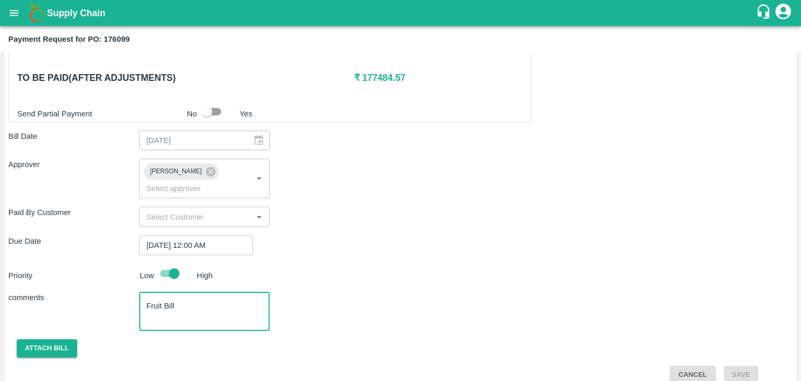
type textarea "Fruit Bill"
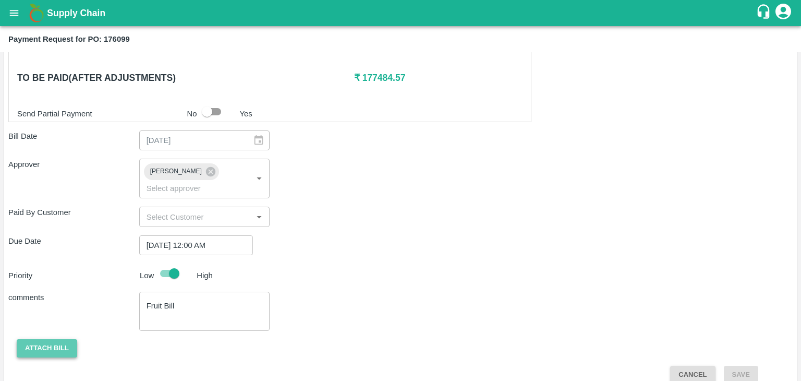
click at [38, 339] on button "Attach bill" at bounding box center [47, 348] width 60 height 18
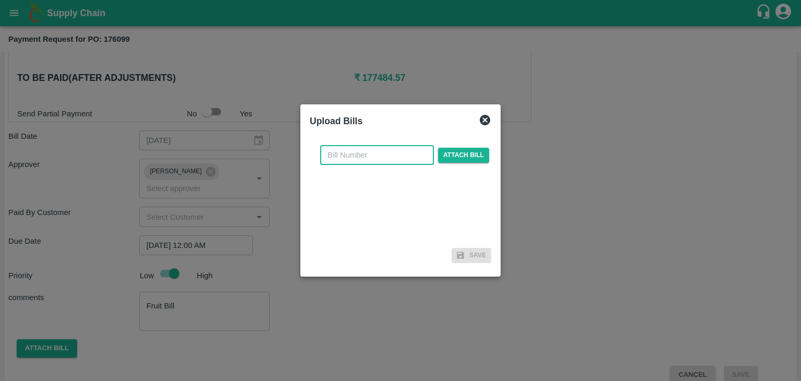
click at [382, 153] on input "text" at bounding box center [377, 155] width 114 height 20
type input "1256"
click at [461, 157] on span "Attach bill" at bounding box center [463, 155] width 51 height 15
click at [0, 0] on input "Attach bill" at bounding box center [0, 0] width 0 height 0
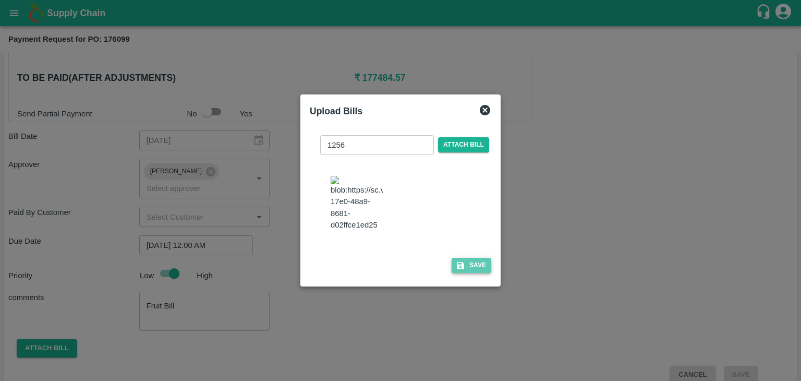
click at [478, 267] on button "Save" at bounding box center [472, 265] width 40 height 15
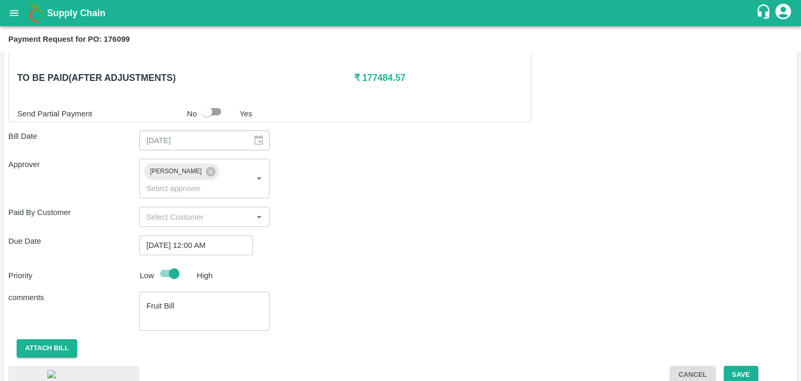
scroll to position [558, 0]
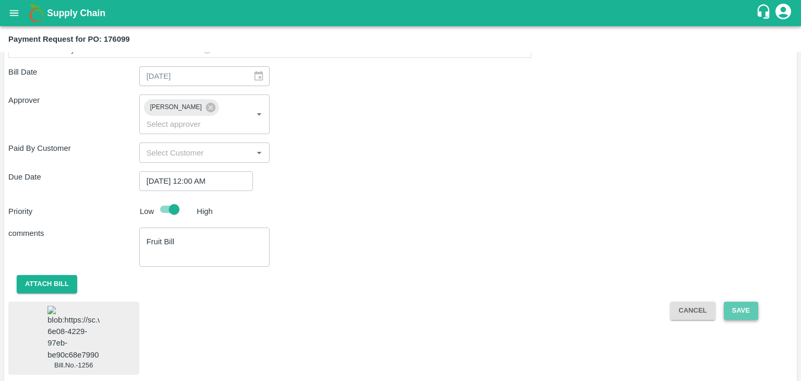
click at [746, 301] on button "Save" at bounding box center [741, 310] width 34 height 18
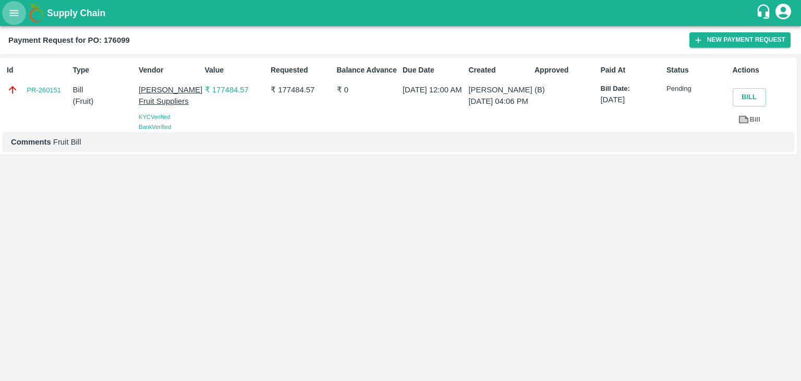
click at [11, 13] on icon "open drawer" at bounding box center [14, 13] width 9 height 6
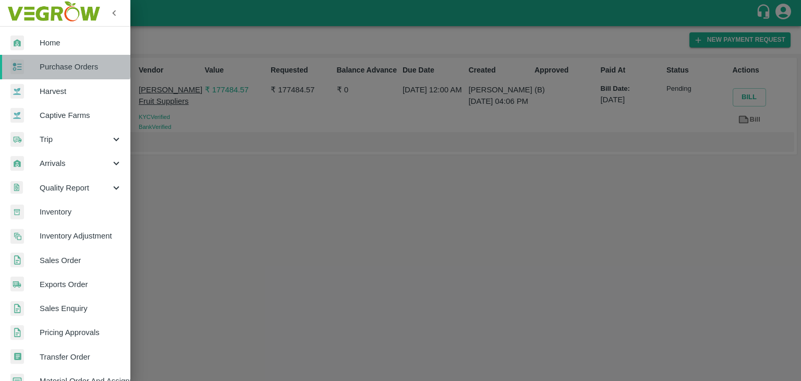
click at [66, 65] on span "Purchase Orders" at bounding box center [81, 66] width 82 height 11
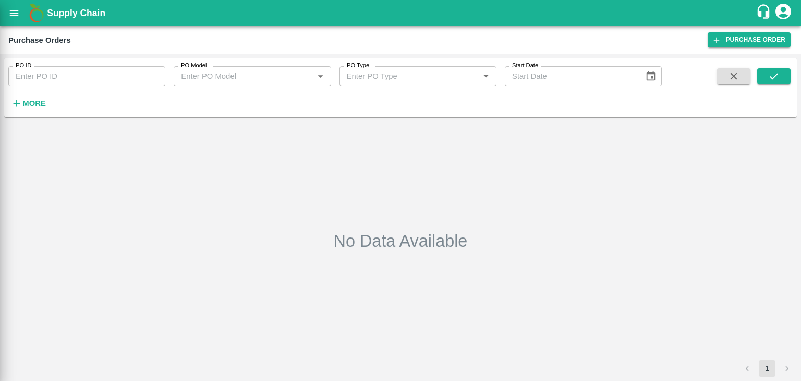
click at [108, 69] on div at bounding box center [400, 190] width 801 height 381
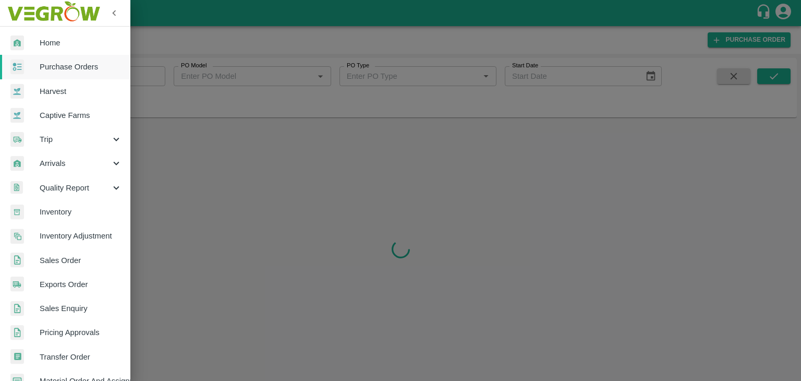
click at [158, 75] on div at bounding box center [400, 190] width 801 height 381
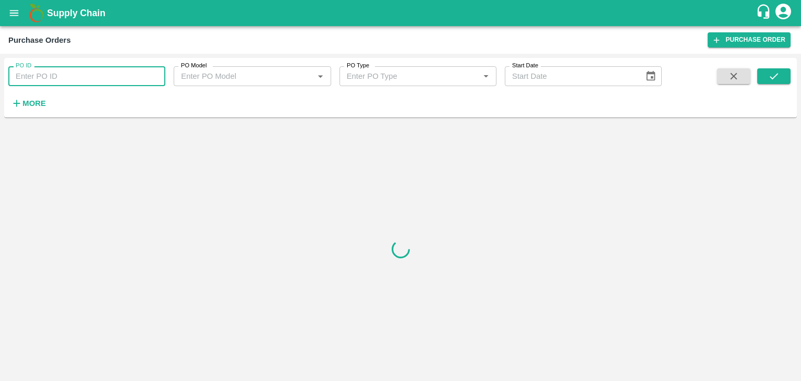
click at [155, 75] on input "PO ID" at bounding box center [86, 76] width 157 height 20
paste input "173788"
type input "173788"
click at [778, 77] on icon "submit" at bounding box center [773, 75] width 11 height 11
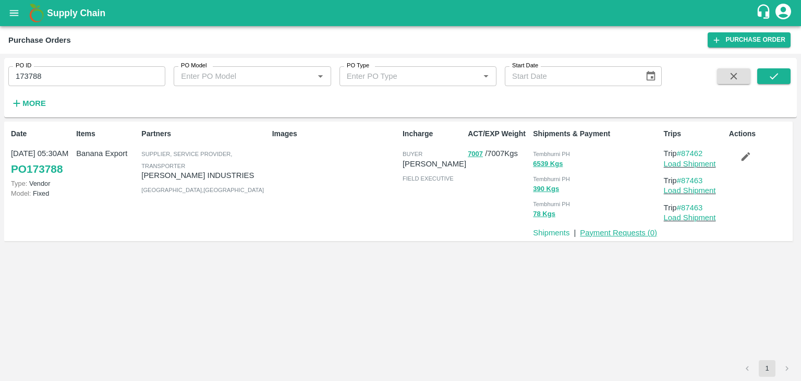
click at [629, 234] on link "Payment Requests ( 0 )" at bounding box center [618, 232] width 77 height 8
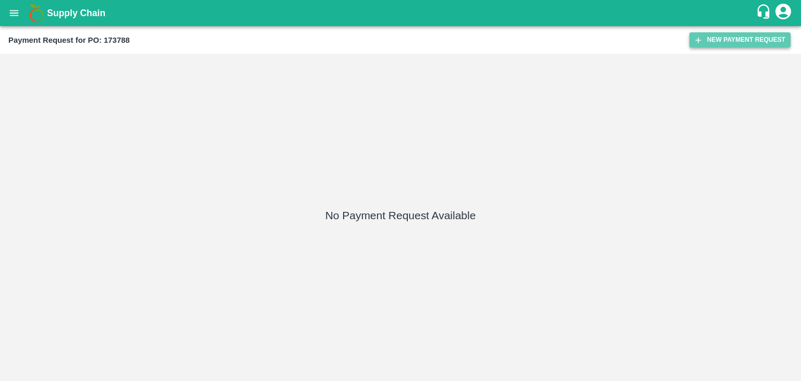
click at [718, 42] on button "New Payment Request" at bounding box center [739, 39] width 101 height 15
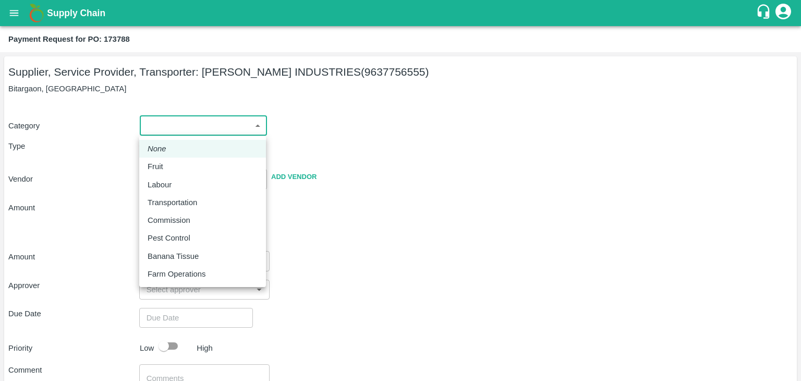
drag, startPoint x: 156, startPoint y: 129, endPoint x: 177, endPoint y: 161, distance: 38.0
click at [177, 161] on body "Supply Chain Payment Request for PO: 173788 Supplier, Service Provider, Transpo…" at bounding box center [400, 190] width 801 height 381
click at [177, 161] on div "Fruit" at bounding box center [203, 166] width 110 height 11
type input "1"
type input "[PERSON_NAME] INDUSTRIES - 9637756555(Supplier, Service Provider, Transporter)"
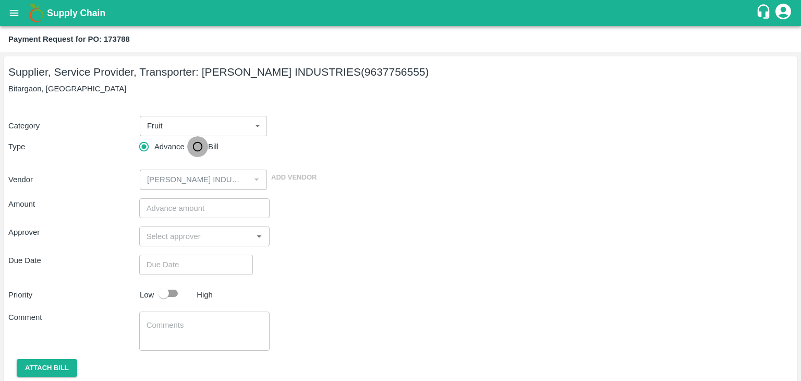
click at [196, 147] on input "Bill" at bounding box center [197, 146] width 21 height 21
radio input "true"
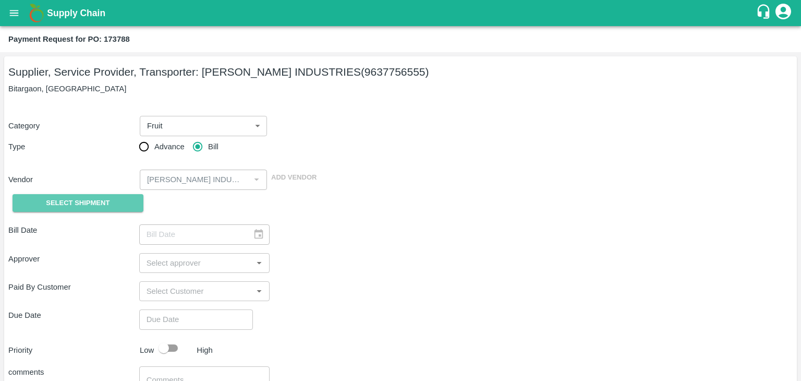
click at [65, 209] on button "Select Shipment" at bounding box center [78, 203] width 131 height 18
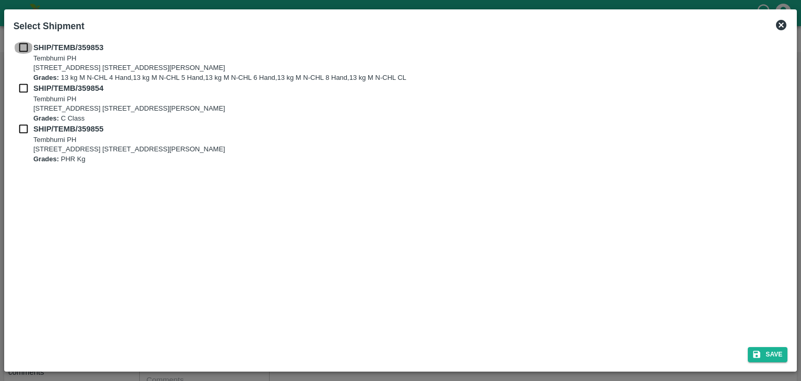
click at [23, 42] on input "checkbox" at bounding box center [24, 47] width 20 height 11
checkbox input "true"
click at [26, 81] on div "SHIP/TEMB/359853 [STREET_ADDRESS] E-5, YASHSHREE INDUSTRIES, M.I.D.C., A/P TEMB…" at bounding box center [401, 62] width 774 height 41
click at [19, 89] on input "checkbox" at bounding box center [24, 87] width 20 height 11
checkbox input "true"
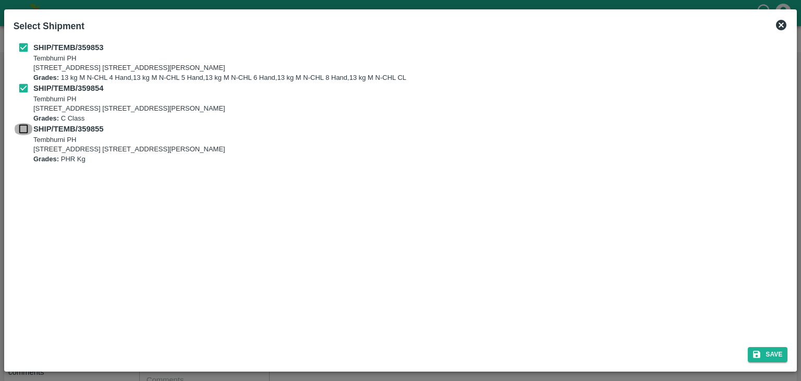
click at [17, 128] on input "checkbox" at bounding box center [24, 128] width 20 height 11
checkbox input "true"
click at [764, 351] on button "Save" at bounding box center [768, 354] width 40 height 15
type input "[DATE]"
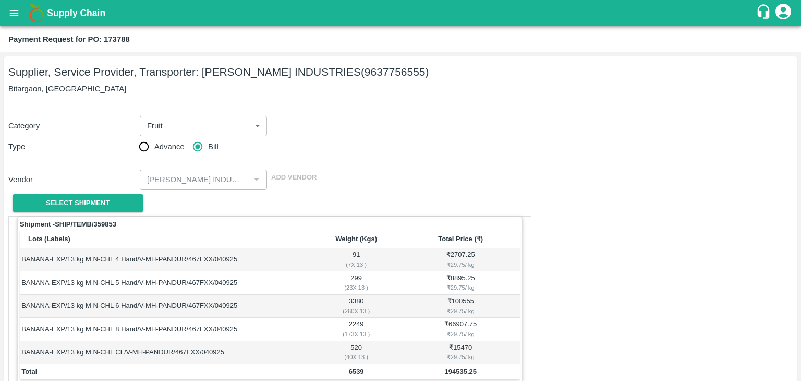
scroll to position [511, 0]
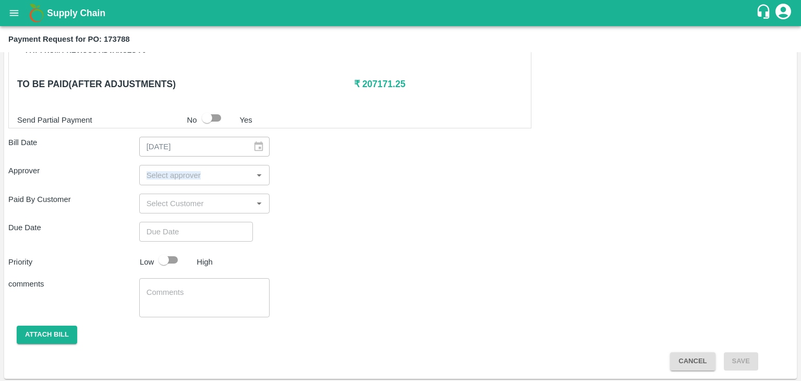
drag, startPoint x: 203, startPoint y: 184, endPoint x: 192, endPoint y: 175, distance: 14.1
click at [192, 175] on div "Shipment - SHIP/TEMB/359853 Lots (Labels) Weight (Kgs) Total Price (₹) BANANA-E…" at bounding box center [400, 37] width 784 height 665
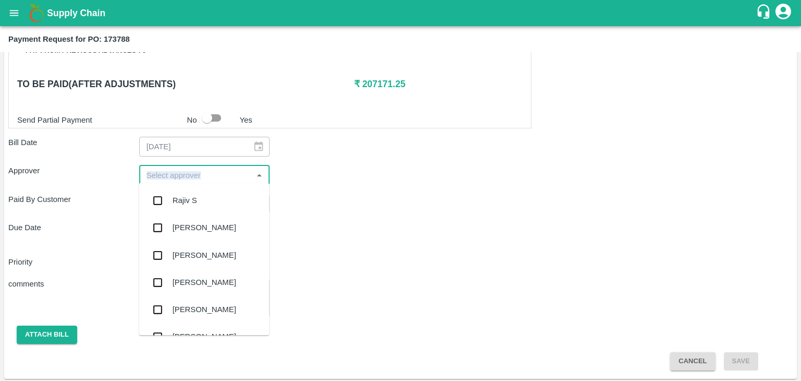
click at [192, 175] on input "input" at bounding box center [195, 175] width 107 height 14
type input "Ajit"
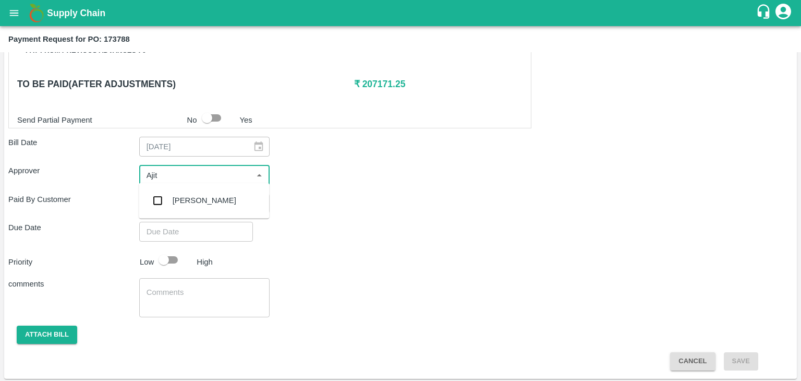
click at [192, 199] on div "[PERSON_NAME]" at bounding box center [205, 199] width 64 height 11
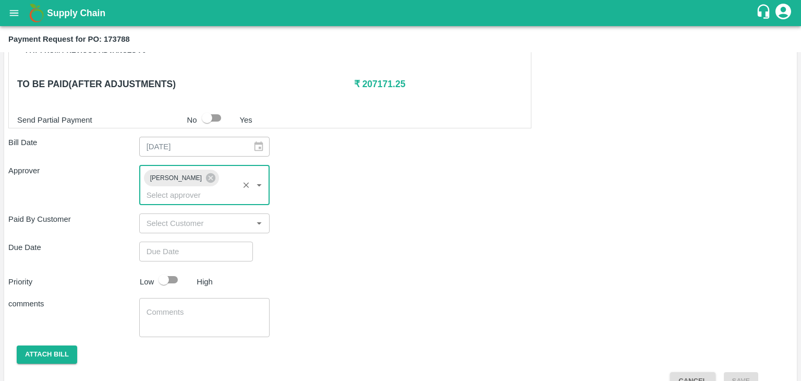
type input "DD/MM/YYYY hh:mm aa"
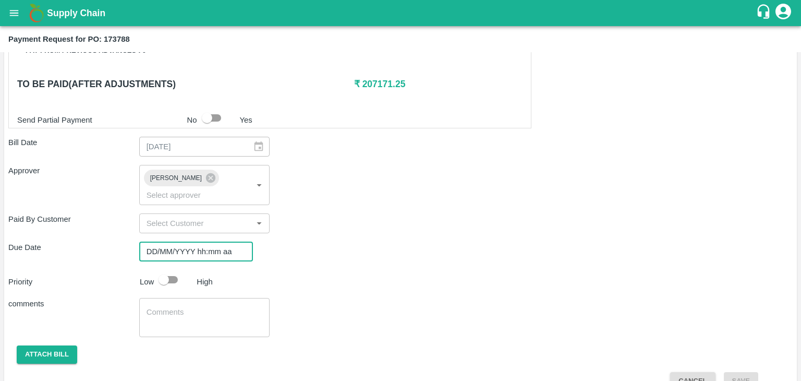
click at [216, 241] on input "DD/MM/YYYY hh:mm aa" at bounding box center [192, 251] width 106 height 20
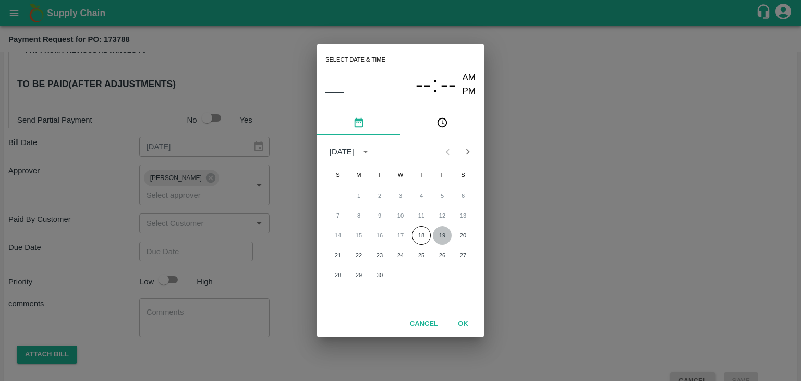
click at [445, 238] on button "19" at bounding box center [442, 235] width 19 height 19
type input "[DATE] 12:00 AM"
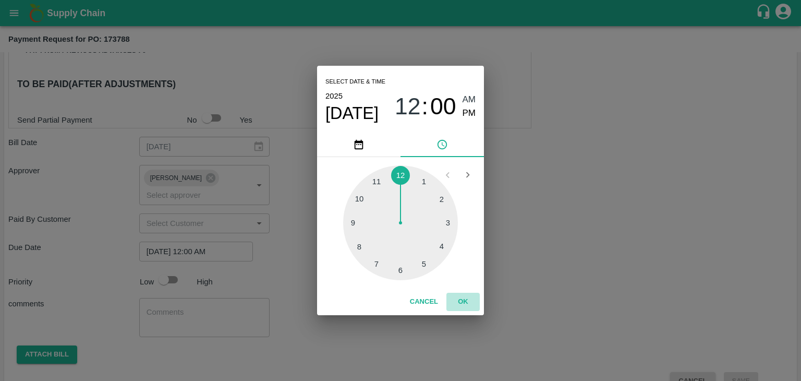
click at [462, 300] on button "OK" at bounding box center [462, 301] width 33 height 18
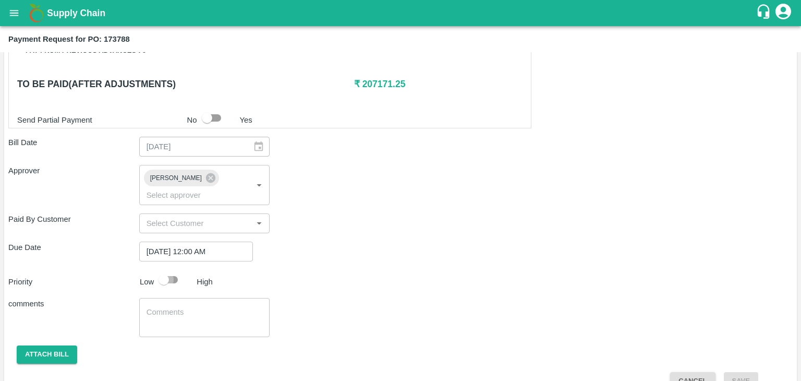
click at [183, 270] on input "checkbox" at bounding box center [163, 280] width 59 height 20
checkbox input "true"
click at [191, 307] on textarea at bounding box center [205, 318] width 116 height 22
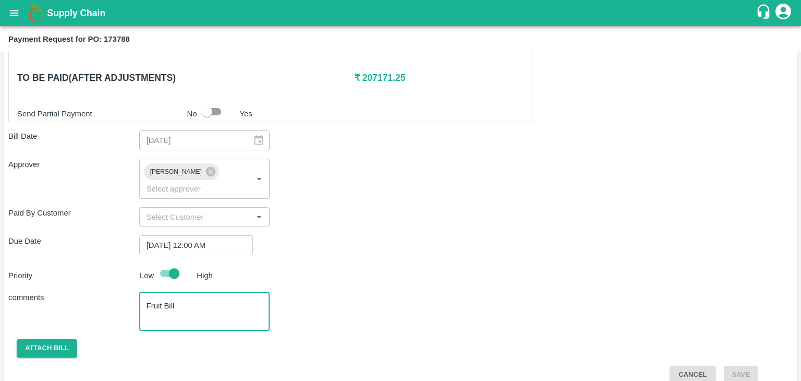
type textarea "Fruit Bill"
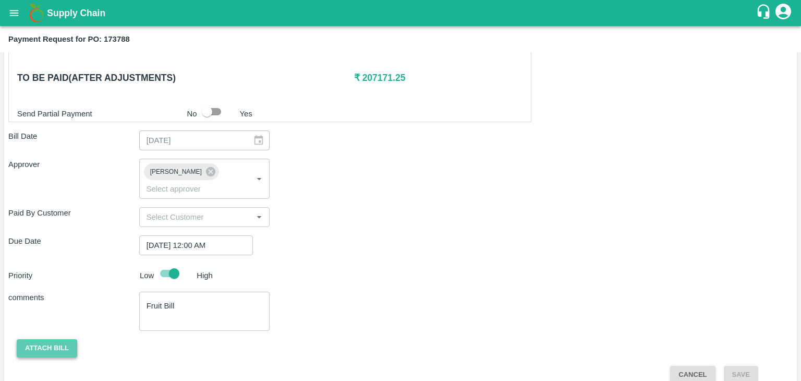
click at [42, 339] on button "Attach bill" at bounding box center [47, 348] width 60 height 18
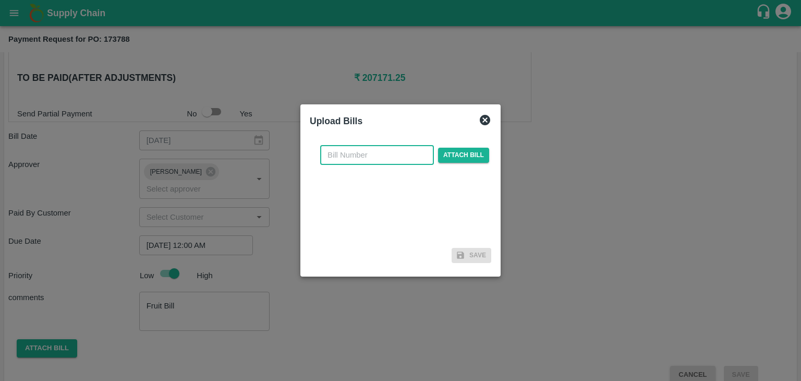
click at [387, 151] on input "text" at bounding box center [377, 155] width 114 height 20
click at [394, 153] on input "PA/CA/25-26/11" at bounding box center [377, 155] width 114 height 20
type input "PA/CA/25-26/70"
click at [463, 148] on span "Attach bill" at bounding box center [463, 155] width 51 height 15
click at [0, 0] on input "Attach bill" at bounding box center [0, 0] width 0 height 0
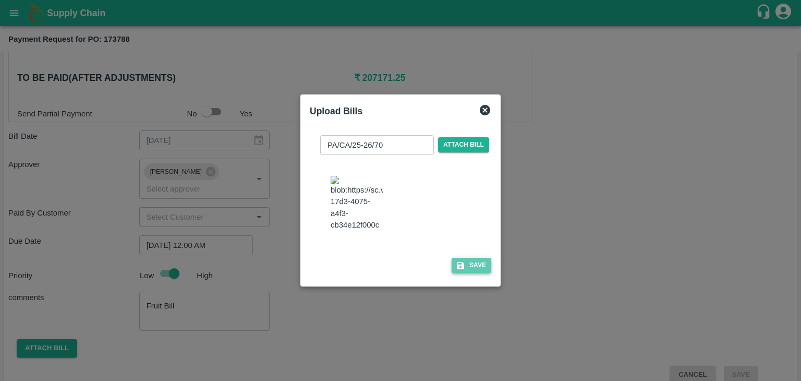
click at [459, 263] on button "Save" at bounding box center [472, 265] width 40 height 15
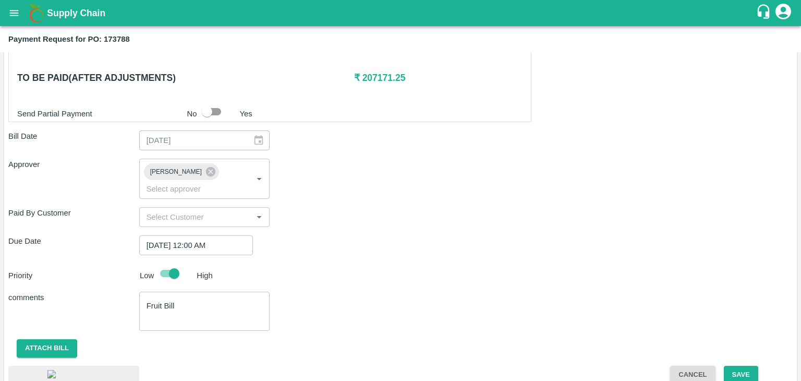
scroll to position [582, 0]
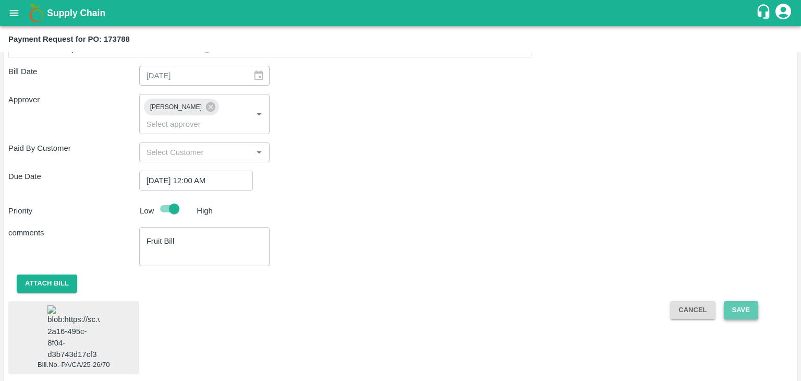
click at [745, 301] on button "Save" at bounding box center [741, 310] width 34 height 18
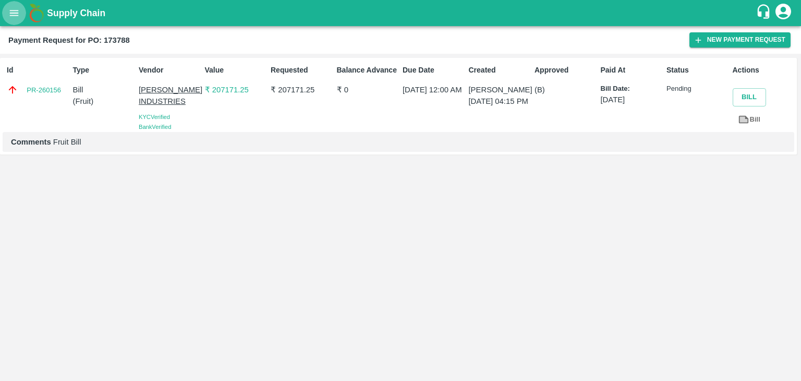
click at [12, 15] on icon "open drawer" at bounding box center [14, 13] width 9 height 6
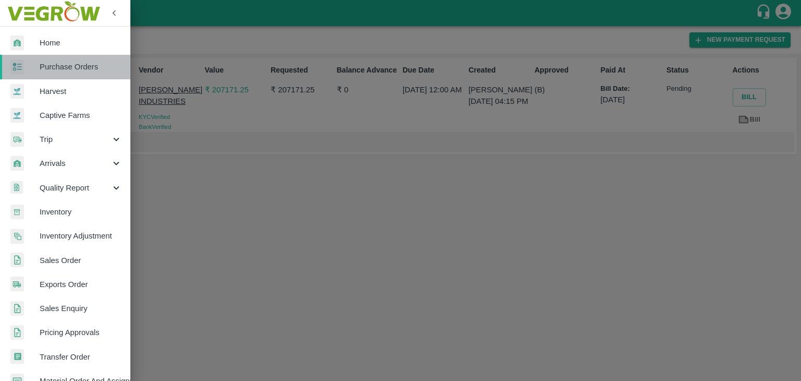
click at [71, 61] on span "Purchase Orders" at bounding box center [81, 66] width 82 height 11
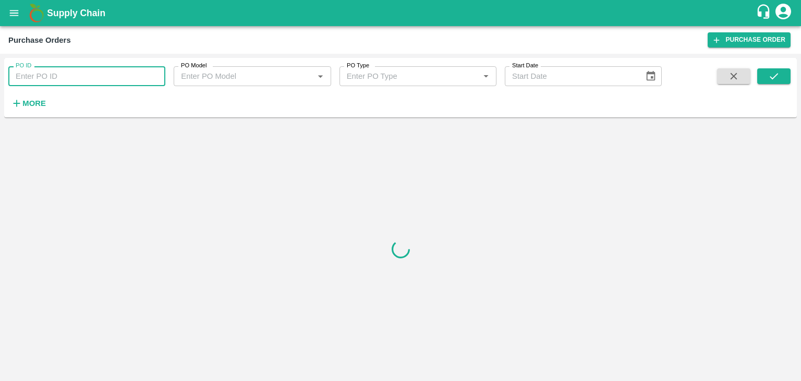
click at [153, 74] on input "PO ID" at bounding box center [86, 76] width 157 height 20
paste input "173874"
click at [153, 74] on input "PO ID" at bounding box center [86, 76] width 157 height 20
type input "173874"
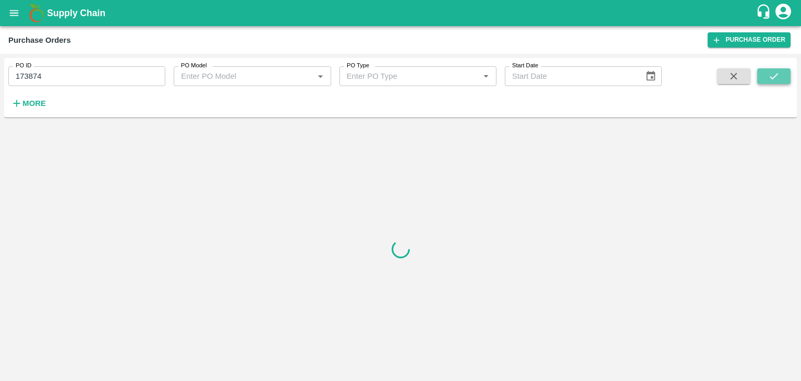
click at [780, 75] on button "submit" at bounding box center [773, 76] width 33 height 16
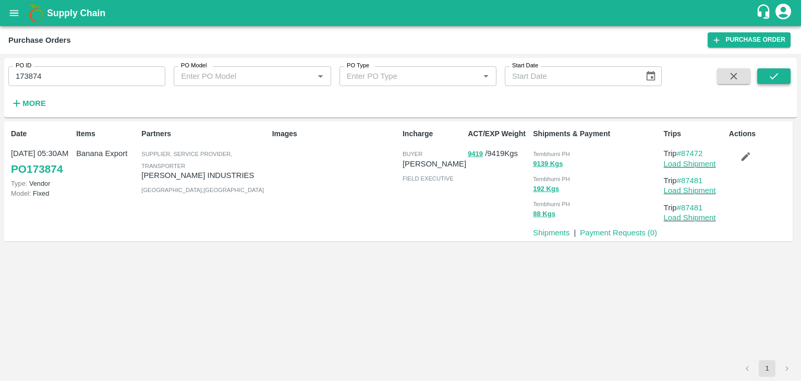
click at [780, 75] on button "submit" at bounding box center [773, 76] width 33 height 16
click at [619, 232] on link "Payment Requests ( 0 )" at bounding box center [618, 232] width 77 height 8
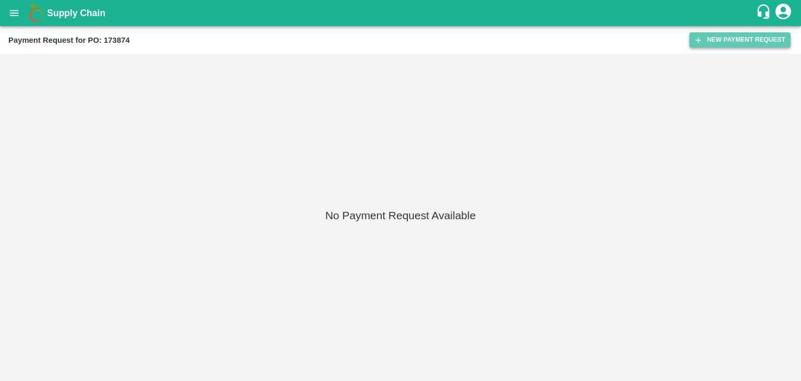
click at [724, 36] on button "New Payment Request" at bounding box center [739, 39] width 101 height 15
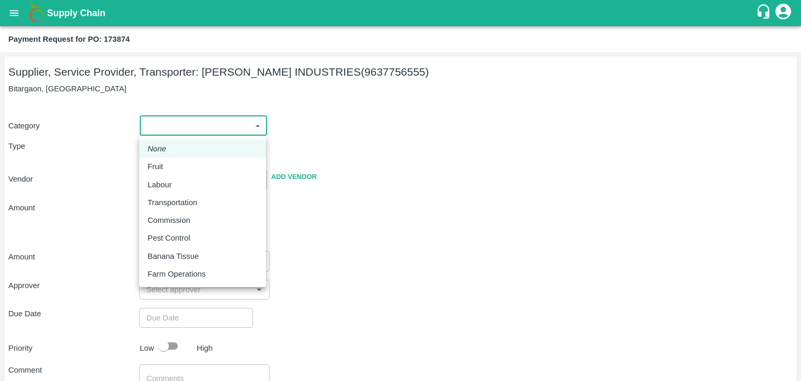
drag, startPoint x: 173, startPoint y: 121, endPoint x: 175, endPoint y: 167, distance: 45.4
click at [175, 167] on body "Supply Chain Payment Request for PO: 173874 Supplier, Service Provider, Transpo…" at bounding box center [400, 190] width 801 height 381
click at [175, 167] on div "Fruit" at bounding box center [203, 166] width 110 height 11
type input "1"
type input "[PERSON_NAME] INDUSTRIES - 9637756555(Supplier, Service Provider, Transporter)"
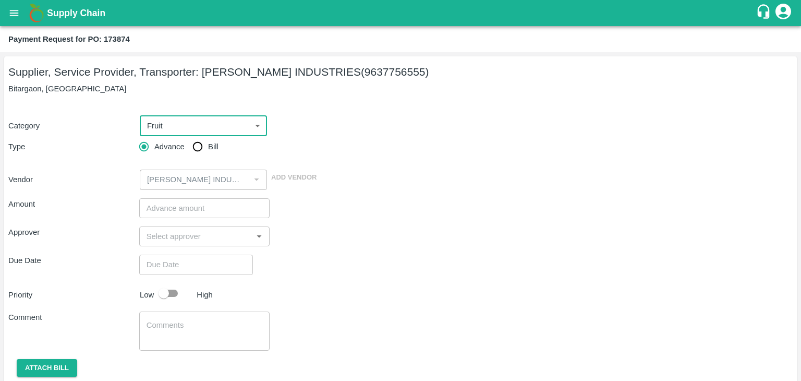
click at [191, 147] on input "Bill" at bounding box center [197, 146] width 21 height 21
radio input "true"
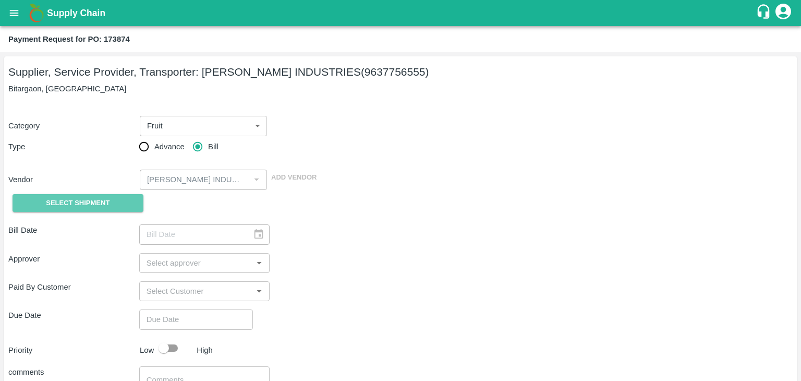
click at [82, 205] on span "Select Shipment" at bounding box center [78, 203] width 64 height 12
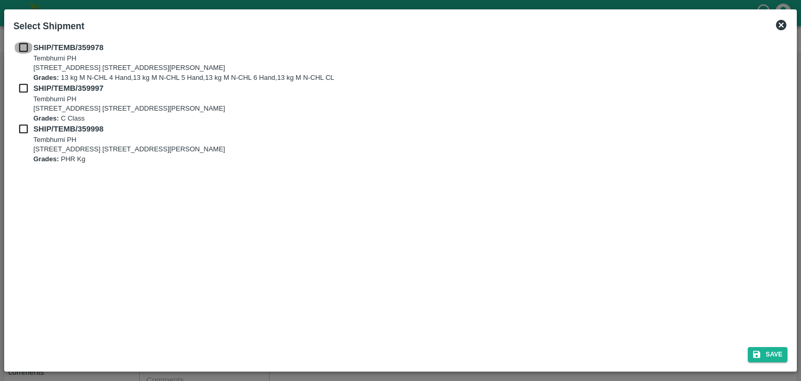
click at [19, 48] on input "checkbox" at bounding box center [24, 47] width 20 height 11
checkbox input "true"
click at [25, 87] on input "checkbox" at bounding box center [24, 87] width 20 height 11
checkbox input "true"
click at [20, 128] on input "checkbox" at bounding box center [24, 128] width 20 height 11
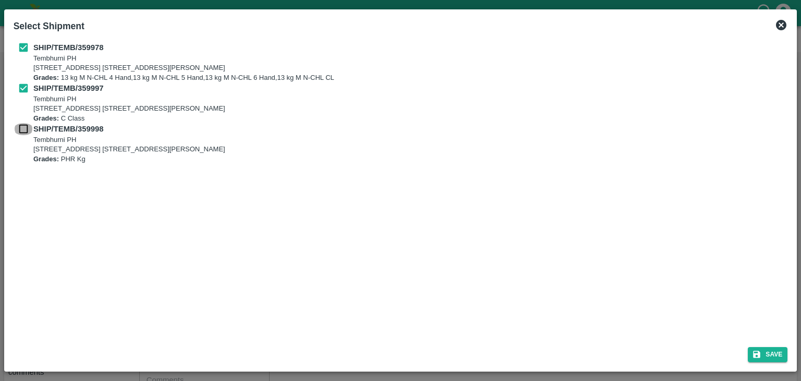
checkbox input "true"
click at [773, 351] on button "Save" at bounding box center [768, 354] width 40 height 15
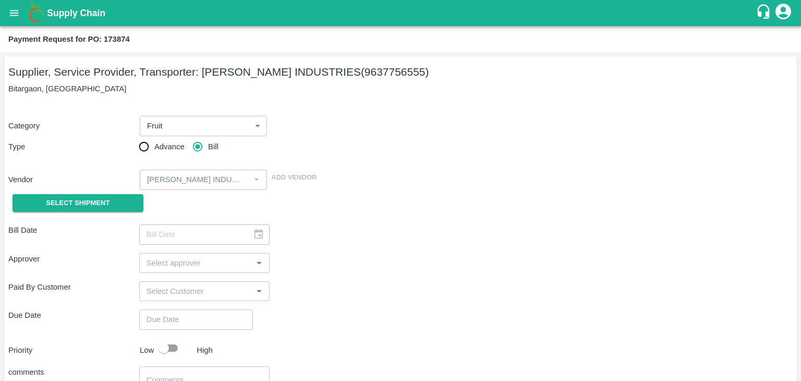
type input "[DATE]"
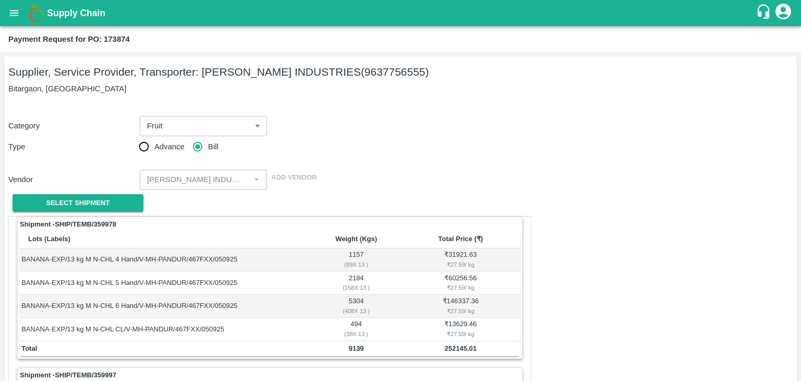
scroll to position [488, 0]
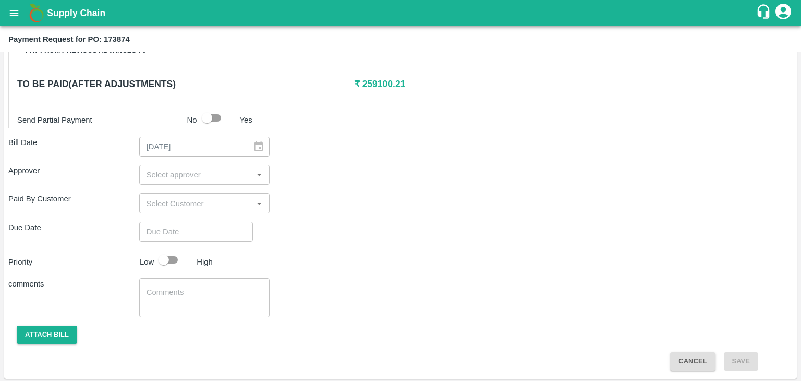
click at [223, 178] on input "input" at bounding box center [195, 175] width 107 height 14
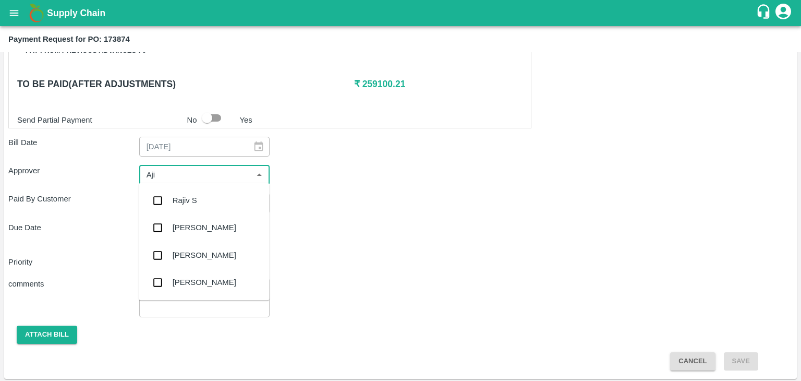
type input "Ajit"
click at [194, 201] on div "[PERSON_NAME]" at bounding box center [205, 199] width 64 height 11
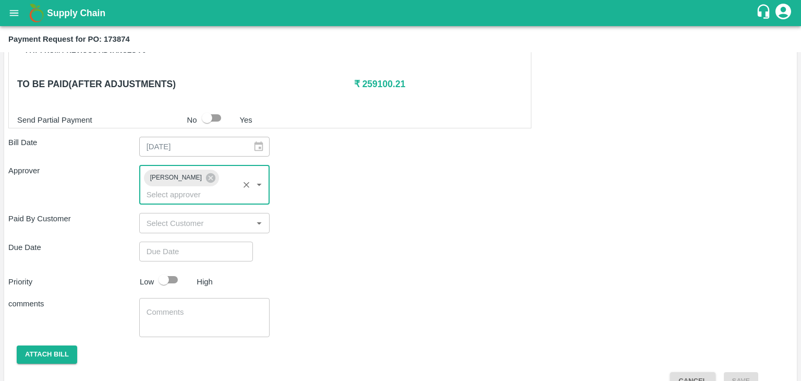
type input "DD/MM/YYYY hh:mm aa"
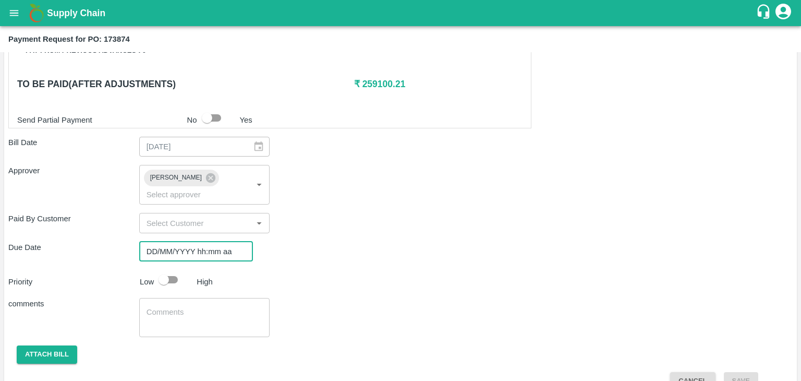
click at [217, 241] on input "DD/MM/YYYY hh:mm aa" at bounding box center [192, 251] width 106 height 20
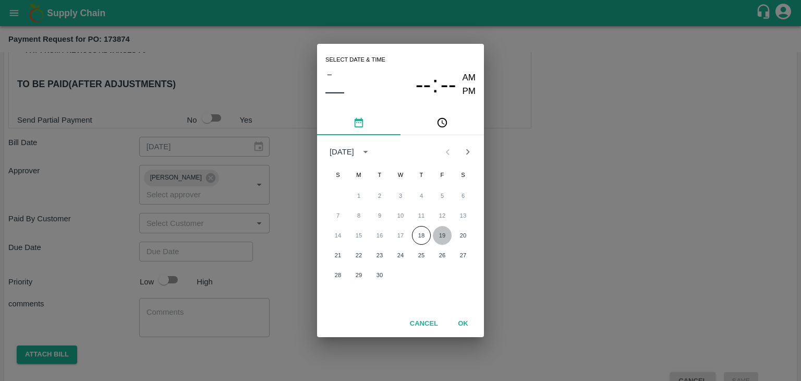
click at [447, 236] on button "19" at bounding box center [442, 235] width 19 height 19
type input "[DATE] 12:00 AM"
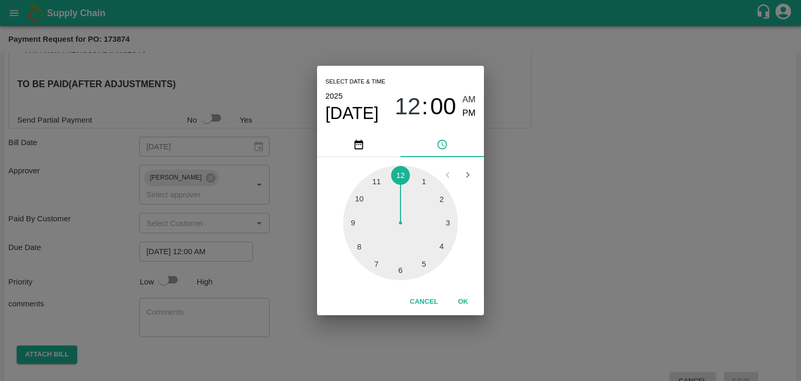
click at [467, 313] on div "Cancel OK" at bounding box center [400, 301] width 167 height 27
click at [463, 300] on button "OK" at bounding box center [462, 301] width 33 height 18
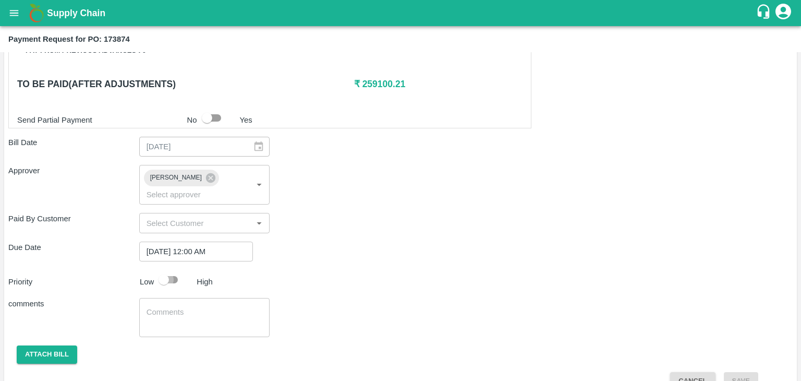
click at [167, 270] on input "checkbox" at bounding box center [163, 280] width 59 height 20
checkbox input "true"
click at [202, 307] on textarea at bounding box center [205, 318] width 116 height 22
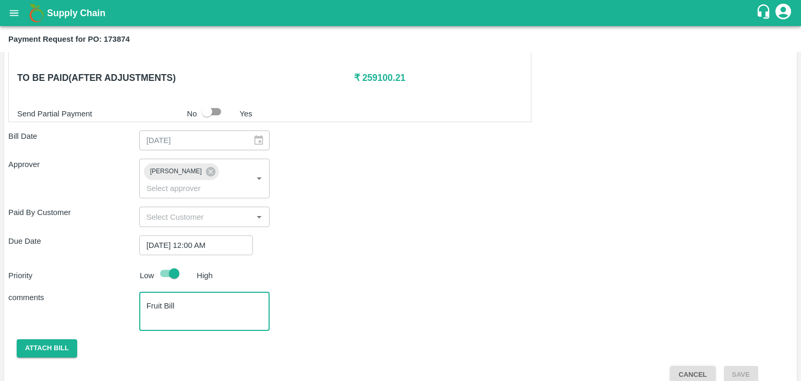
type textarea "Fruit Bill"
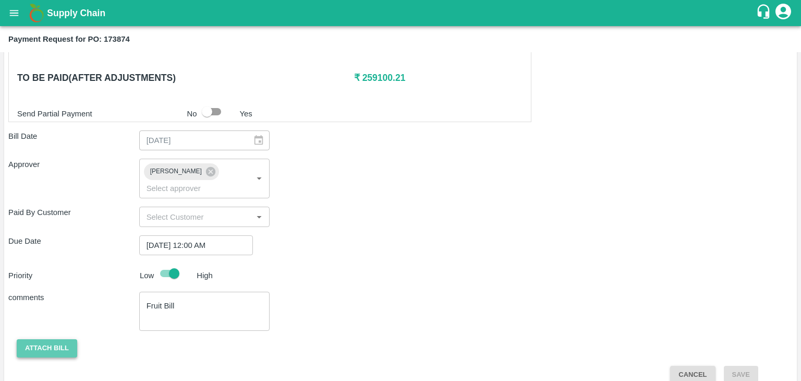
click at [50, 339] on button "Attach bill" at bounding box center [47, 348] width 60 height 18
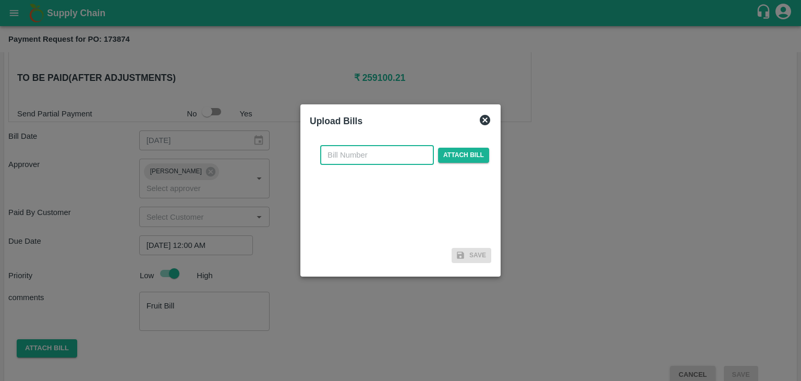
click at [391, 151] on input "text" at bounding box center [377, 155] width 114 height 20
click at [397, 159] on input "PA/CA/25-26/11" at bounding box center [377, 155] width 114 height 20
type input "PA/CA/25-26/71"
click at [451, 155] on span "Attach bill" at bounding box center [463, 155] width 51 height 15
click at [0, 0] on input "Attach bill" at bounding box center [0, 0] width 0 height 0
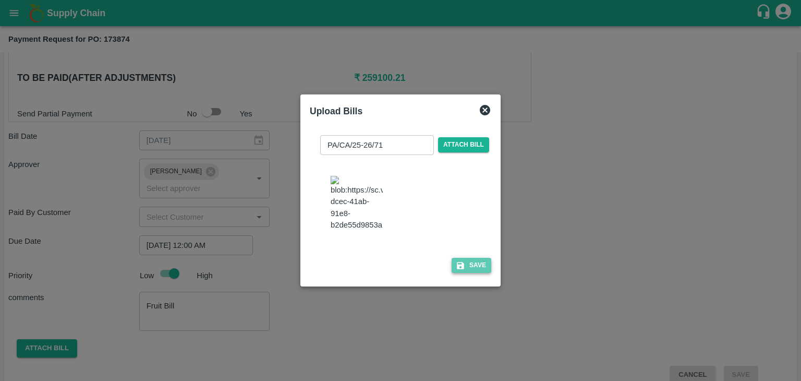
click at [467, 265] on button "Save" at bounding box center [472, 265] width 40 height 15
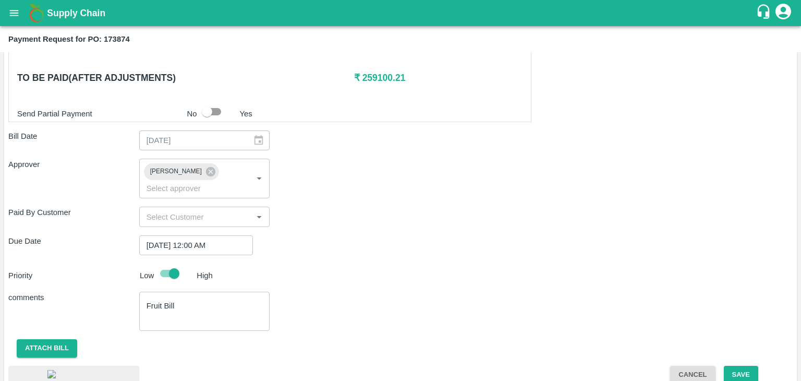
scroll to position [563, 0]
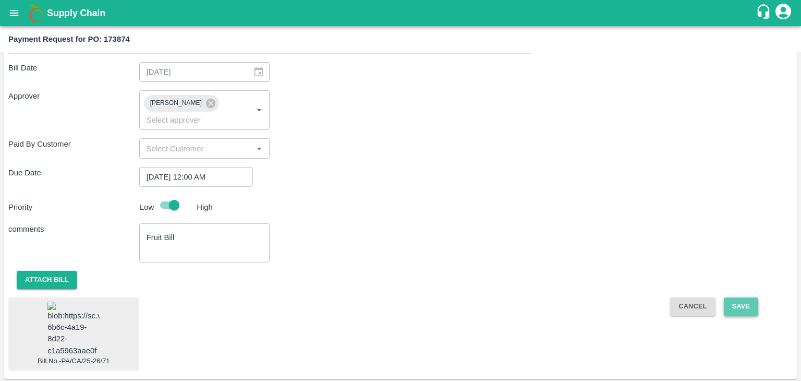
click at [745, 297] on button "Save" at bounding box center [741, 306] width 34 height 18
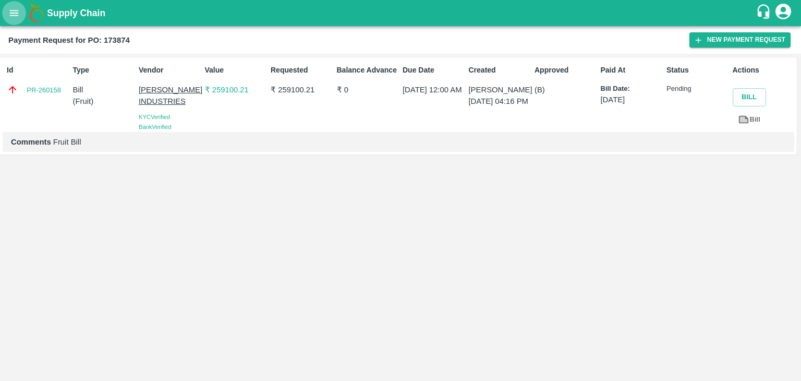
click at [16, 12] on icon "open drawer" at bounding box center [13, 12] width 11 height 11
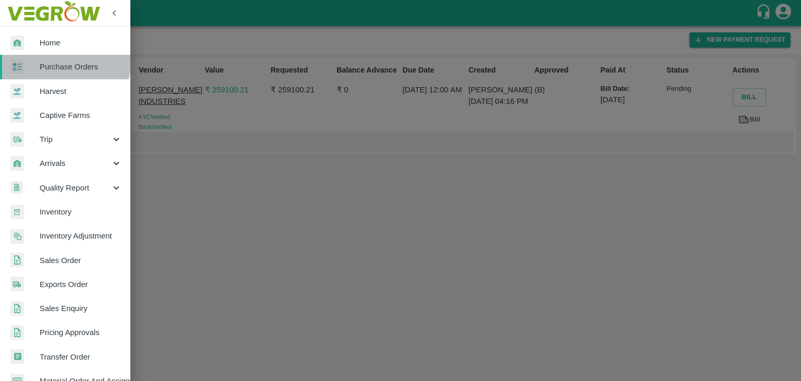
click at [60, 62] on span "Purchase Orders" at bounding box center [81, 66] width 82 height 11
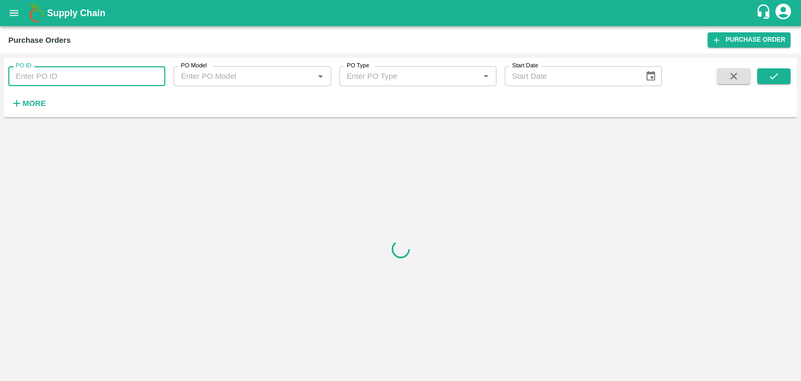
click at [155, 71] on input "PO ID" at bounding box center [86, 76] width 157 height 20
paste input "174078"
type input "174078"
click at [781, 74] on button "submit" at bounding box center [773, 76] width 33 height 16
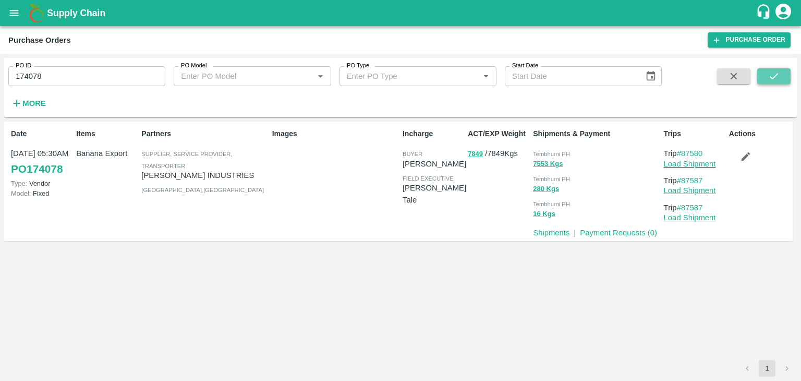
click at [781, 74] on button "submit" at bounding box center [773, 76] width 33 height 16
click at [608, 233] on link "Payment Requests ( 0 )" at bounding box center [618, 232] width 77 height 8
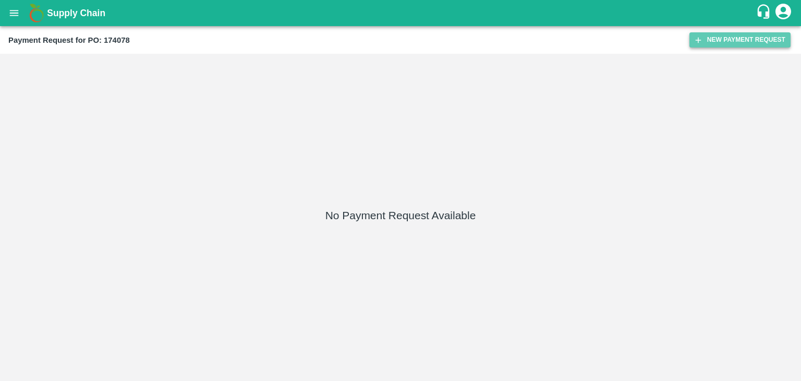
click at [741, 34] on button "New Payment Request" at bounding box center [739, 39] width 101 height 15
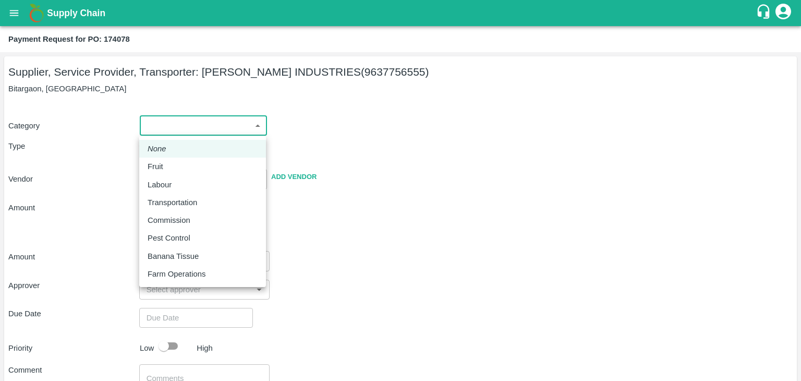
click at [142, 125] on body "Supply Chain Payment Request for PO: 174078 Supplier, Service Provider, Transpo…" at bounding box center [400, 190] width 801 height 381
click at [177, 167] on div "Fruit" at bounding box center [203, 166] width 110 height 11
type input "1"
type input "[PERSON_NAME] INDUSTRIES - 9637756555(Supplier, Service Provider, Transporter)"
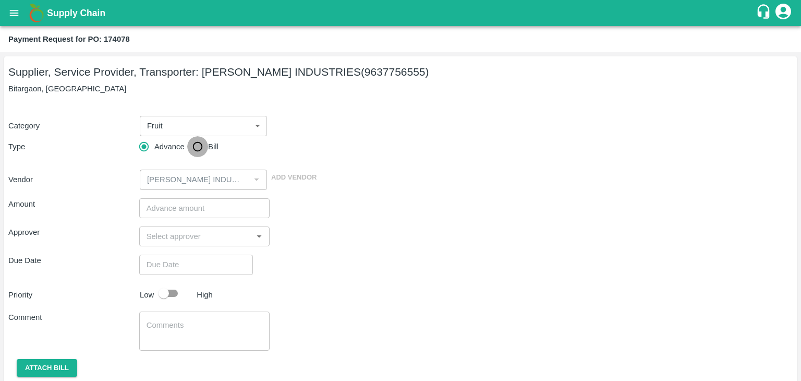
click at [194, 147] on input "Bill" at bounding box center [197, 146] width 21 height 21
radio input "true"
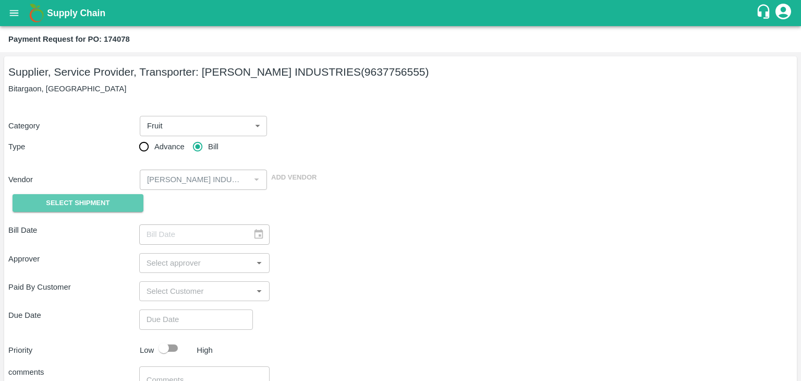
click at [69, 199] on span "Select Shipment" at bounding box center [78, 203] width 64 height 12
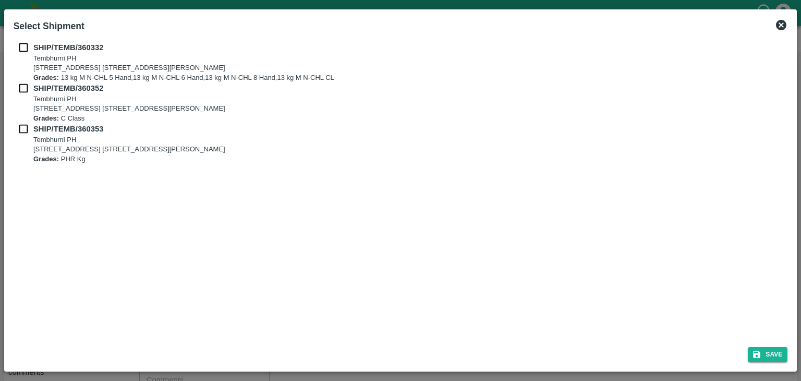
click at [19, 48] on input "checkbox" at bounding box center [24, 47] width 20 height 11
checkbox input "true"
click at [19, 96] on div "SHIP/TEMB/360352 [STREET_ADDRESS] [STREET_ADDRESS][PERSON_NAME] Grades: C Class" at bounding box center [401, 102] width 774 height 41
click at [23, 88] on input "checkbox" at bounding box center [24, 87] width 20 height 11
checkbox input "true"
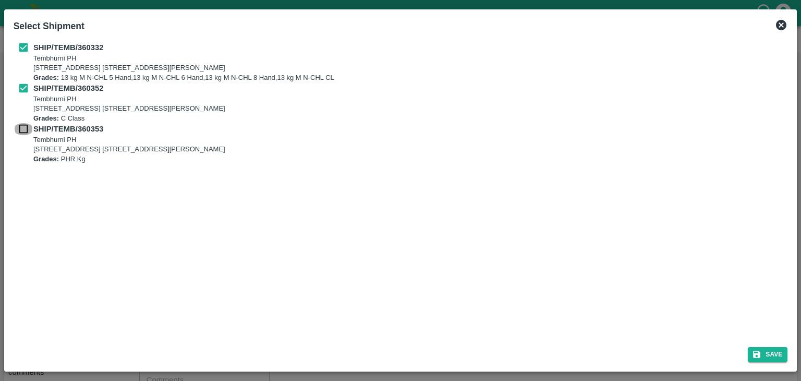
click at [22, 131] on input "checkbox" at bounding box center [24, 128] width 20 height 11
checkbox input "true"
click at [773, 357] on button "Save" at bounding box center [768, 354] width 40 height 15
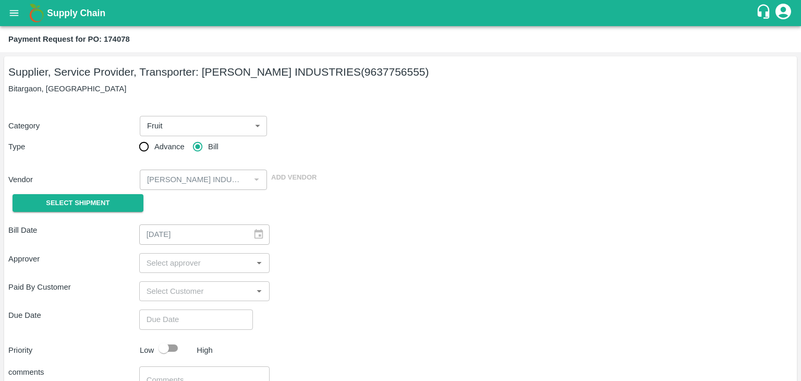
type input "[DATE]"
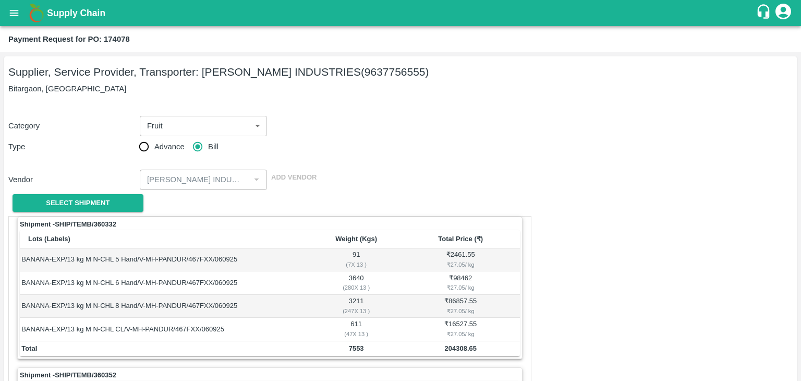
scroll to position [488, 0]
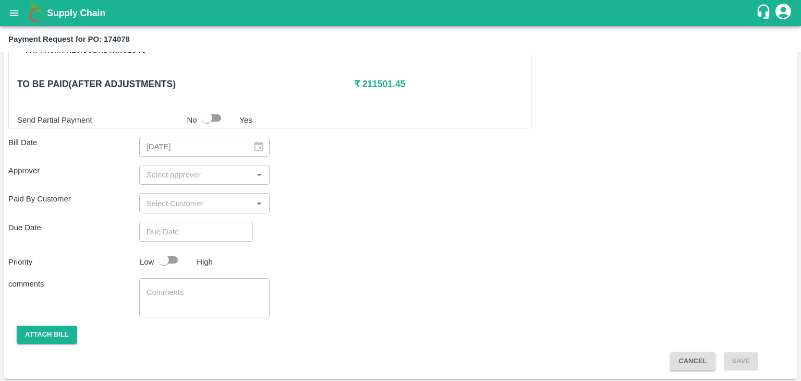
click at [179, 175] on input "input" at bounding box center [195, 175] width 107 height 14
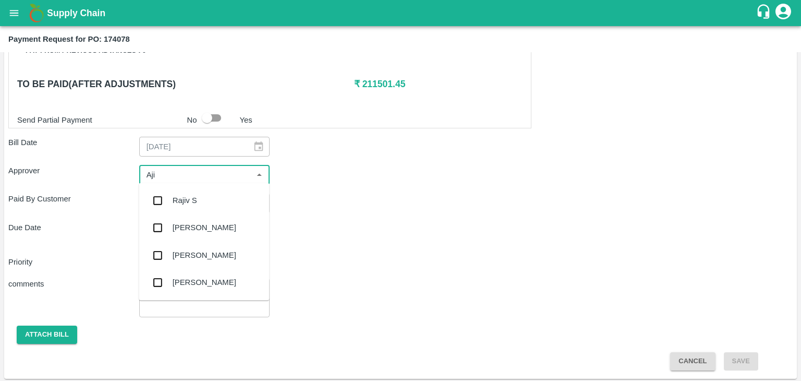
type input "Ajit"
click at [198, 204] on div "[PERSON_NAME]" at bounding box center [205, 199] width 64 height 11
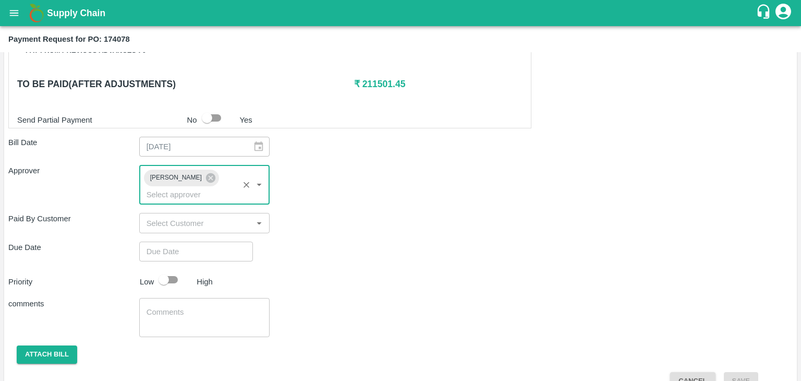
type input "DD/MM/YYYY hh:mm aa"
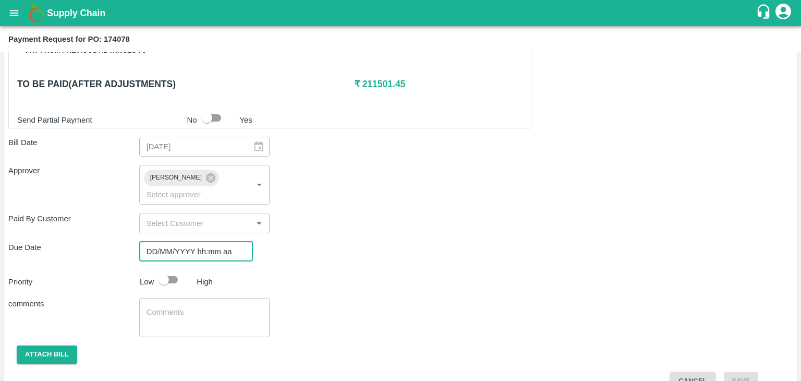
click at [218, 242] on input "DD/MM/YYYY hh:mm aa" at bounding box center [192, 251] width 106 height 20
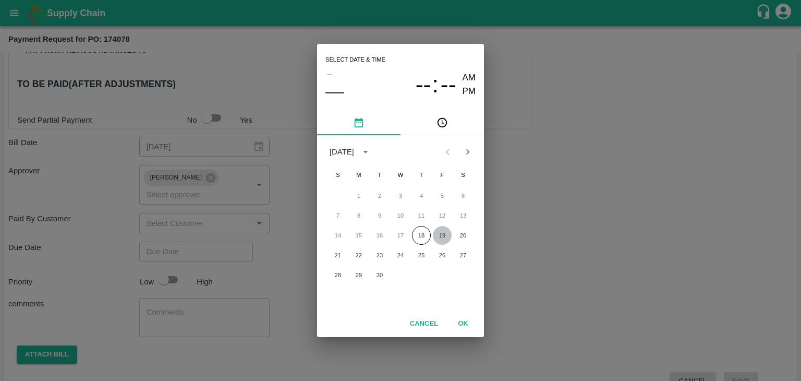
click at [438, 230] on button "19" at bounding box center [442, 235] width 19 height 19
type input "[DATE] 12:00 AM"
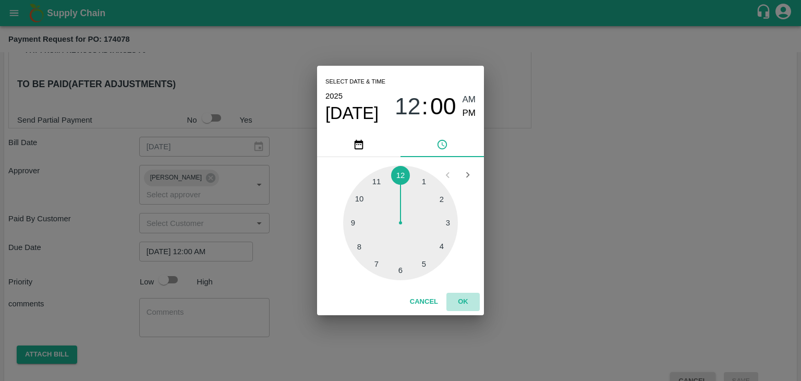
click at [460, 299] on button "OK" at bounding box center [462, 301] width 33 height 18
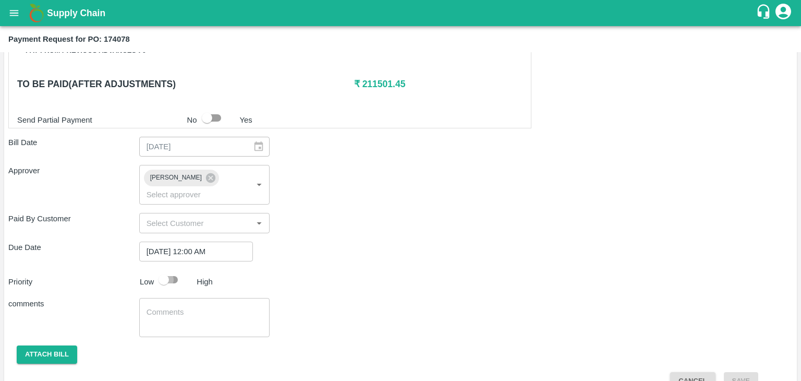
click at [179, 270] on input "checkbox" at bounding box center [163, 280] width 59 height 20
checkbox input "true"
click at [204, 307] on textarea at bounding box center [205, 318] width 116 height 22
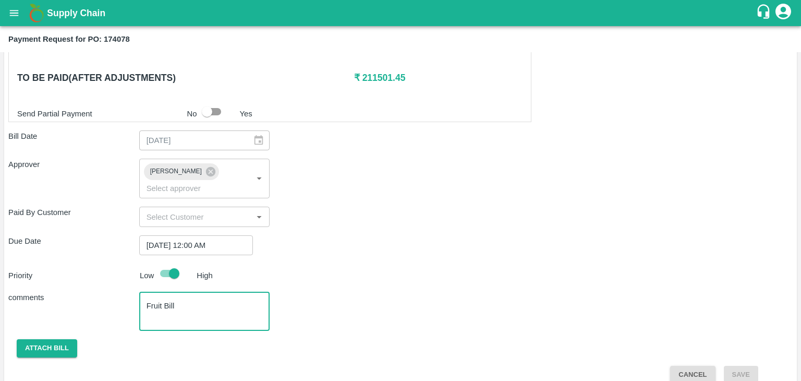
type textarea "Fruit Bill"
click at [54, 339] on button "Attach bill" at bounding box center [47, 348] width 60 height 18
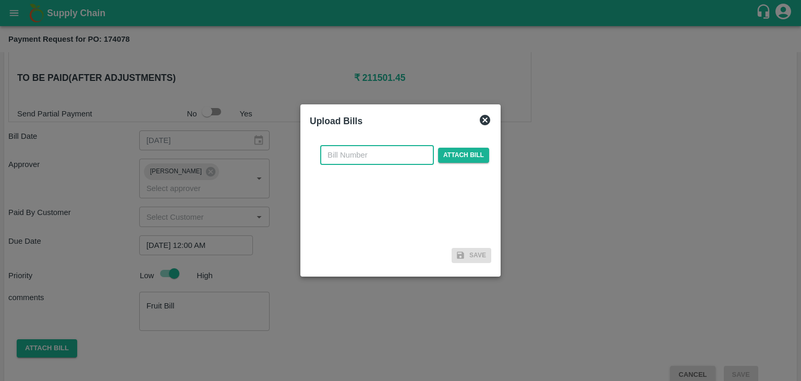
click at [369, 156] on input "text" at bounding box center [377, 155] width 114 height 20
click at [401, 159] on input "PA/CA/25-26/11" at bounding box center [377, 155] width 114 height 20
type input "PA/CA/25-26/72"
click at [468, 154] on span "Attach bill" at bounding box center [463, 155] width 51 height 15
click at [0, 0] on input "Attach bill" at bounding box center [0, 0] width 0 height 0
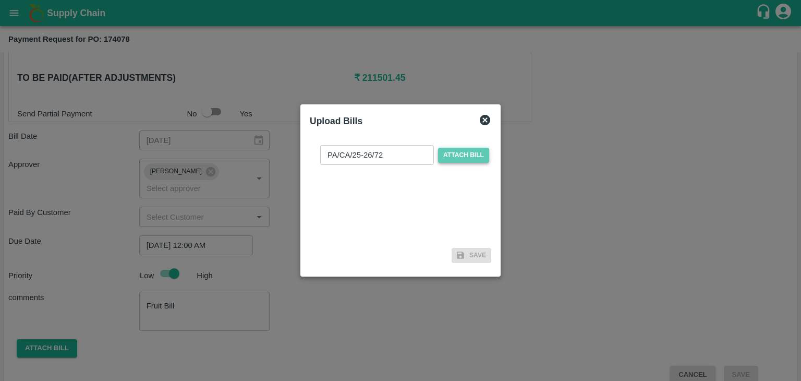
click at [473, 152] on span "Attach bill" at bounding box center [463, 155] width 51 height 15
click at [0, 0] on input "Attach bill" at bounding box center [0, 0] width 0 height 0
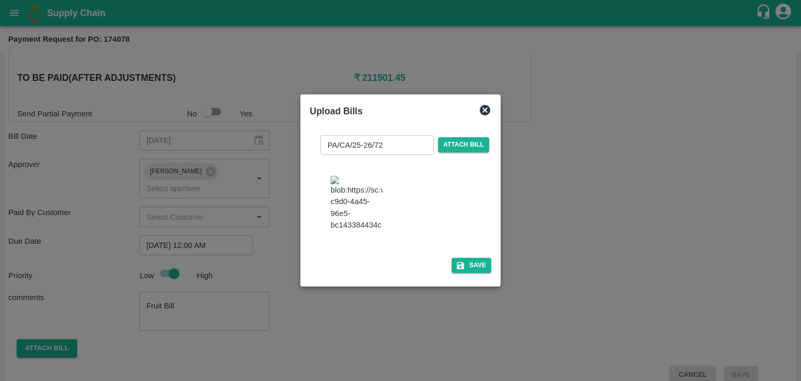
drag, startPoint x: 449, startPoint y: 261, endPoint x: 480, endPoint y: 284, distance: 38.0
click at [480, 282] on div "PA/CA/25-26/72 ​ Attach bill Save" at bounding box center [401, 202] width 190 height 159
drag, startPoint x: 480, startPoint y: 284, endPoint x: 480, endPoint y: 273, distance: 10.9
click at [480, 273] on div "PA/CA/25-26/72 ​ Attach bill Save" at bounding box center [401, 202] width 190 height 159
click at [480, 273] on button "Save" at bounding box center [472, 265] width 40 height 15
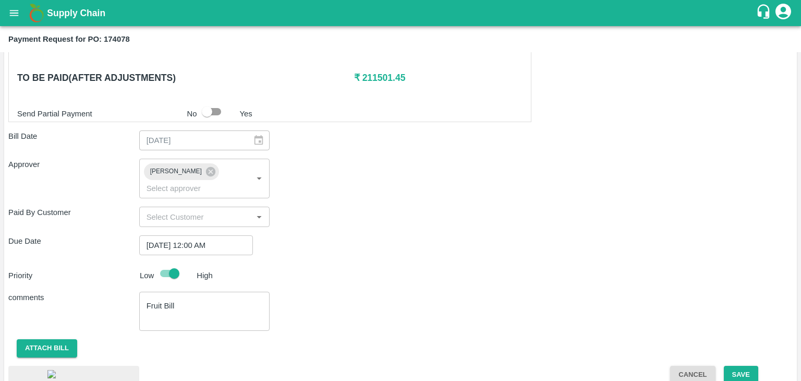
scroll to position [563, 0]
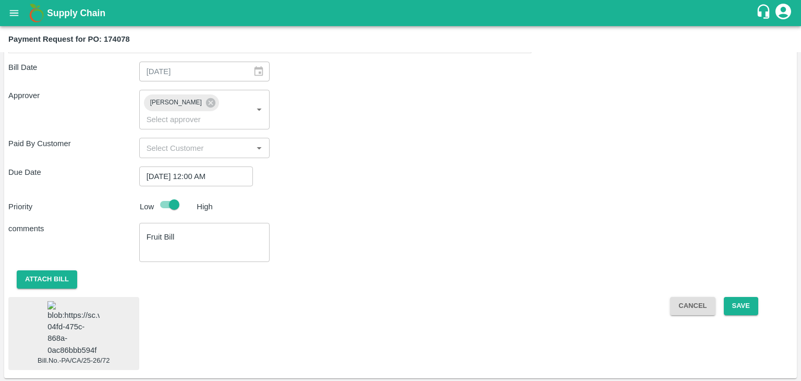
click at [89, 327] on img at bounding box center [73, 328] width 52 height 55
click at [743, 297] on button "Save" at bounding box center [741, 306] width 34 height 18
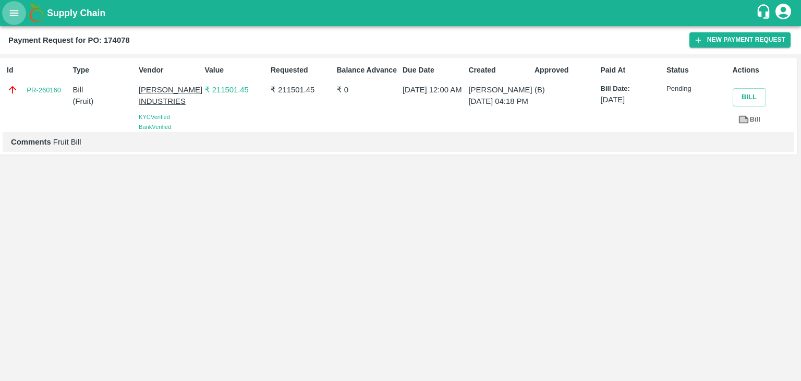
click at [11, 9] on icon "open drawer" at bounding box center [13, 12] width 11 height 11
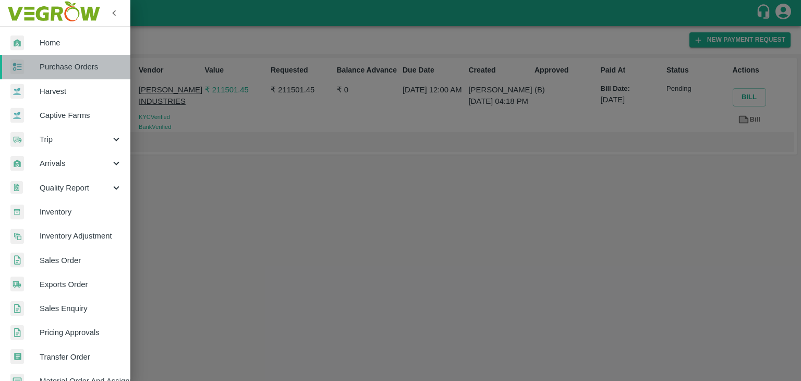
click at [75, 69] on span "Purchase Orders" at bounding box center [81, 66] width 82 height 11
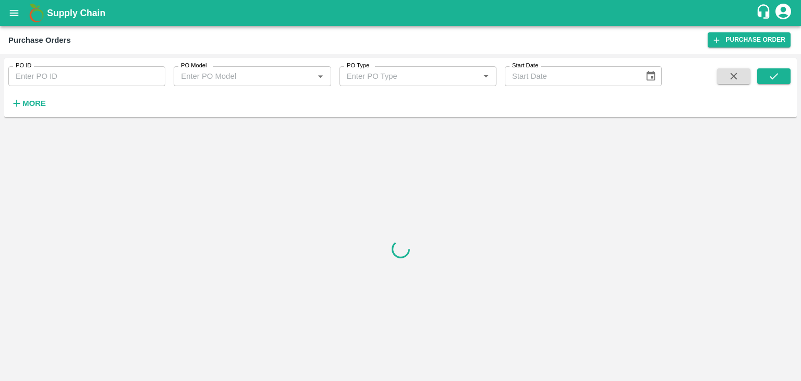
click at [153, 74] on input "PO ID" at bounding box center [86, 76] width 157 height 20
paste input "174192"
type input "174192"
click at [778, 77] on icon "submit" at bounding box center [773, 75] width 11 height 11
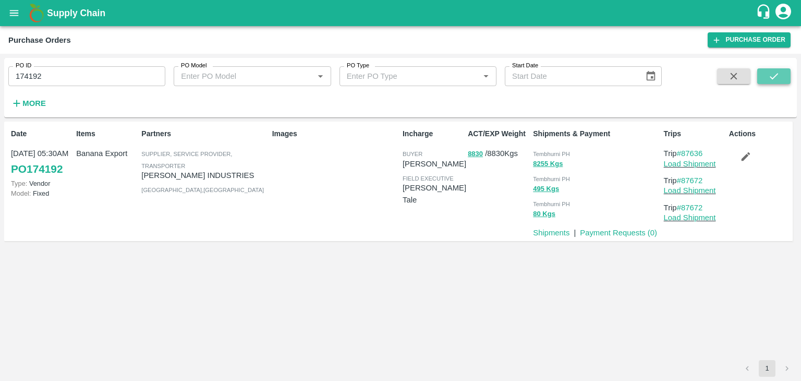
click at [778, 77] on icon "submit" at bounding box center [773, 75] width 11 height 11
click at [623, 232] on link "Payment Requests ( 0 )" at bounding box center [618, 232] width 77 height 8
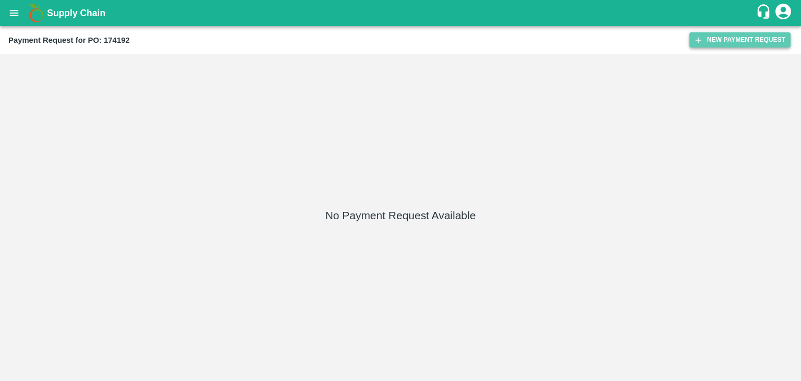
click at [728, 44] on button "New Payment Request" at bounding box center [739, 39] width 101 height 15
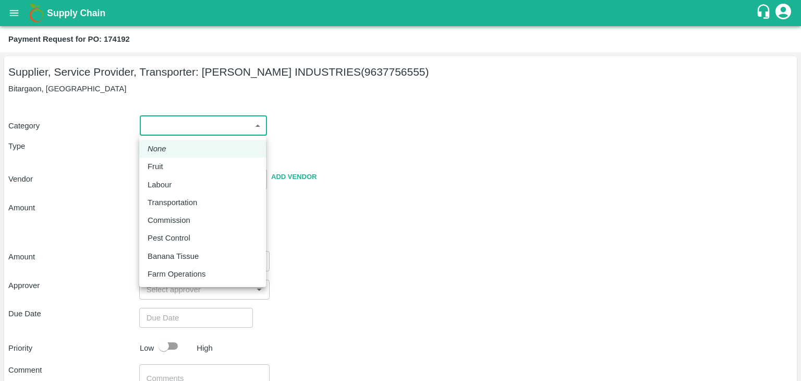
drag, startPoint x: 161, startPoint y: 133, endPoint x: 171, endPoint y: 164, distance: 33.0
click at [171, 164] on body "Supply Chain Payment Request for PO: 174192 Supplier, Service Provider, Transpo…" at bounding box center [400, 190] width 801 height 381
click at [171, 164] on div "Fruit" at bounding box center [203, 166] width 110 height 11
type input "1"
type input "[PERSON_NAME] INDUSTRIES - 9637756555(Supplier, Service Provider, Transporter)"
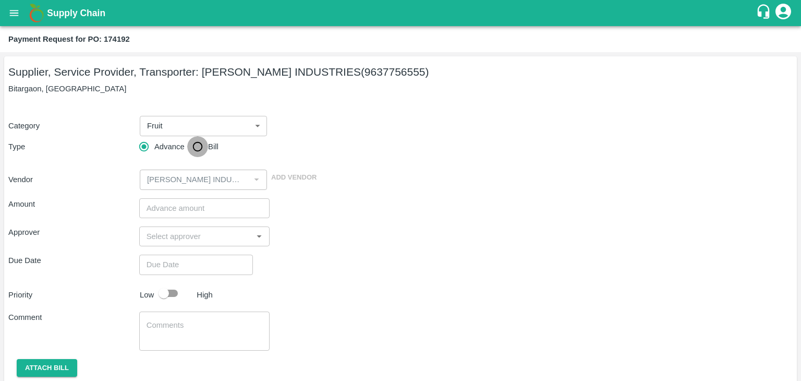
click at [196, 147] on input "Bill" at bounding box center [197, 146] width 21 height 21
radio input "true"
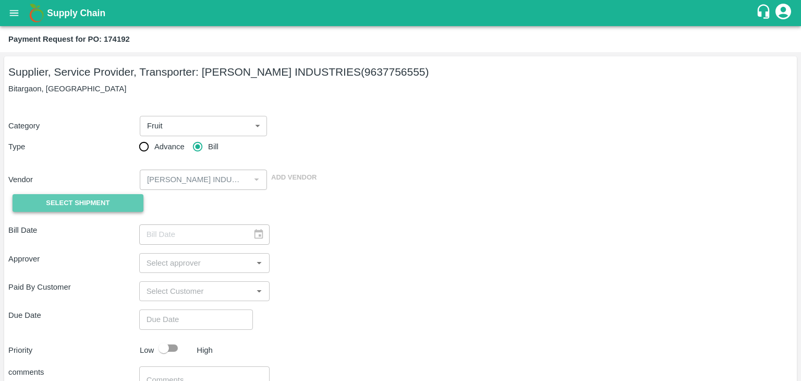
click at [97, 197] on span "Select Shipment" at bounding box center [78, 203] width 64 height 12
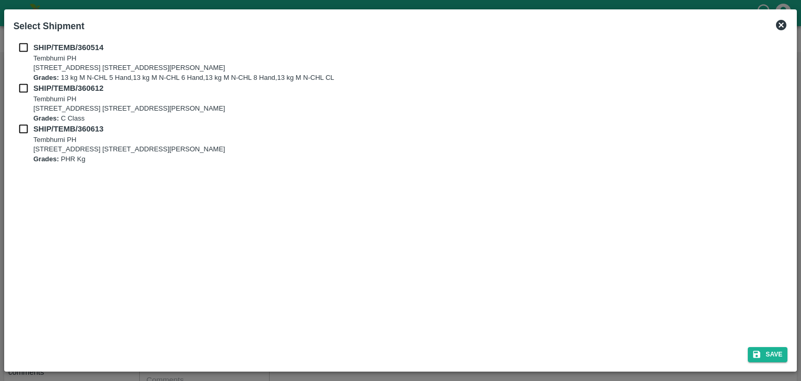
drag, startPoint x: 23, startPoint y: 46, endPoint x: 16, endPoint y: 92, distance: 46.5
click at [16, 92] on div "SHIP/TEMB/360514 [STREET_ADDRESS] E-5, YASHSHREE INDUSTRIES, M.I.D.C., A/P TEMB…" at bounding box center [401, 103] width 774 height 122
click at [21, 88] on input "checkbox" at bounding box center [24, 87] width 20 height 11
checkbox input "true"
click at [23, 48] on input "checkbox" at bounding box center [24, 47] width 20 height 11
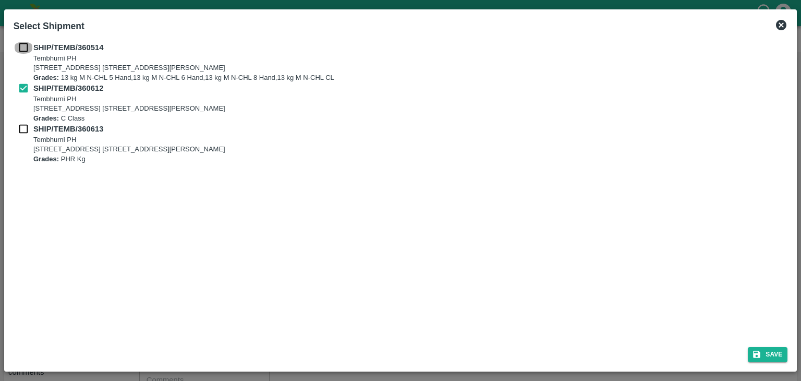
checkbox input "true"
click at [16, 124] on input "checkbox" at bounding box center [24, 128] width 20 height 11
checkbox input "true"
click at [776, 350] on button "Save" at bounding box center [768, 354] width 40 height 15
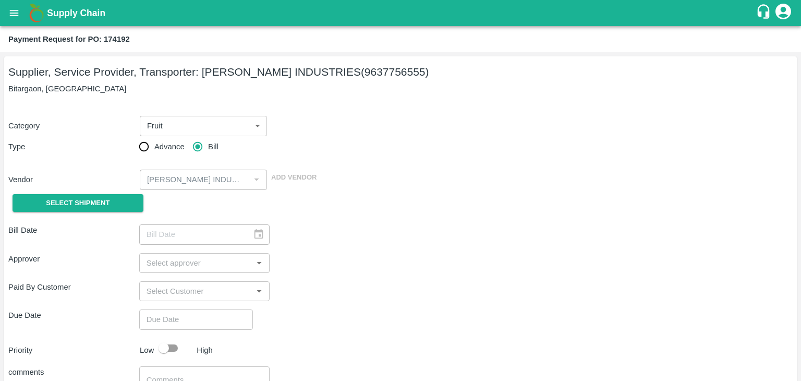
type input "[DATE]"
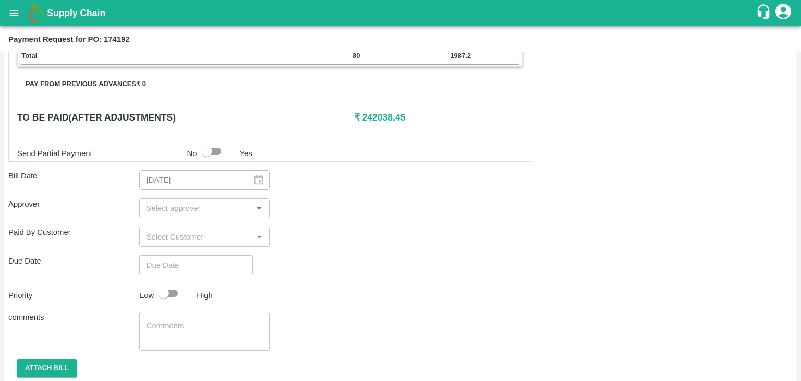
scroll to position [488, 0]
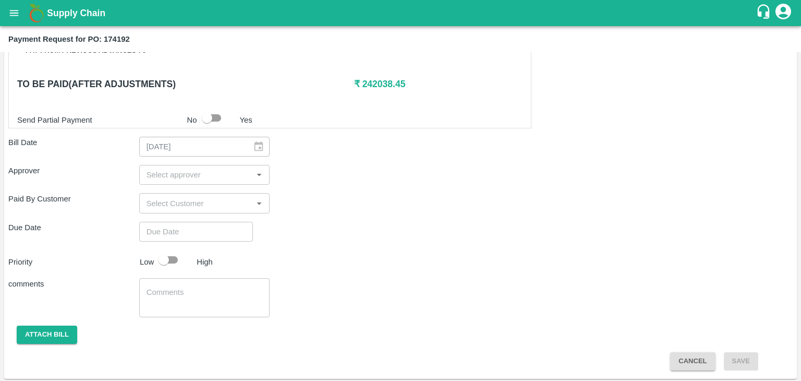
click at [194, 172] on input "input" at bounding box center [195, 175] width 107 height 14
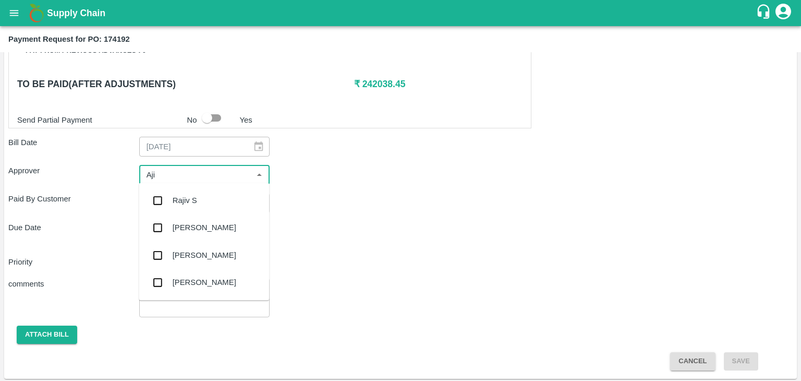
type input "Ajit"
click at [192, 194] on div "[PERSON_NAME]" at bounding box center [204, 200] width 130 height 27
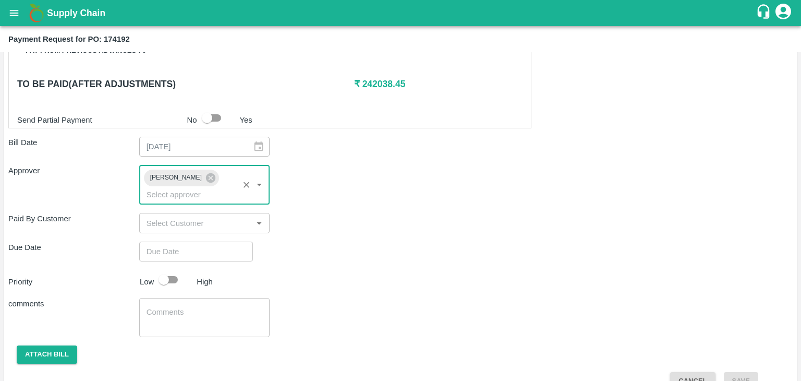
type input "DD/MM/YYYY hh:mm aa"
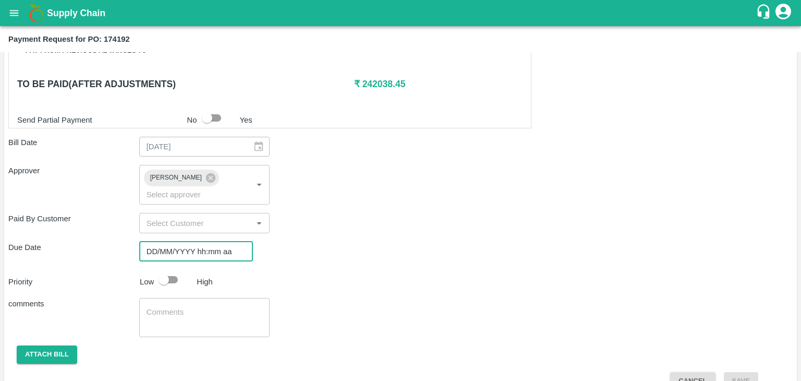
click at [211, 241] on input "DD/MM/YYYY hh:mm aa" at bounding box center [192, 251] width 106 height 20
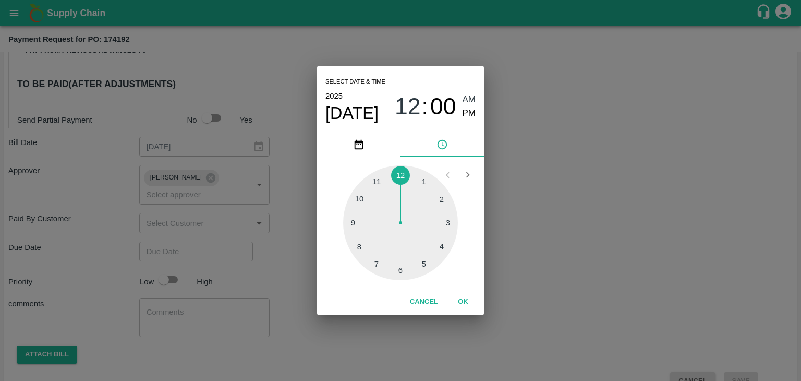
type input "[DATE] 12:00 AM"
click at [463, 301] on button "OK" at bounding box center [462, 301] width 33 height 18
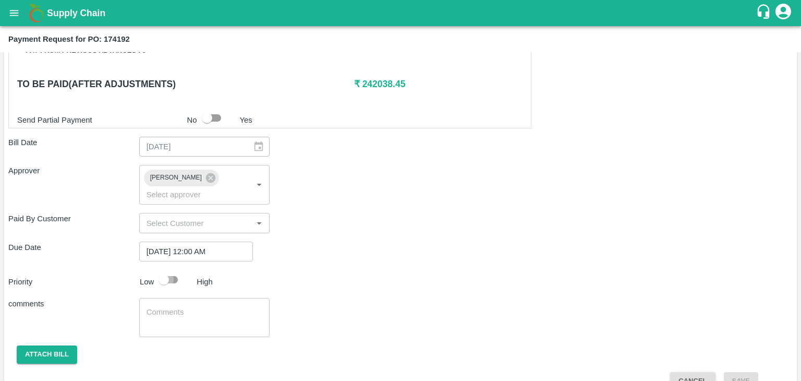
click at [173, 270] on input "checkbox" at bounding box center [163, 280] width 59 height 20
checkbox input "true"
click at [211, 313] on div "x ​" at bounding box center [204, 317] width 131 height 39
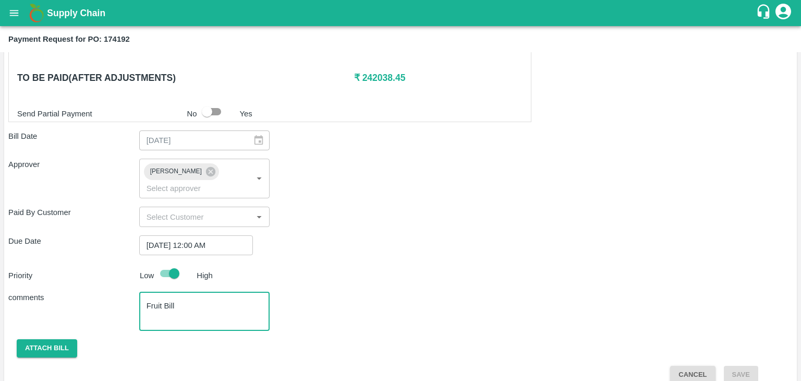
type textarea "Fruit Bill"
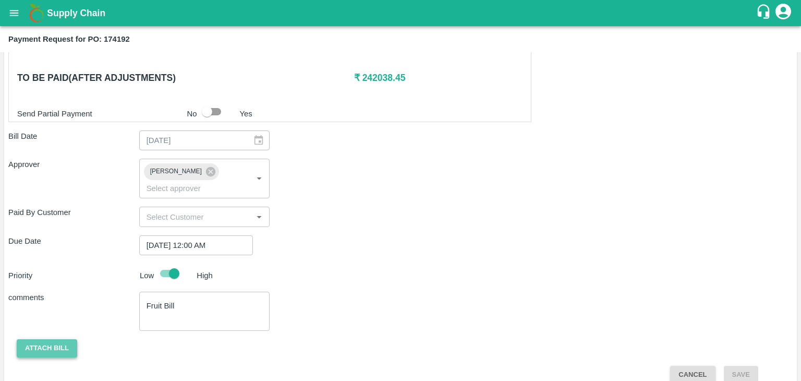
click at [54, 339] on button "Attach bill" at bounding box center [47, 348] width 60 height 18
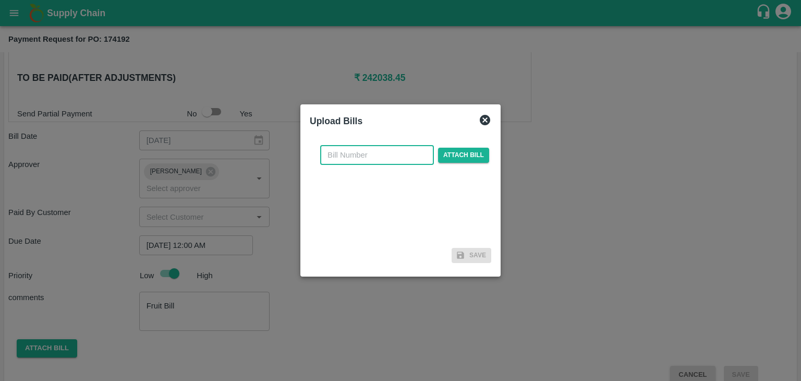
click at [384, 156] on input "text" at bounding box center [377, 155] width 114 height 20
click at [400, 154] on input "PA/CA/25-26/11" at bounding box center [377, 155] width 114 height 20
type input "PA/CA/25-26/73"
click at [453, 152] on span "Attach bill" at bounding box center [463, 155] width 51 height 15
click at [0, 0] on input "Attach bill" at bounding box center [0, 0] width 0 height 0
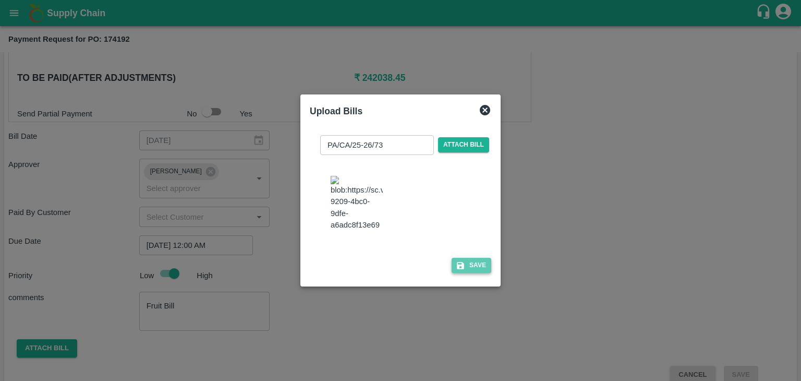
click at [465, 273] on button "Save" at bounding box center [472, 265] width 40 height 15
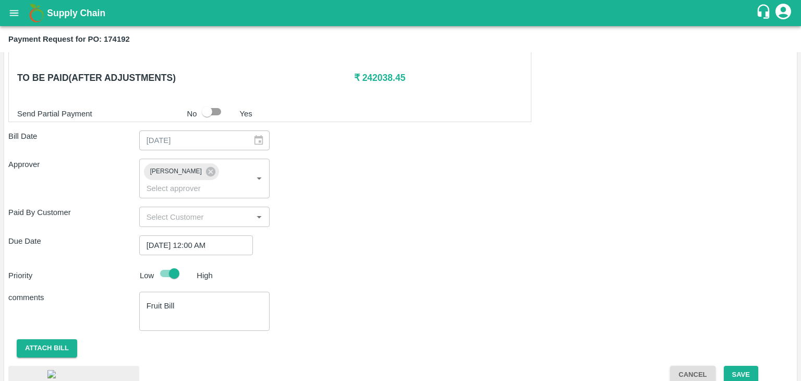
scroll to position [560, 0]
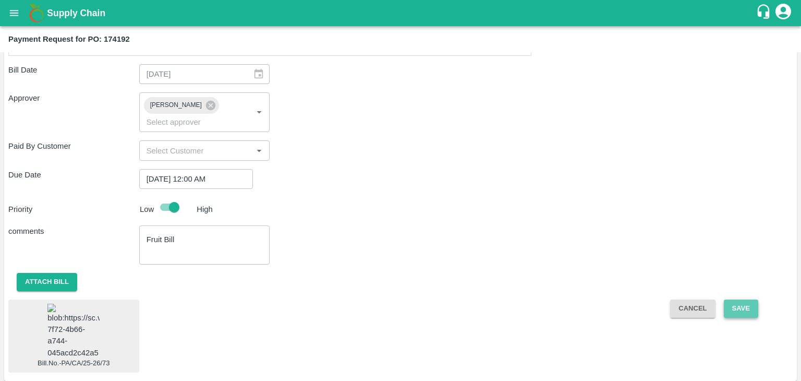
click at [742, 299] on button "Save" at bounding box center [741, 308] width 34 height 18
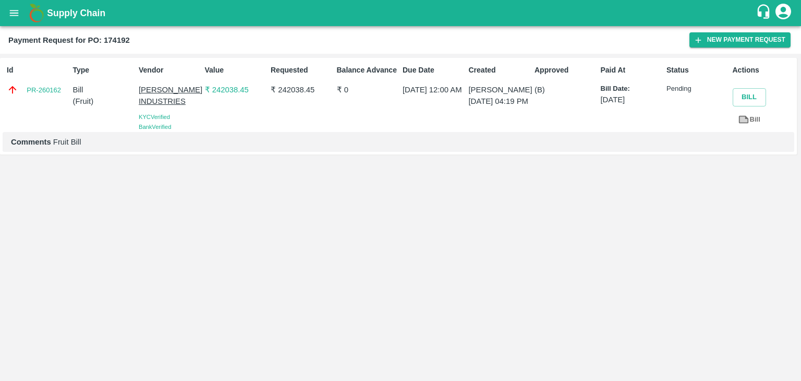
click at [2, 11] on div "Supply Chain" at bounding box center [400, 13] width 801 height 26
click at [10, 14] on icon "open drawer" at bounding box center [13, 12] width 11 height 11
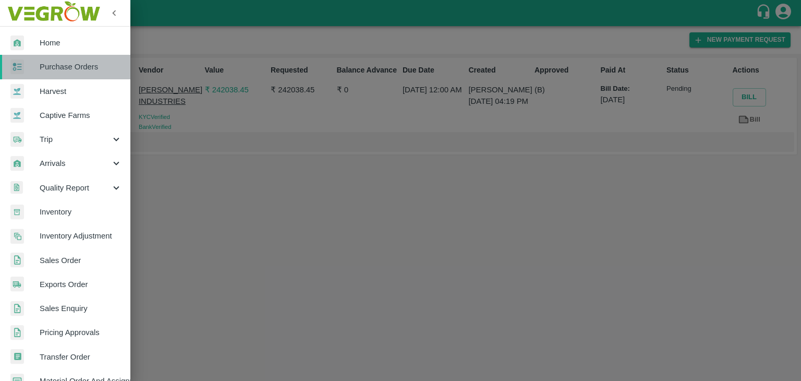
click at [73, 67] on span "Purchase Orders" at bounding box center [81, 66] width 82 height 11
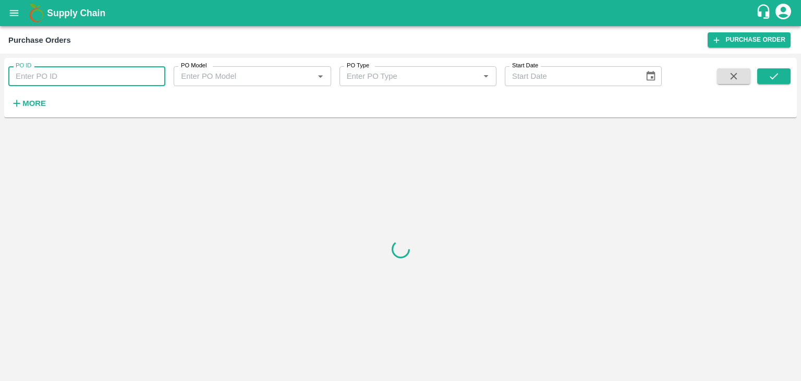
click at [155, 76] on input "PO ID" at bounding box center [86, 76] width 157 height 20
paste input "174437"
type input "174437"
click at [784, 74] on button "submit" at bounding box center [773, 76] width 33 height 16
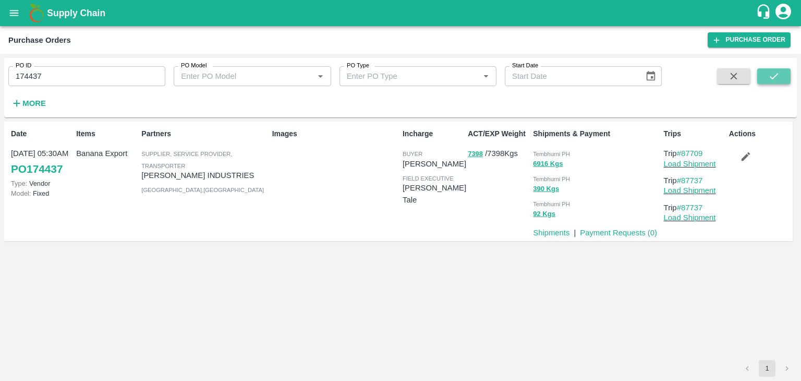
click at [784, 74] on button "submit" at bounding box center [773, 76] width 33 height 16
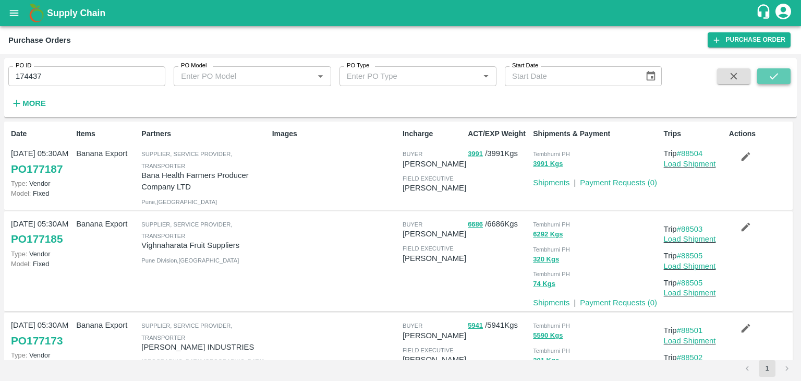
click at [784, 74] on button "submit" at bounding box center [773, 76] width 33 height 16
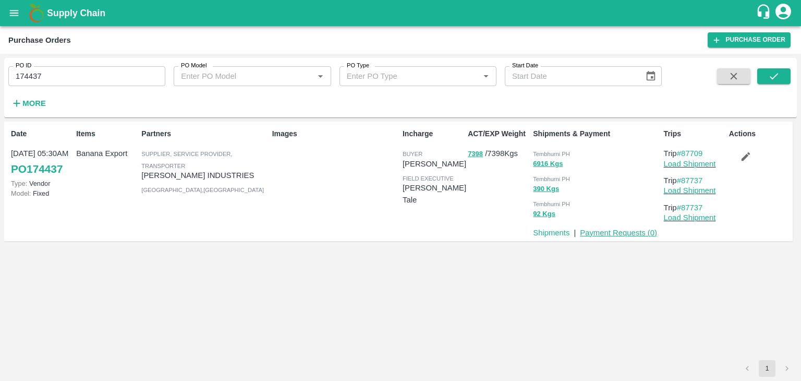
click at [633, 232] on link "Payment Requests ( 0 )" at bounding box center [618, 232] width 77 height 8
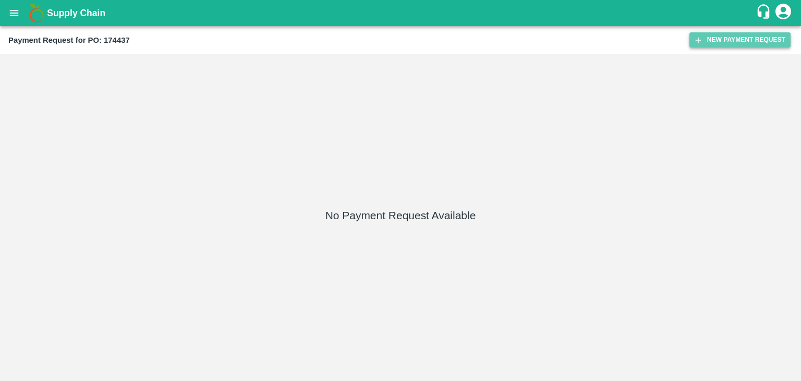
click at [727, 36] on button "New Payment Request" at bounding box center [739, 39] width 101 height 15
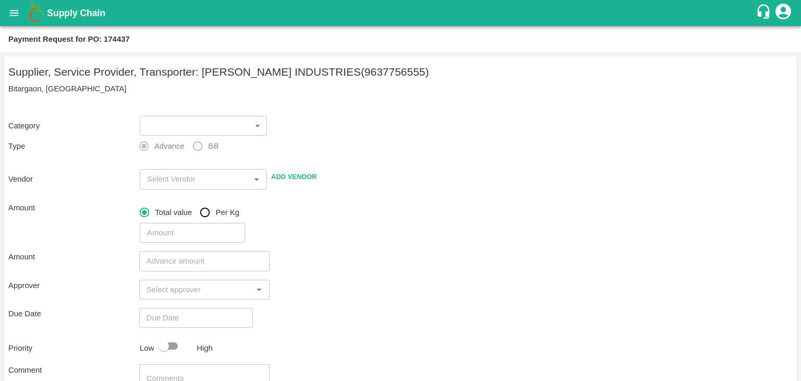
click at [169, 133] on body "Supply Chain Payment Request for PO: 174437 Supplier, Service Provider, Transpo…" at bounding box center [400, 190] width 801 height 381
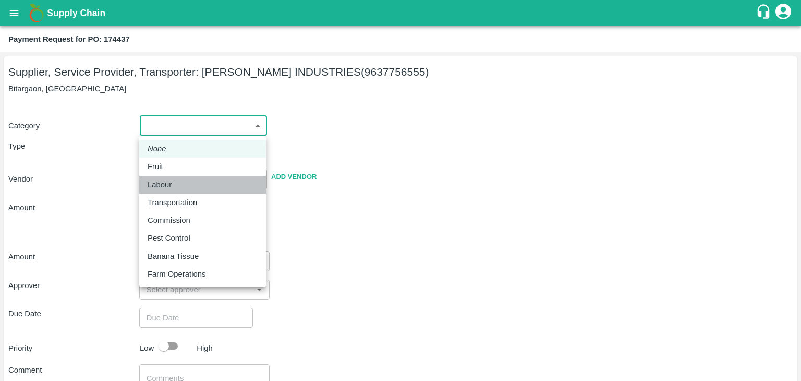
drag, startPoint x: 160, startPoint y: 176, endPoint x: 171, endPoint y: 167, distance: 14.5
click at [171, 167] on ul "None Fruit Labour Transportation Commission Pest Control Banana Tissue Farm Ope…" at bounding box center [202, 211] width 127 height 151
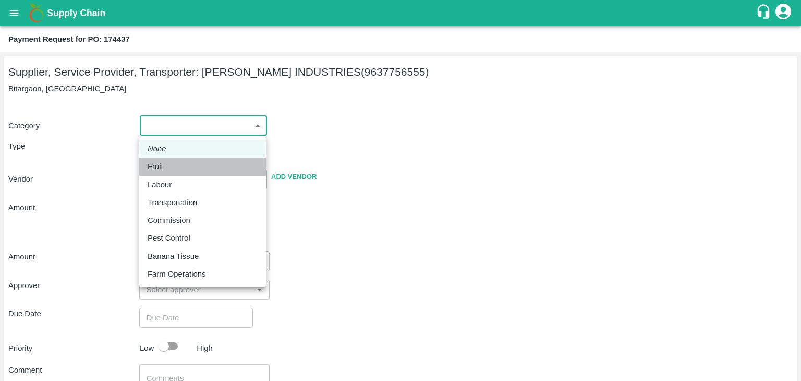
click at [171, 167] on div "Fruit" at bounding box center [203, 166] width 110 height 11
type input "1"
type input "[PERSON_NAME] INDUSTRIES - 9637756555(Supplier, Service Provider, Transporter)"
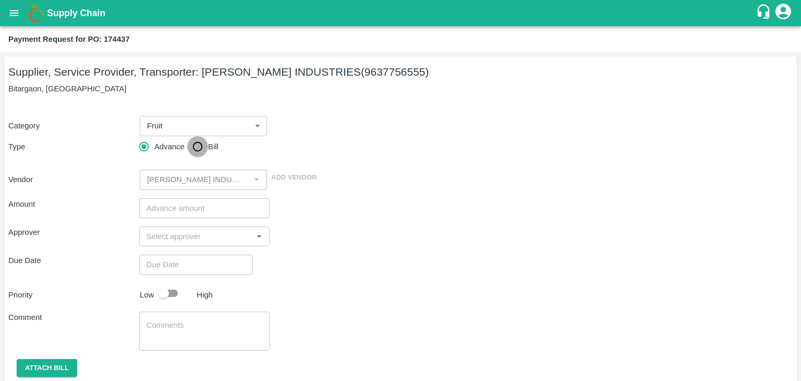
click at [198, 144] on input "Bill" at bounding box center [197, 146] width 21 height 21
radio input "true"
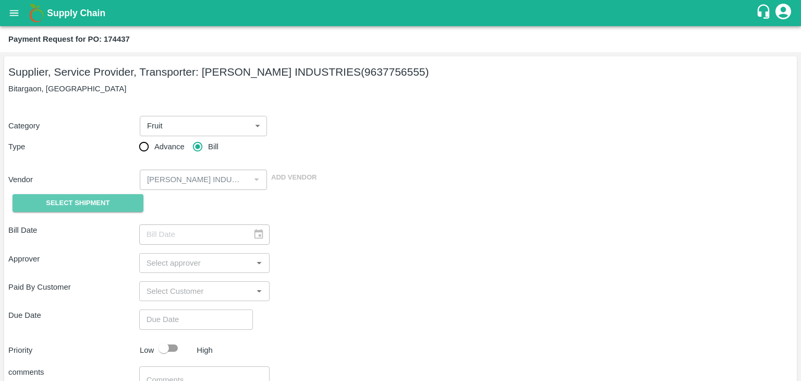
click at [58, 210] on button "Select Shipment" at bounding box center [78, 203] width 131 height 18
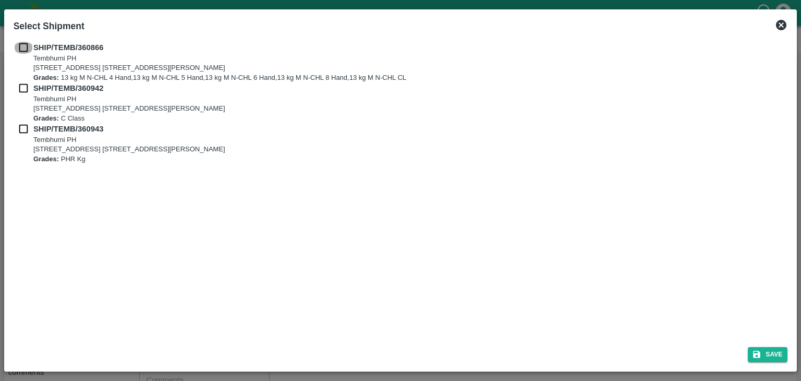
click at [22, 48] on input "checkbox" at bounding box center [24, 47] width 20 height 11
checkbox input "true"
click at [23, 84] on input "checkbox" at bounding box center [24, 87] width 20 height 11
checkbox input "true"
click at [23, 123] on input "checkbox" at bounding box center [24, 128] width 20 height 11
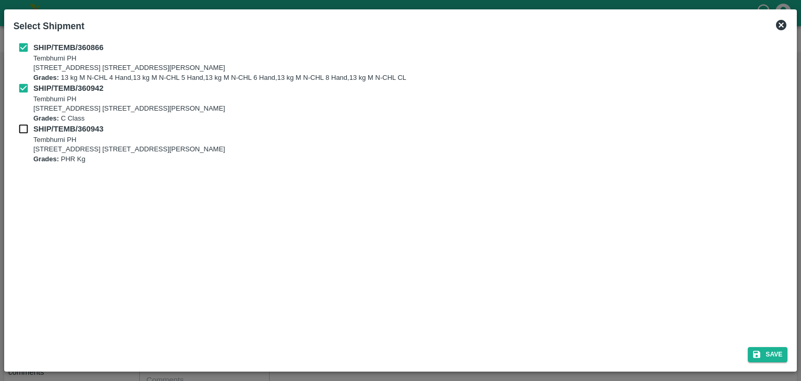
checkbox input "true"
drag, startPoint x: 755, startPoint y: 362, endPoint x: 767, endPoint y: 350, distance: 17.3
click at [767, 350] on div "Save" at bounding box center [400, 352] width 783 height 28
click at [767, 350] on button "Save" at bounding box center [768, 354] width 40 height 15
type input "09/09/2025"
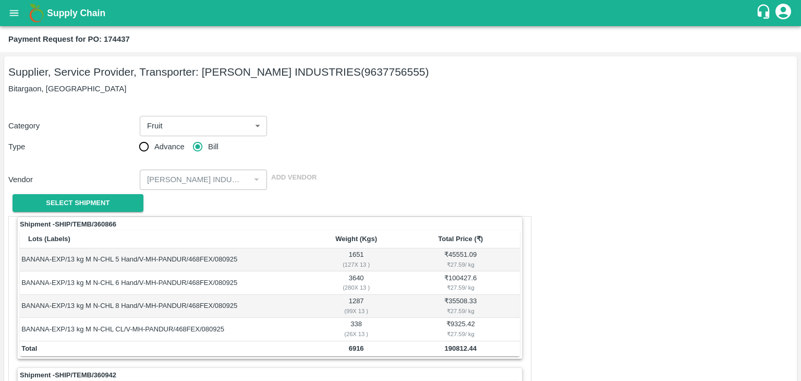
scroll to position [488, 0]
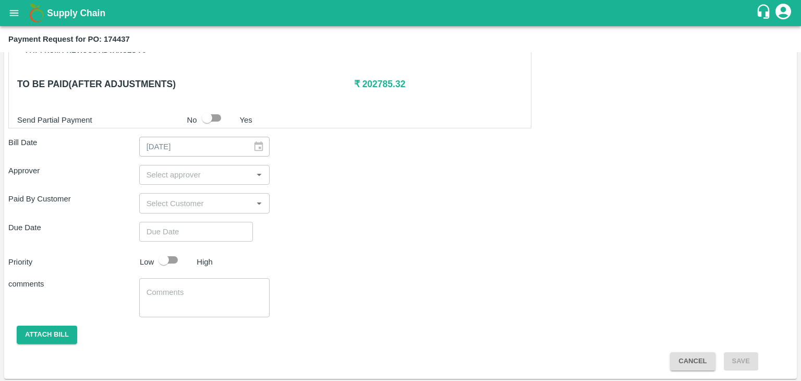
click at [219, 176] on input "input" at bounding box center [195, 175] width 107 height 14
type input "Ajit"
click at [191, 197] on div "[PERSON_NAME]" at bounding box center [205, 199] width 64 height 11
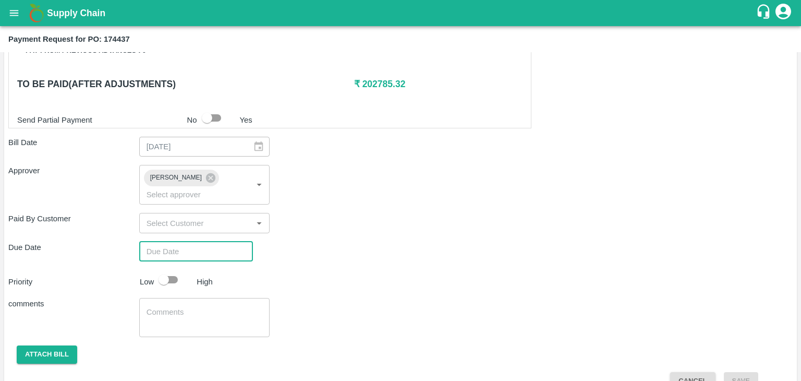
type input "DD/MM/YYYY hh:mm aa"
click at [223, 241] on input "DD/MM/YYYY hh:mm aa" at bounding box center [192, 251] width 106 height 20
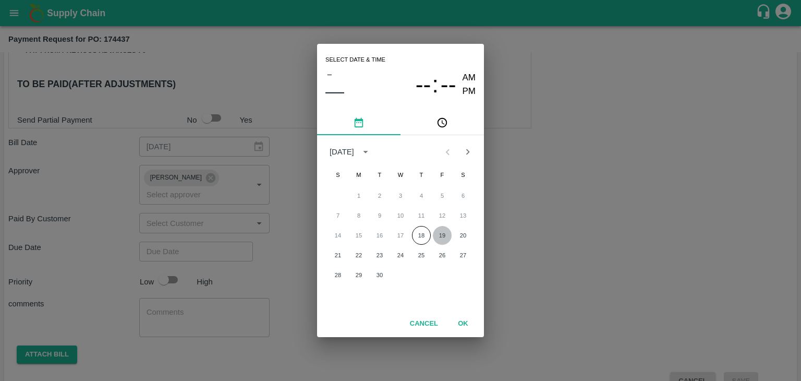
click at [441, 232] on button "19" at bounding box center [442, 235] width 19 height 19
type input "[DATE] 12:00 AM"
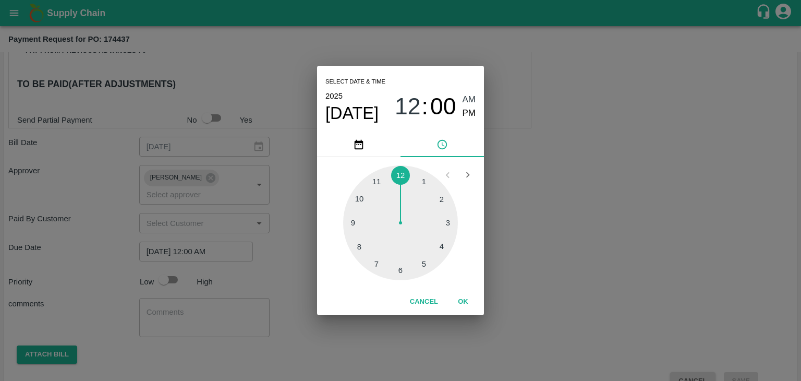
click at [456, 290] on div "Cancel OK" at bounding box center [400, 301] width 167 height 27
click at [462, 300] on button "OK" at bounding box center [462, 301] width 33 height 18
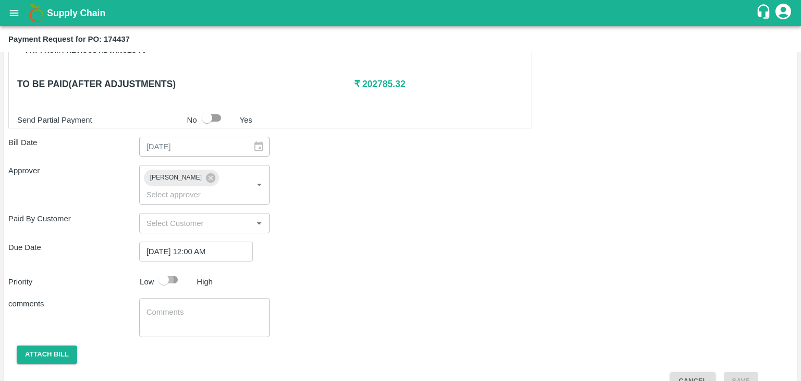
click at [168, 270] on input "checkbox" at bounding box center [163, 280] width 59 height 20
checkbox input "true"
click at [201, 298] on div "x ​" at bounding box center [204, 317] width 131 height 39
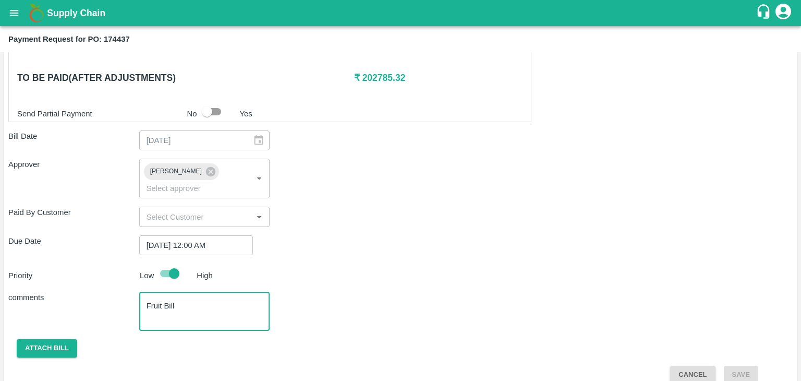
type textarea "Fruit Bill"
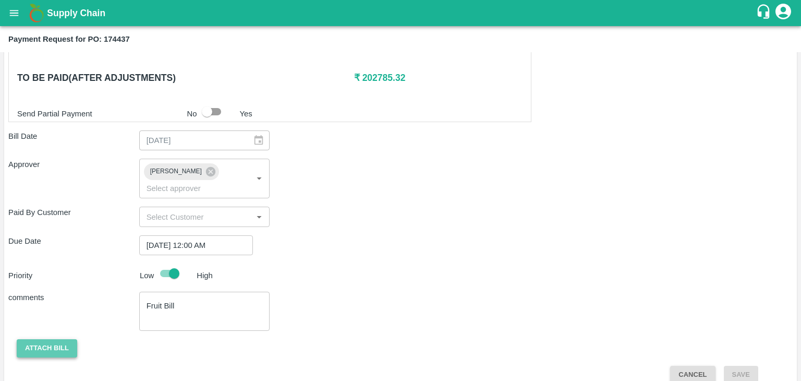
click at [26, 339] on button "Attach bill" at bounding box center [47, 348] width 60 height 18
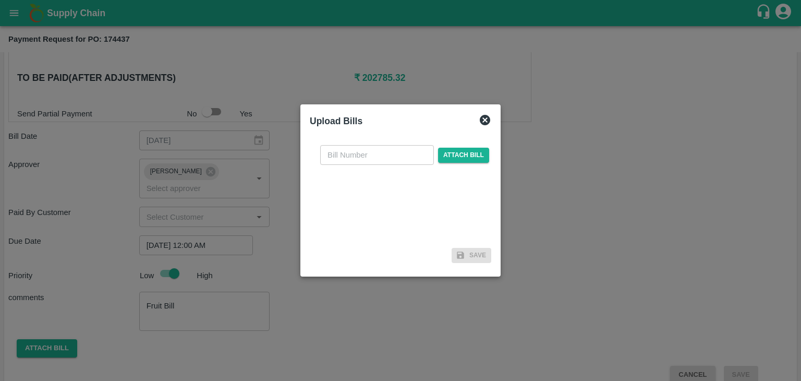
click at [360, 150] on input "text" at bounding box center [377, 155] width 114 height 20
click at [392, 147] on input "PA/CA/25-26/11" at bounding box center [377, 155] width 114 height 20
type input "PA/CA/25-26/74"
click at [459, 151] on span "Attach bill" at bounding box center [463, 155] width 51 height 15
click at [0, 0] on input "Attach bill" at bounding box center [0, 0] width 0 height 0
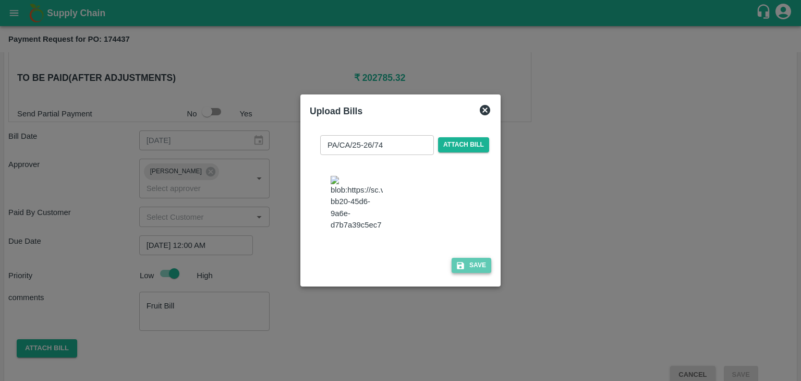
click at [480, 273] on button "Save" at bounding box center [472, 265] width 40 height 15
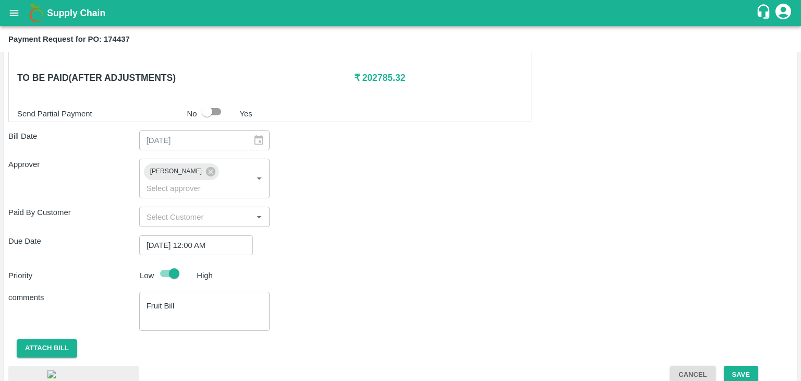
scroll to position [568, 0]
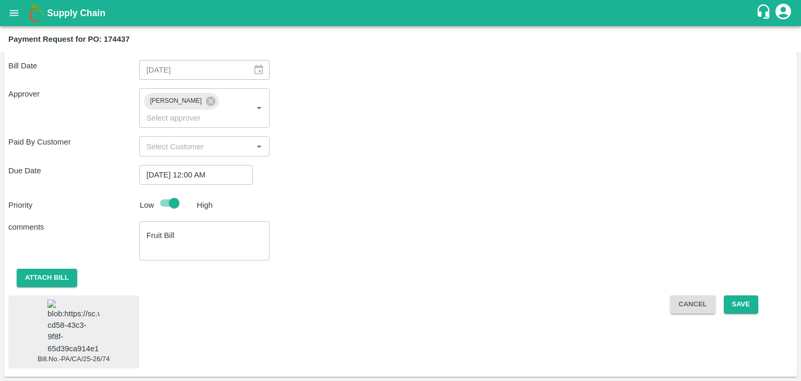
click at [64, 314] on img at bounding box center [73, 326] width 52 height 55
click at [743, 295] on button "Save" at bounding box center [741, 304] width 34 height 18
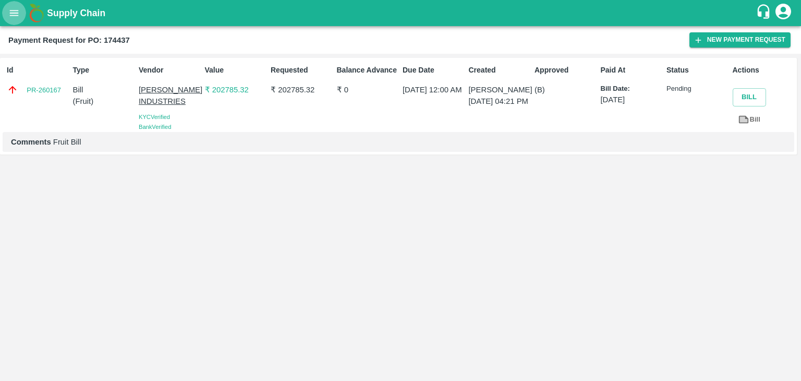
click at [3, 7] on button "open drawer" at bounding box center [14, 13] width 24 height 24
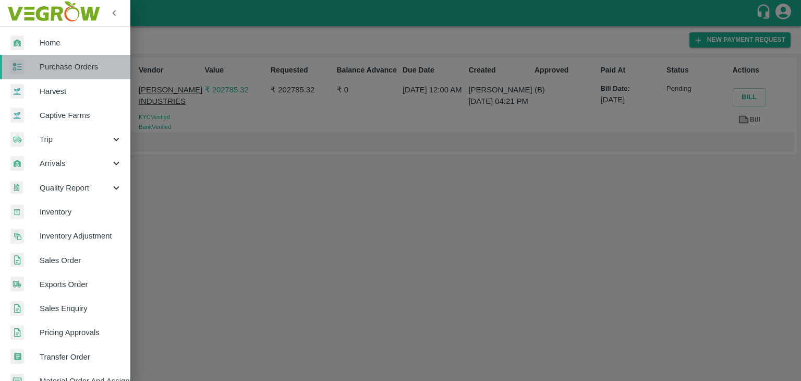
click at [70, 63] on span "Purchase Orders" at bounding box center [81, 66] width 82 height 11
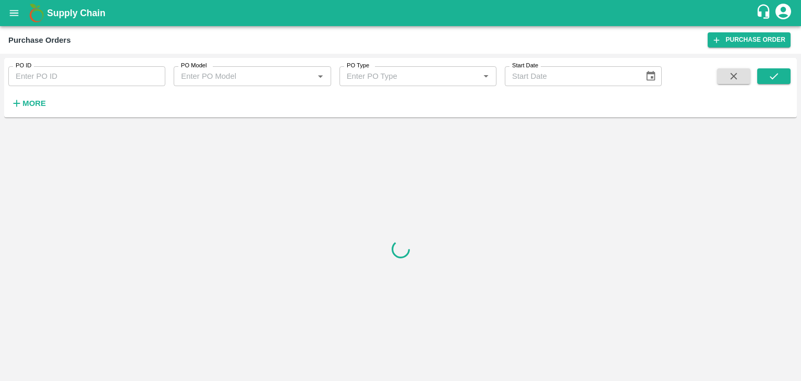
click at [148, 76] on input "PO ID" at bounding box center [86, 76] width 157 height 20
paste input "174771"
click at [148, 76] on input "PO ID" at bounding box center [86, 76] width 157 height 20
type input "174771"
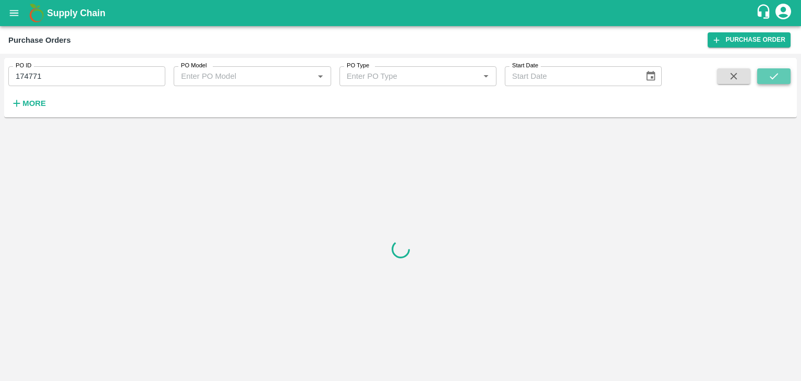
click at [767, 76] on button "submit" at bounding box center [773, 76] width 33 height 16
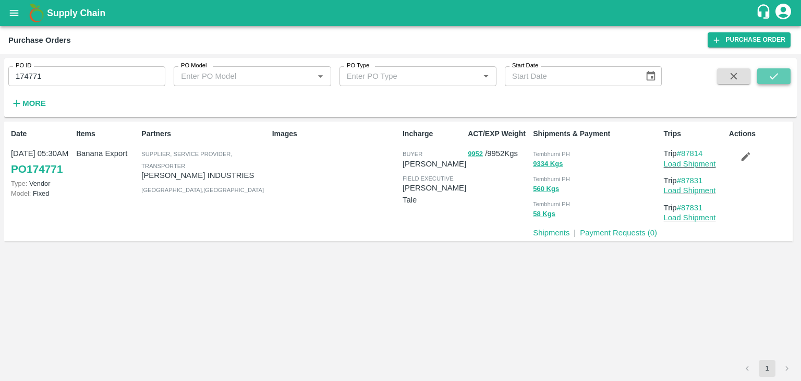
click at [767, 76] on button "submit" at bounding box center [773, 76] width 33 height 16
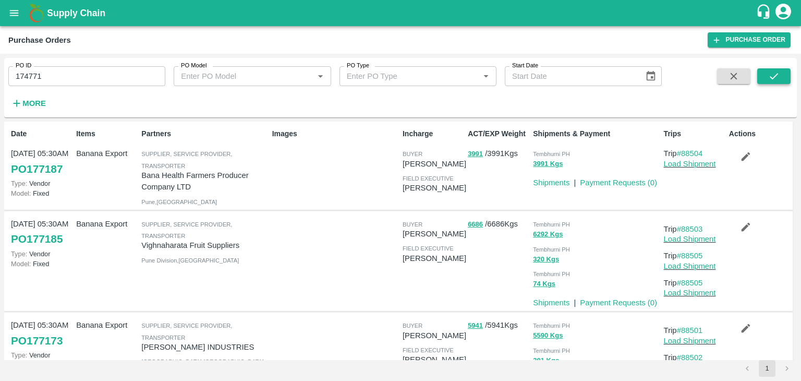
click at [772, 78] on icon "submit" at bounding box center [774, 76] width 8 height 6
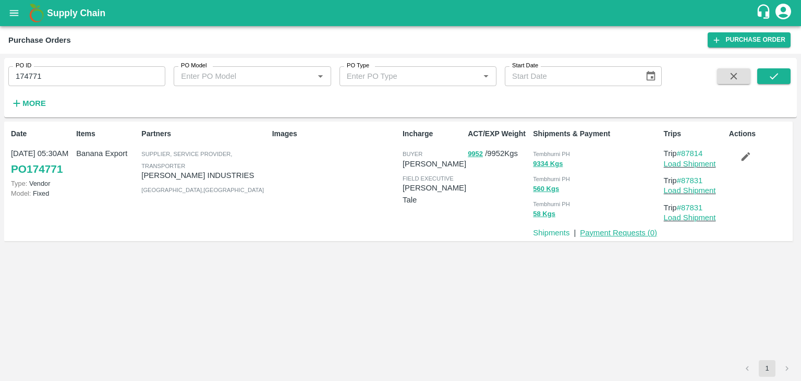
click at [603, 233] on link "Payment Requests ( 0 )" at bounding box center [618, 232] width 77 height 8
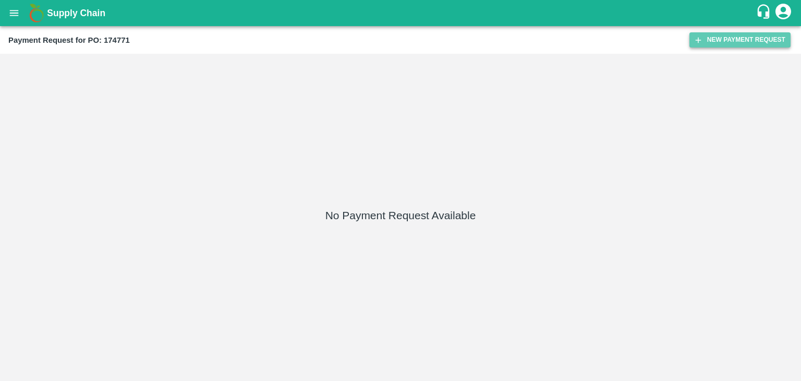
click at [742, 40] on button "New Payment Request" at bounding box center [739, 39] width 101 height 15
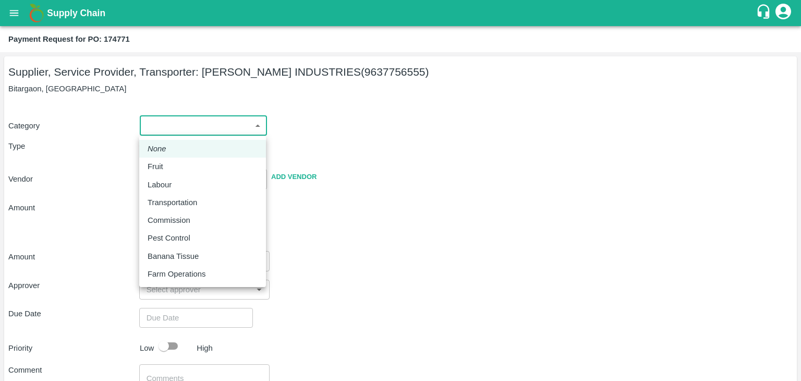
drag, startPoint x: 148, startPoint y: 129, endPoint x: 173, endPoint y: 173, distance: 50.4
click at [173, 173] on body "Supply Chain Payment Request for PO: 174771 Supplier, Service Provider, Transpo…" at bounding box center [400, 190] width 801 height 381
click at [177, 168] on div "Fruit" at bounding box center [203, 166] width 110 height 11
type input "1"
type input "[PERSON_NAME] INDUSTRIES - 9637756555(Supplier, Service Provider, Transporter)"
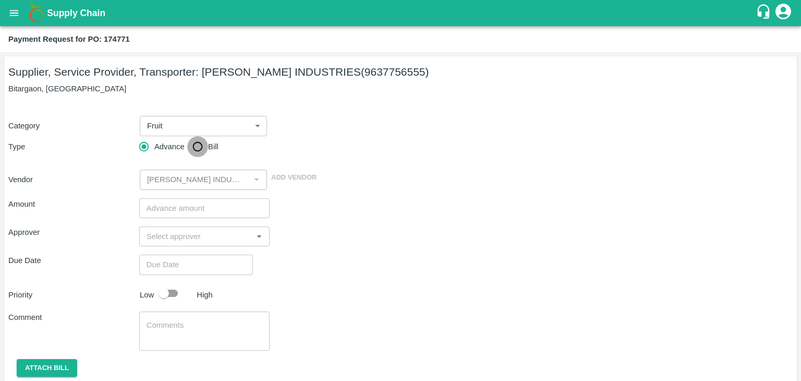
click at [194, 151] on input "Bill" at bounding box center [197, 146] width 21 height 21
radio input "true"
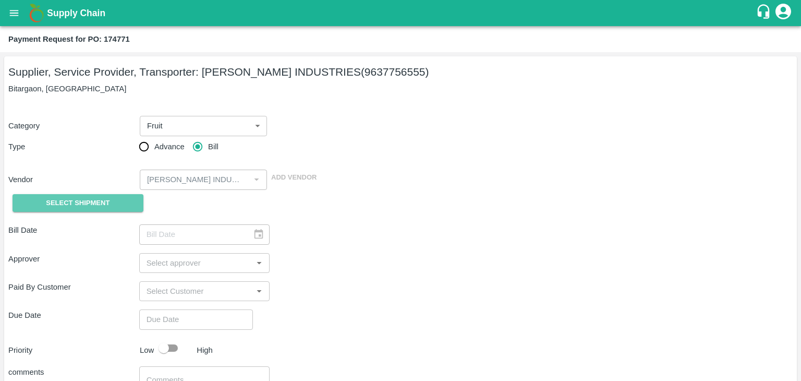
click at [79, 201] on span "Select Shipment" at bounding box center [78, 203] width 64 height 12
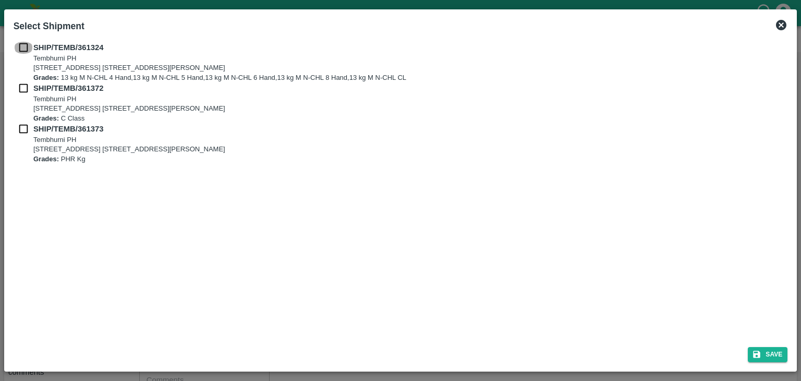
click at [20, 45] on input "checkbox" at bounding box center [24, 47] width 20 height 11
checkbox input "true"
drag, startPoint x: 21, startPoint y: 78, endPoint x: 21, endPoint y: 84, distance: 6.3
click at [21, 84] on div "SHIP/TEMB/361324 [STREET_ADDRESS] E-5, YASHSHREE INDUSTRIES, M.I.D.C., A/P TEMB…" at bounding box center [401, 103] width 774 height 122
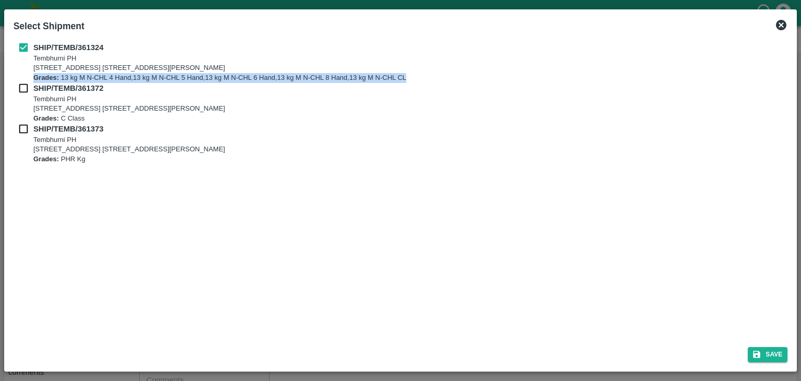
click at [21, 84] on input "checkbox" at bounding box center [24, 87] width 20 height 11
checkbox input "true"
click at [23, 124] on input "checkbox" at bounding box center [24, 128] width 20 height 11
checkbox input "true"
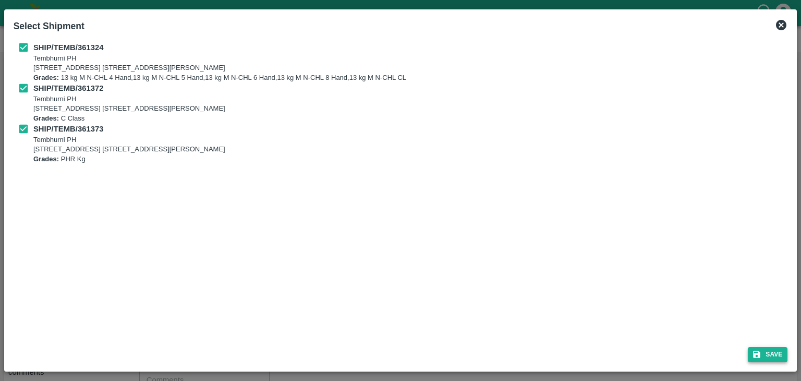
drag, startPoint x: 791, startPoint y: 363, endPoint x: 774, endPoint y: 355, distance: 19.1
click at [774, 355] on div "Save" at bounding box center [400, 352] width 783 height 28
click at [774, 355] on button "Save" at bounding box center [768, 354] width 40 height 15
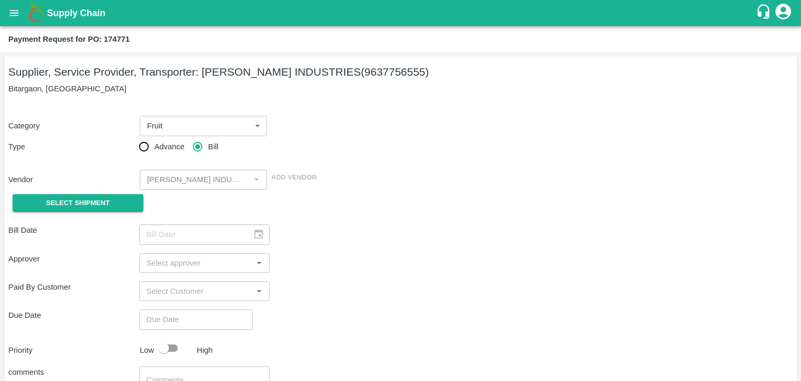
type input "[DATE]"
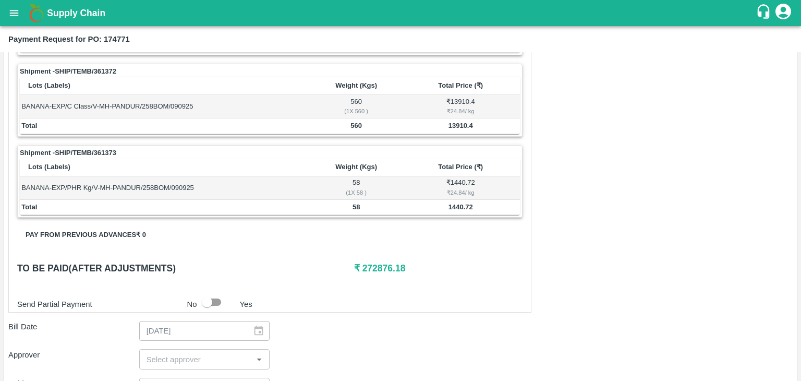
scroll to position [511, 0]
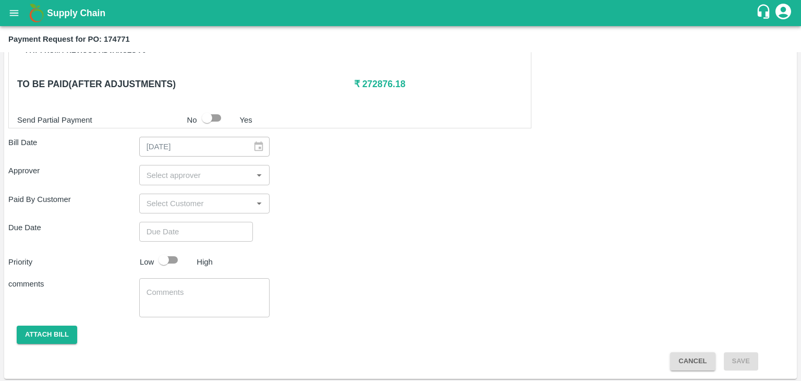
click at [203, 172] on input "input" at bounding box center [195, 175] width 107 height 14
